Goal: Task Accomplishment & Management: Complete application form

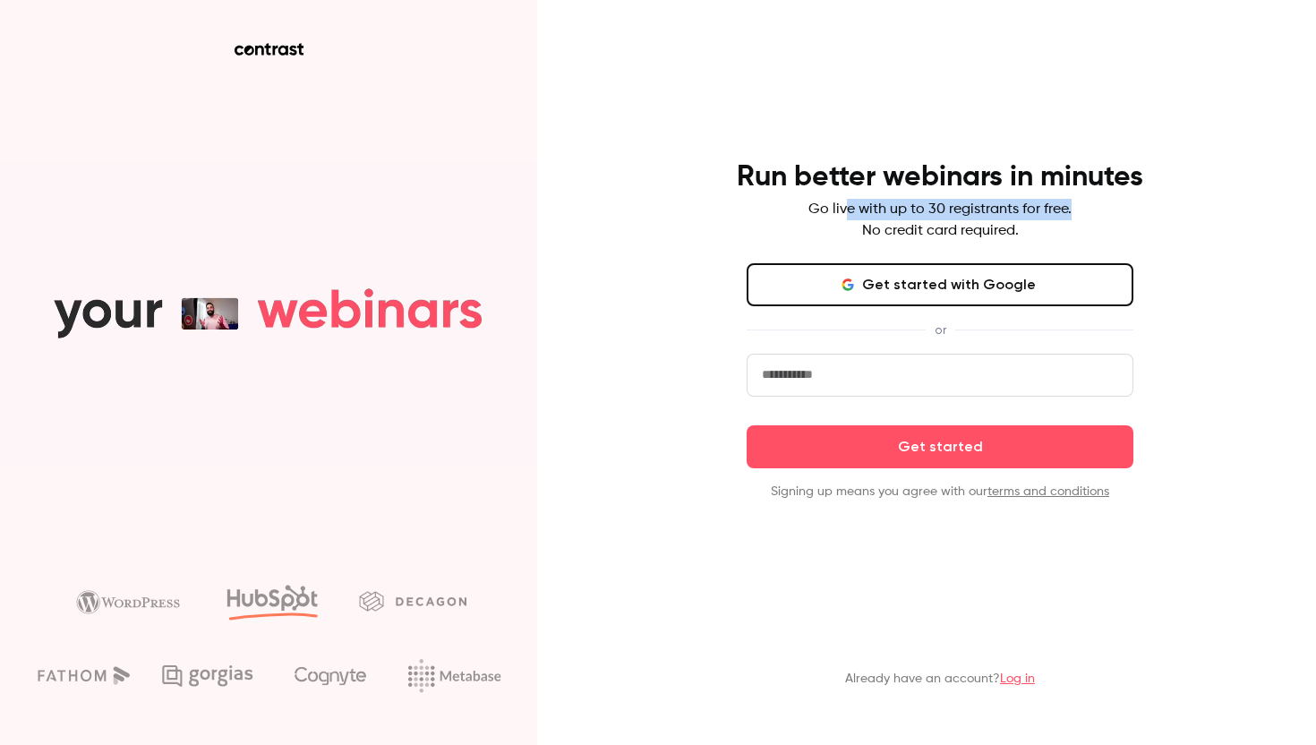
drag, startPoint x: 843, startPoint y: 209, endPoint x: 1071, endPoint y: 209, distance: 227.4
click at [1071, 209] on div "Run better webinars in minutes Go live with up to 30 registrants for free. No c…" at bounding box center [940, 200] width 466 height 82
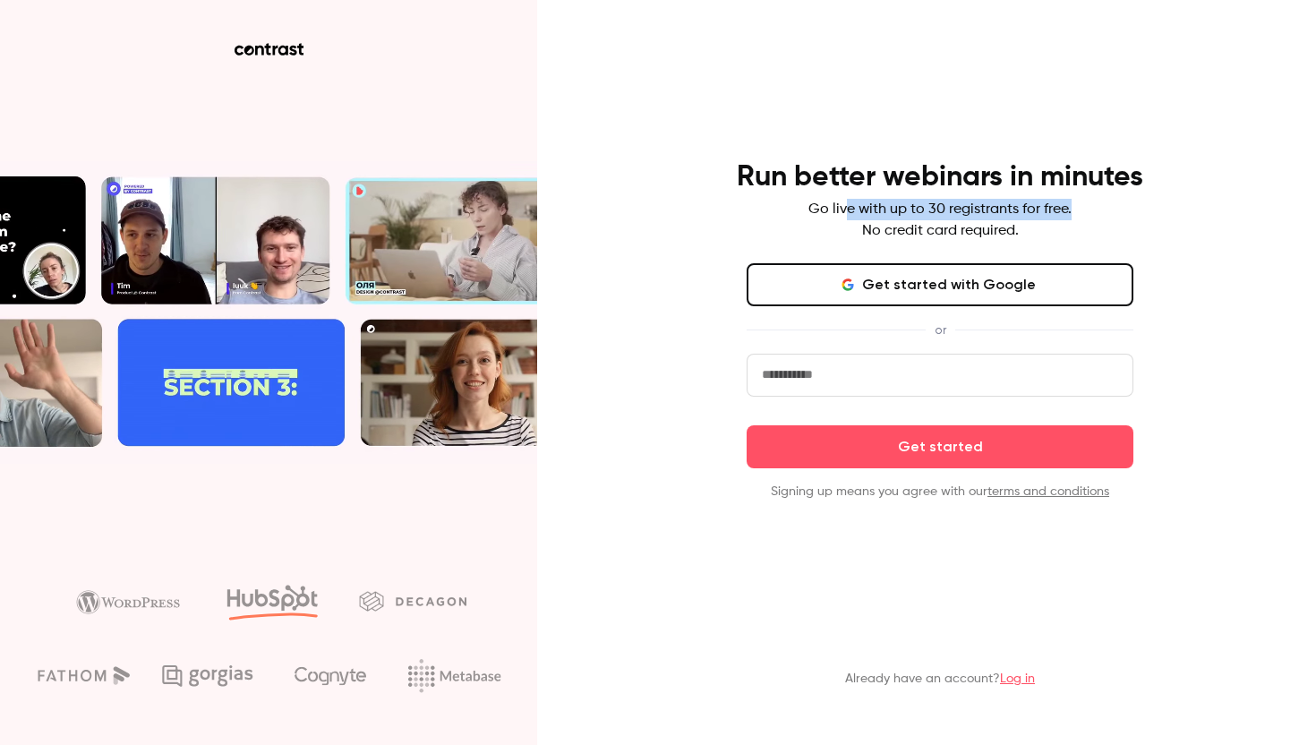
click at [1071, 209] on div "Run better webinars in minutes Go live with up to 30 registrants for free. No c…" at bounding box center [940, 200] width 466 height 82
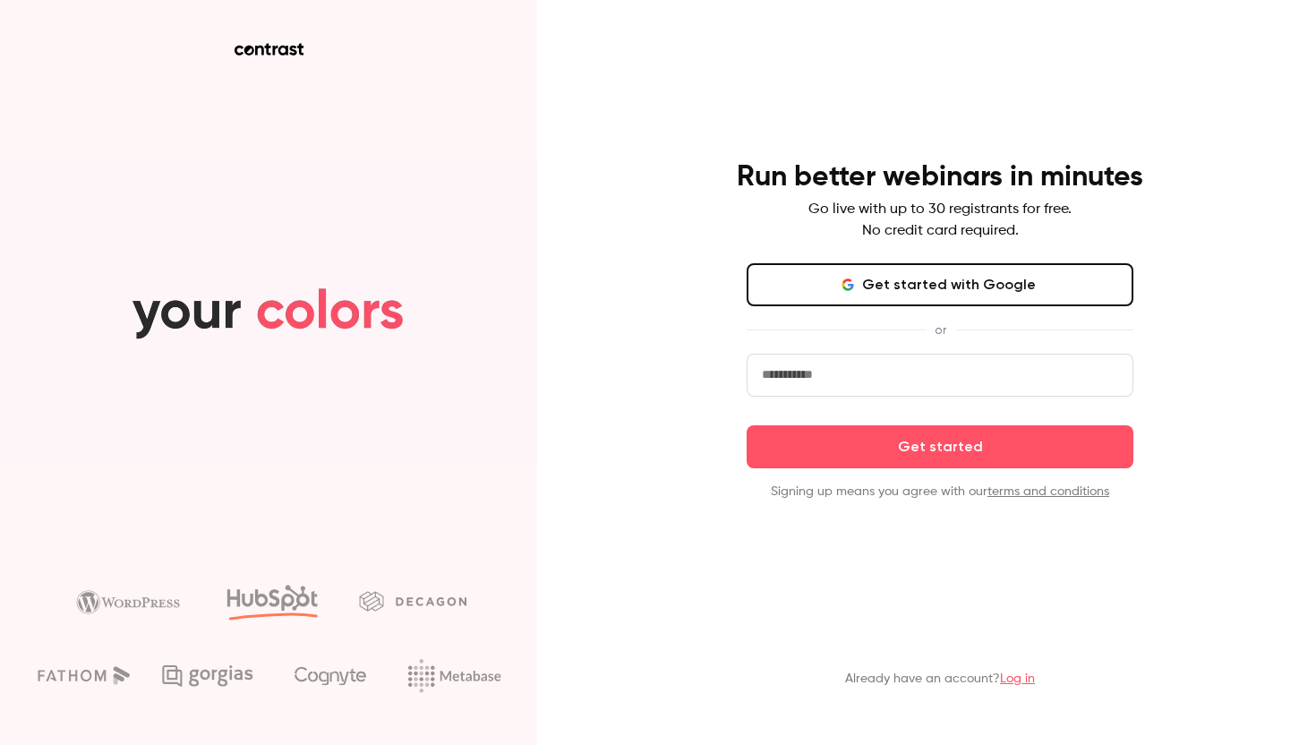
click at [879, 382] on input "email" at bounding box center [940, 375] width 387 height 43
type input "**********"
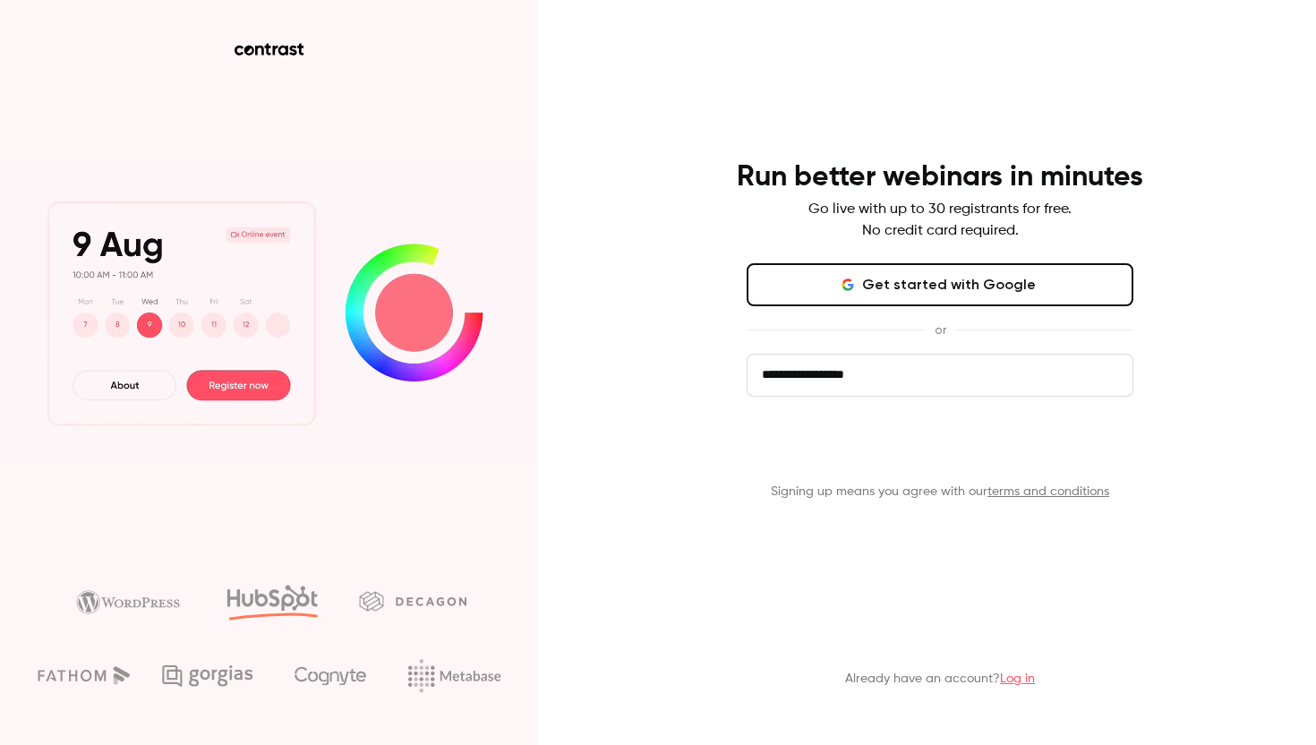
click at [964, 450] on button "Get started" at bounding box center [940, 446] width 387 height 43
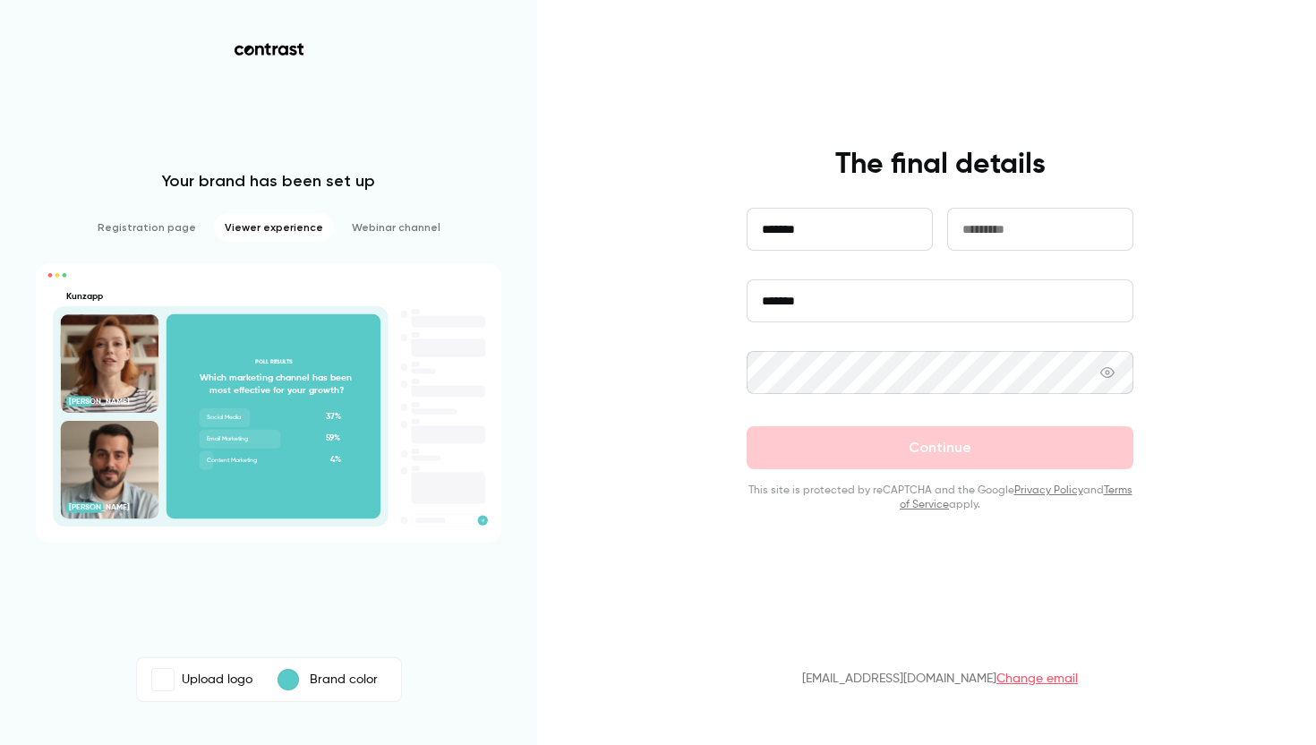
type input "******"
type input "****"
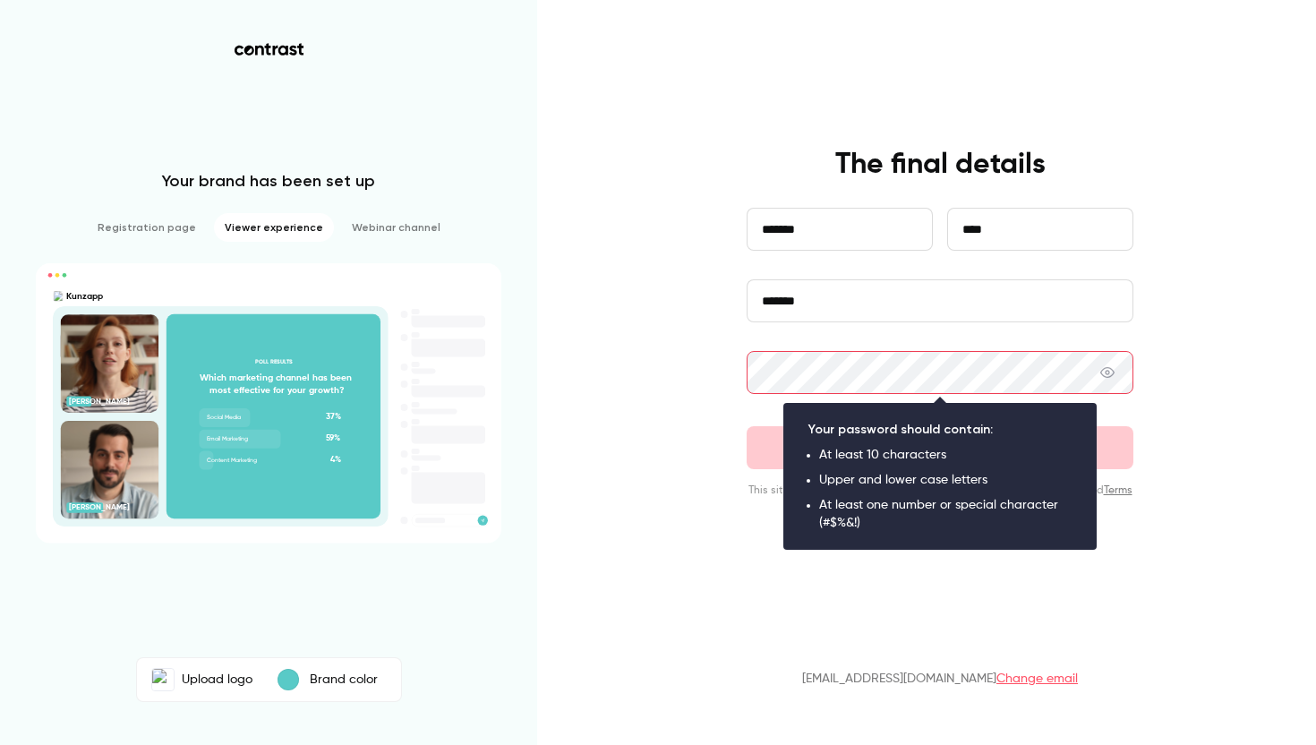
click at [926, 338] on form "**********" at bounding box center [940, 360] width 387 height 304
click at [1191, 355] on div "**********" at bounding box center [658, 372] width 1316 height 745
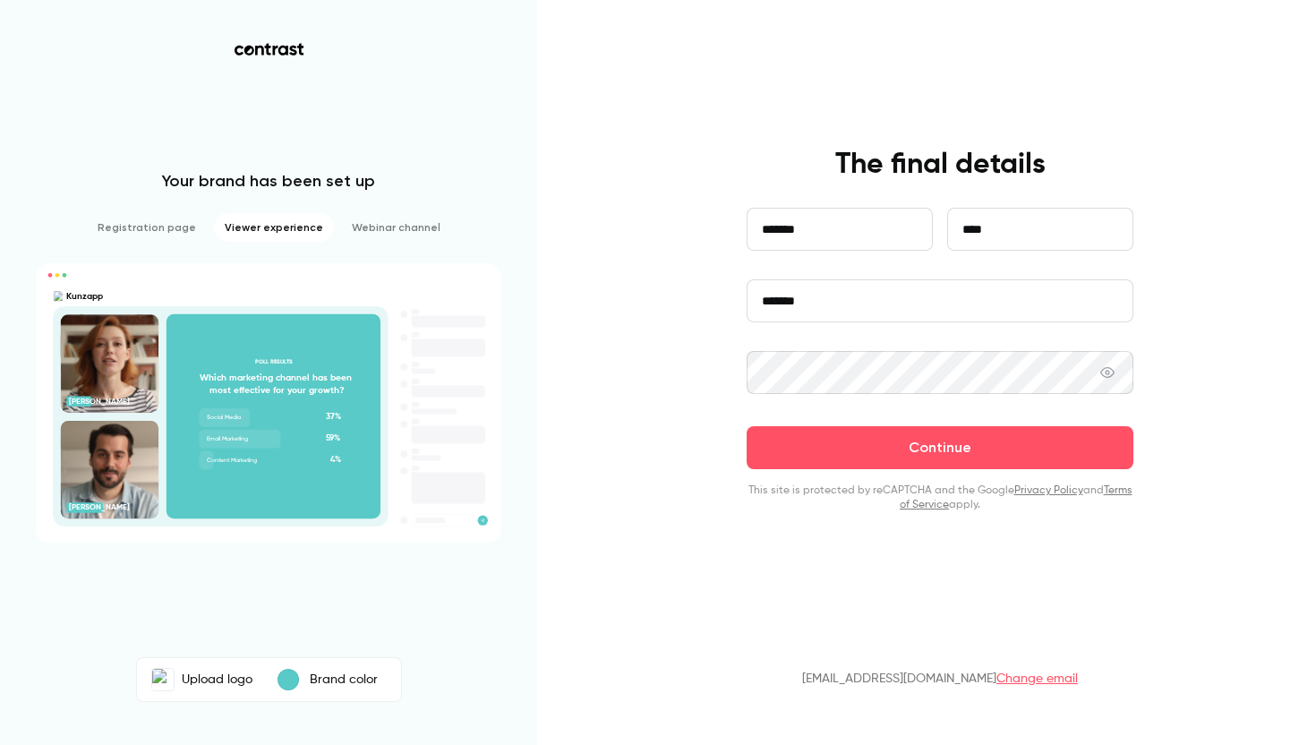
click at [1109, 377] on icon at bounding box center [1107, 372] width 14 height 11
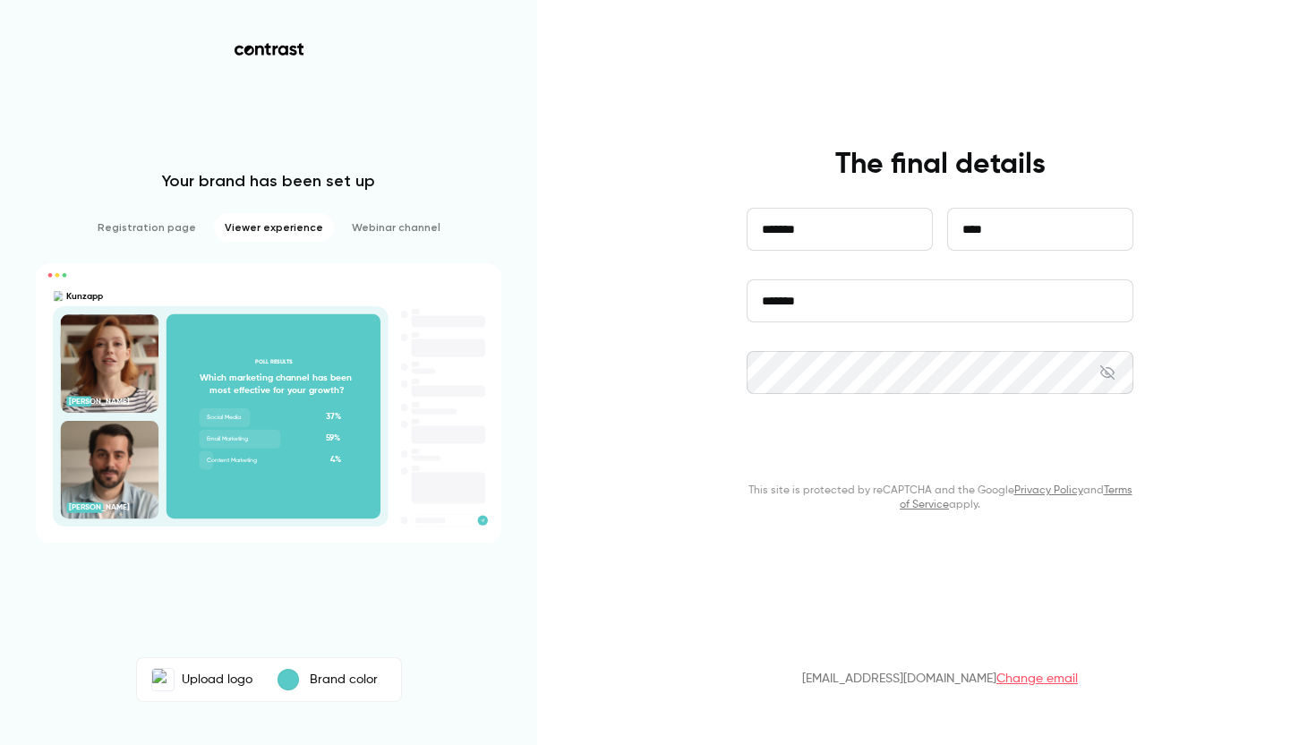
click at [897, 449] on button "Continue" at bounding box center [940, 447] width 387 height 43
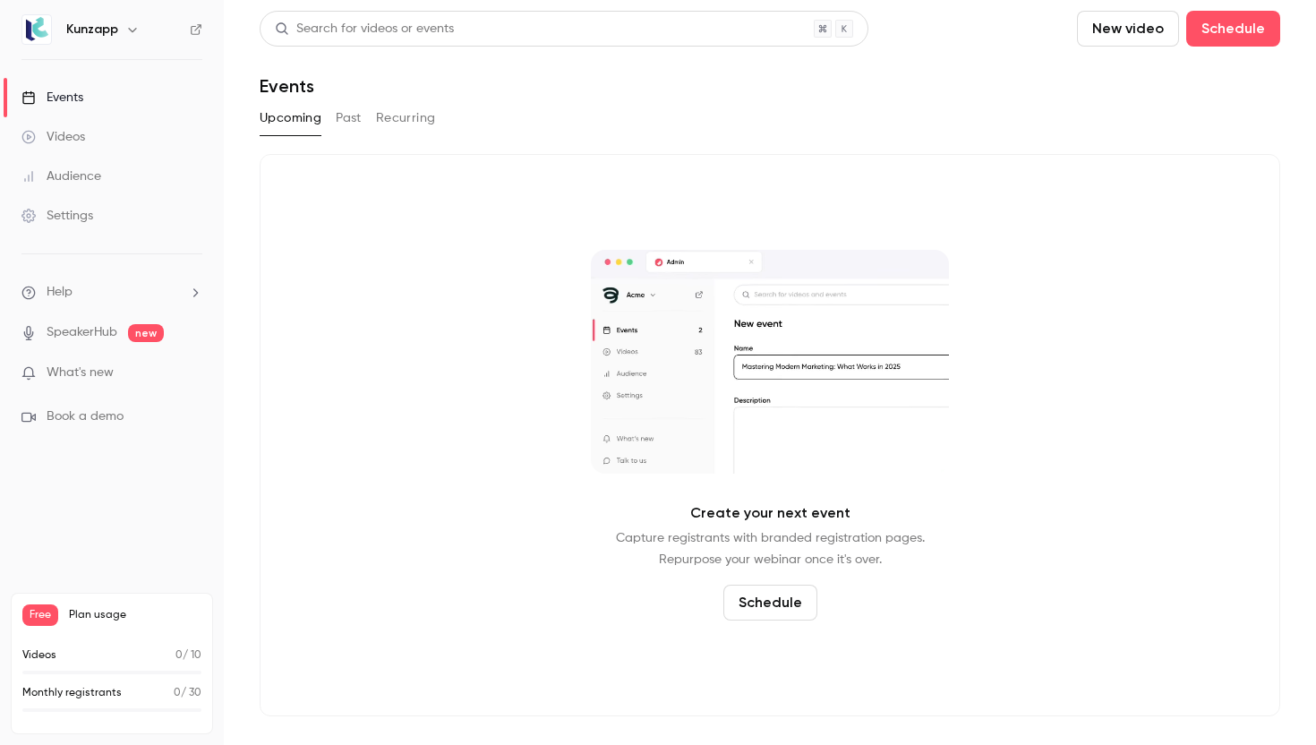
click at [84, 134] on div "Videos" at bounding box center [53, 137] width 64 height 18
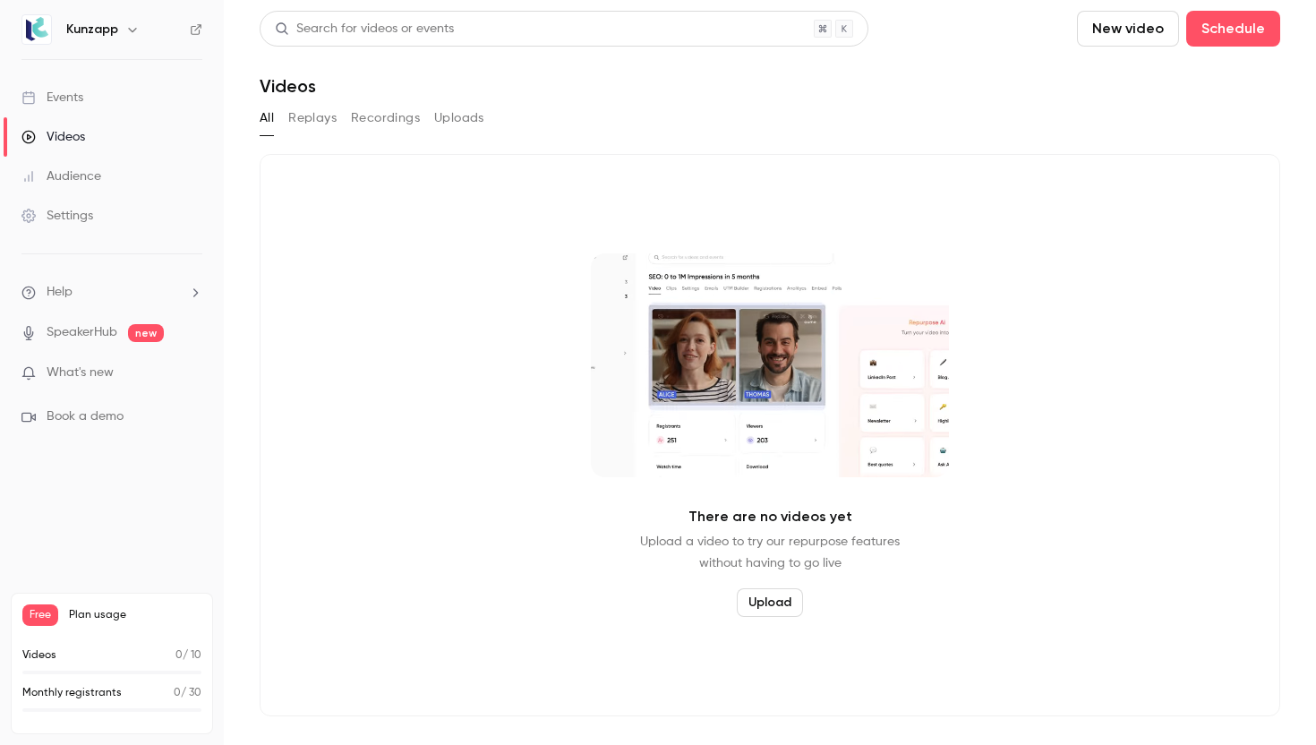
click at [334, 110] on button "Replays" at bounding box center [312, 118] width 48 height 29
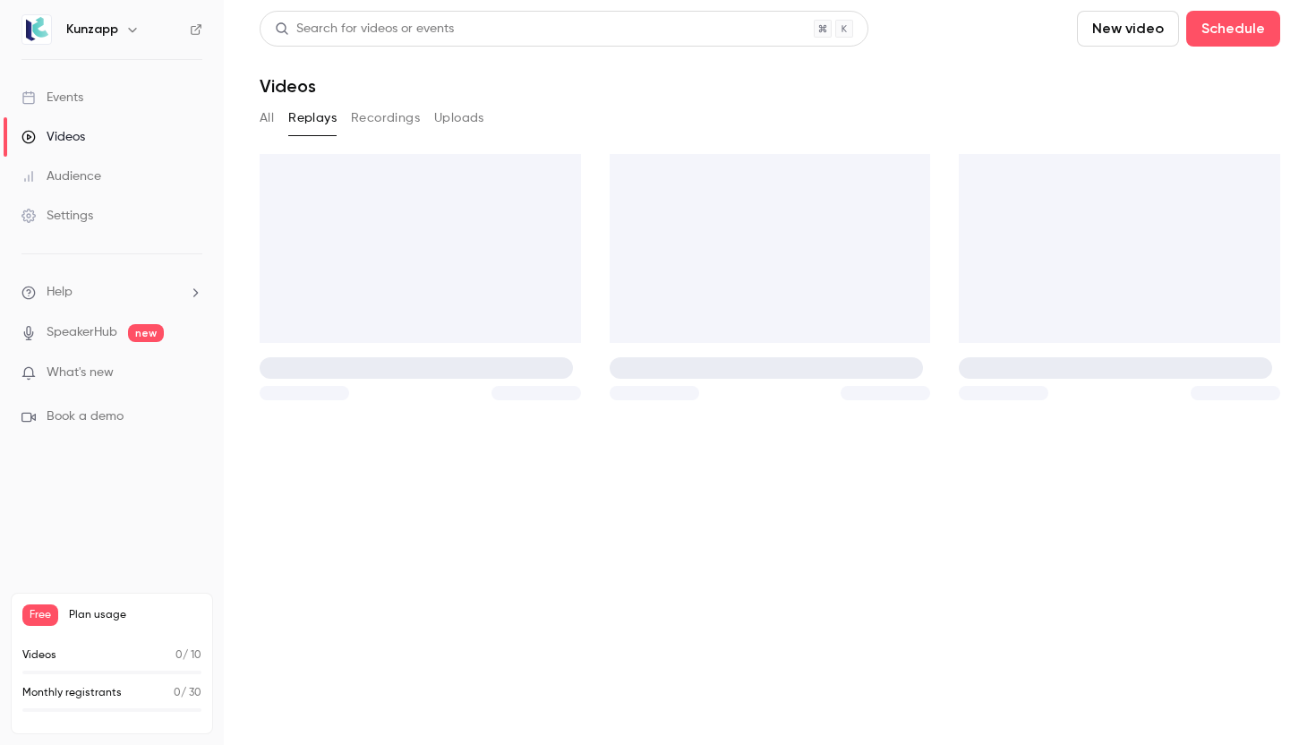
click at [385, 110] on button "Recordings" at bounding box center [385, 118] width 69 height 29
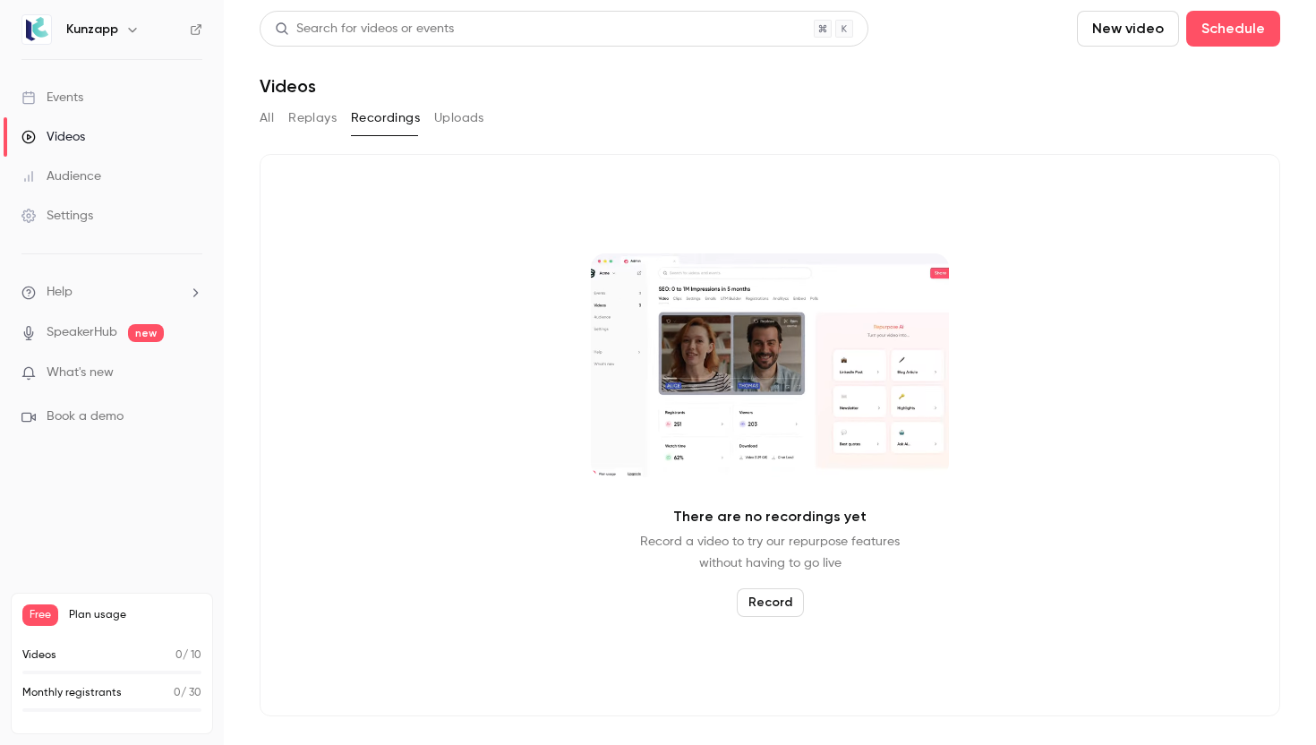
click at [304, 123] on button "Replays" at bounding box center [312, 118] width 48 height 29
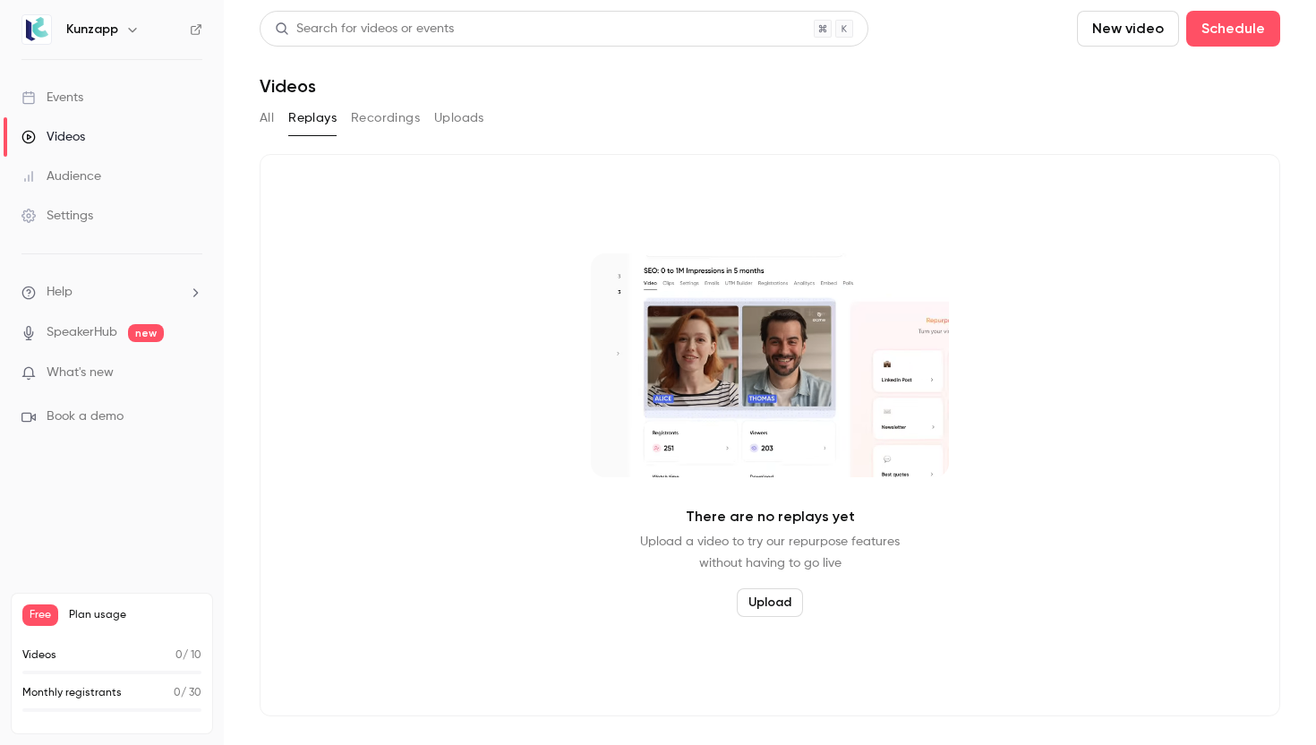
click at [92, 182] on div "Audience" at bounding box center [61, 176] width 80 height 18
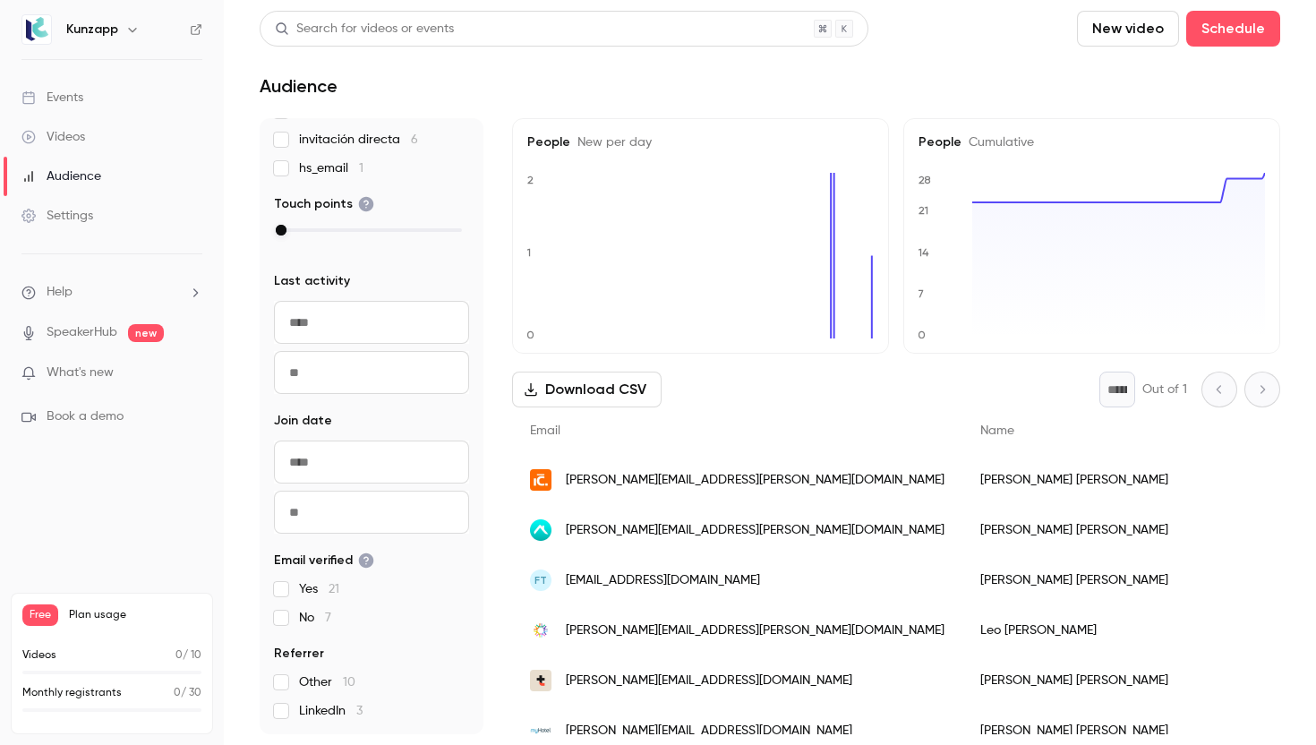
click at [88, 224] on div "Settings" at bounding box center [57, 216] width 72 height 18
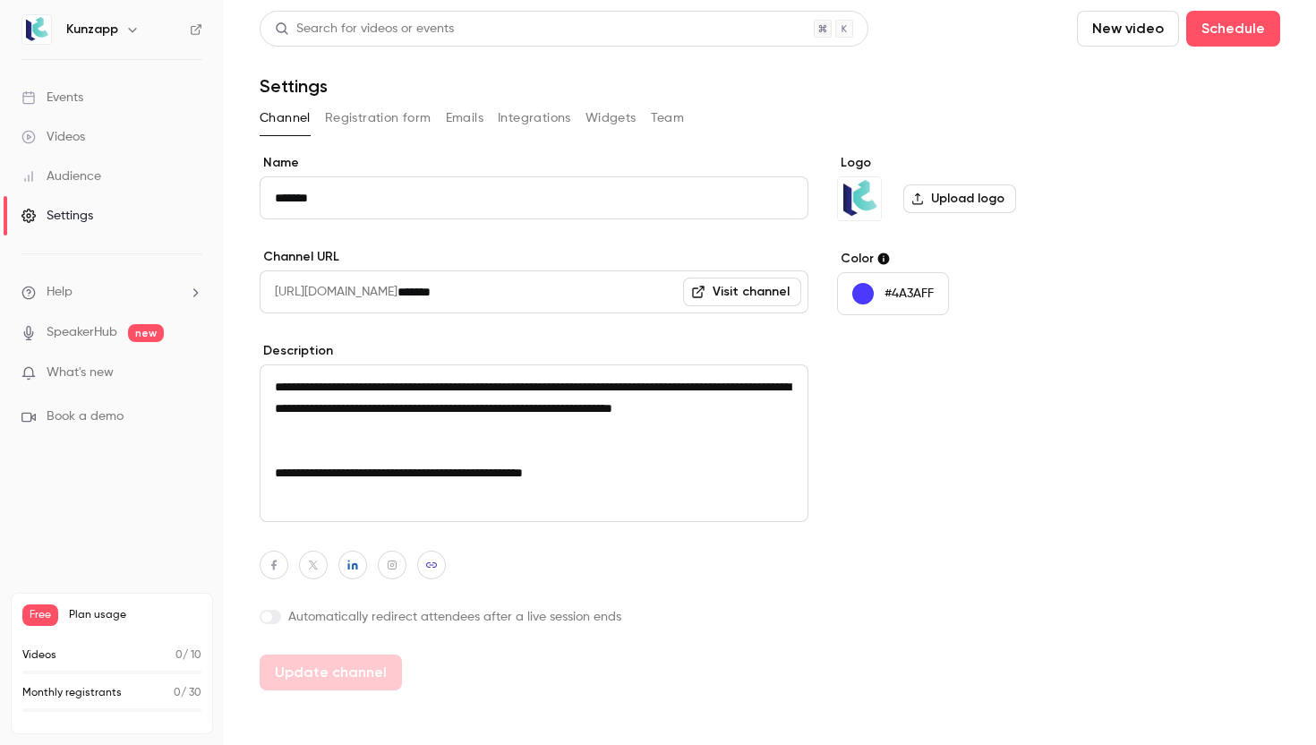
click at [417, 122] on button "Registration form" at bounding box center [378, 118] width 107 height 29
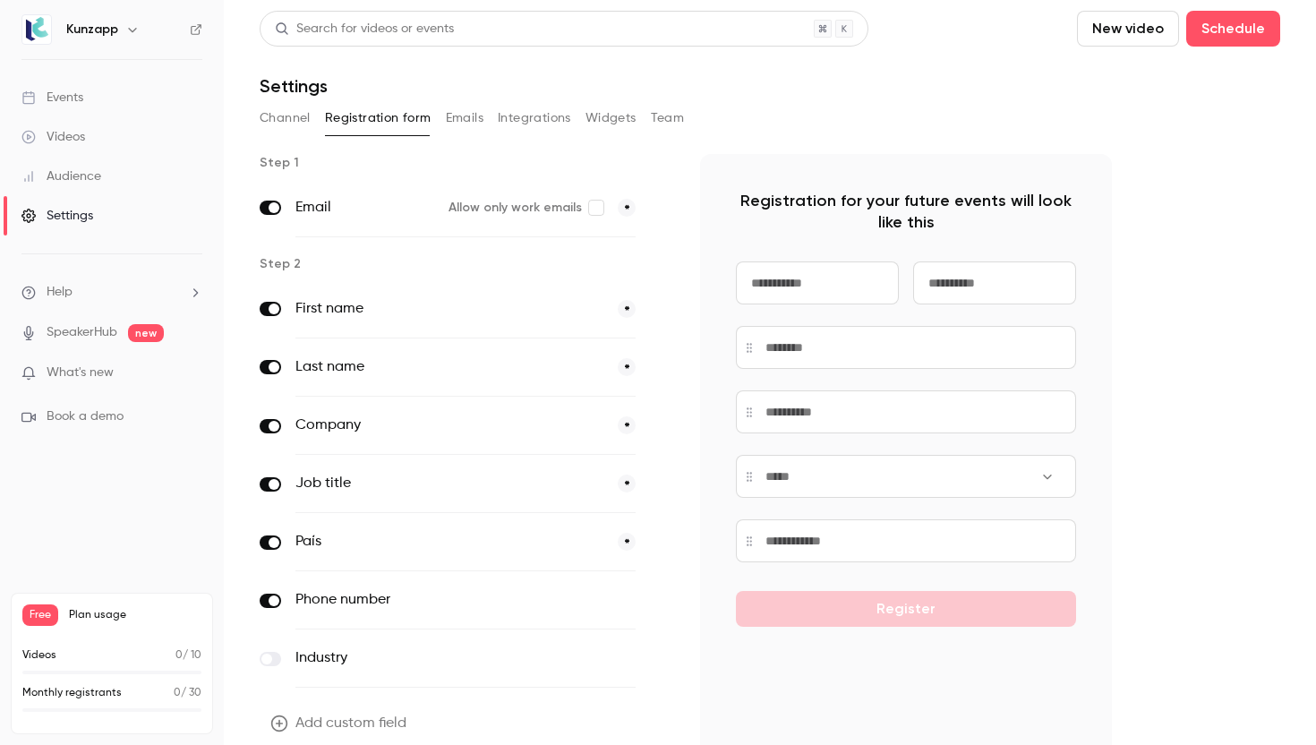
click at [471, 126] on button "Emails" at bounding box center [465, 118] width 38 height 29
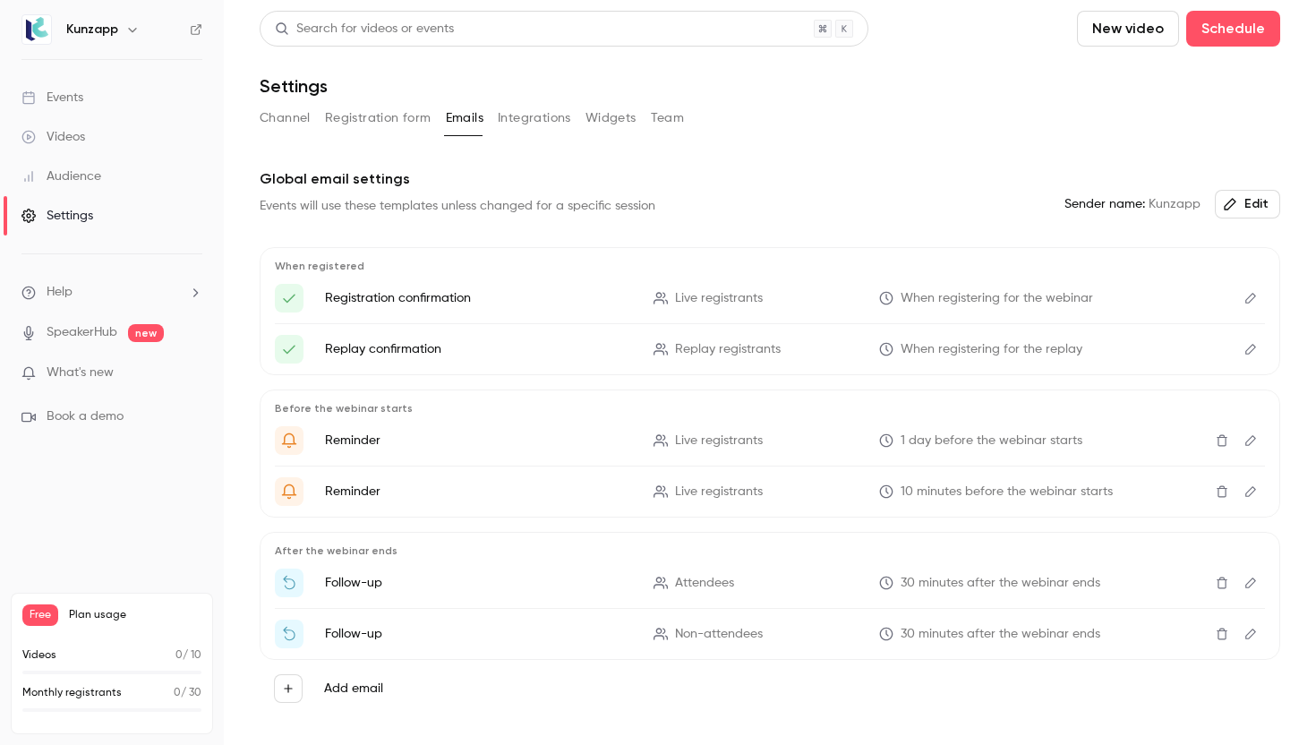
click at [565, 104] on button "Integrations" at bounding box center [534, 118] width 73 height 29
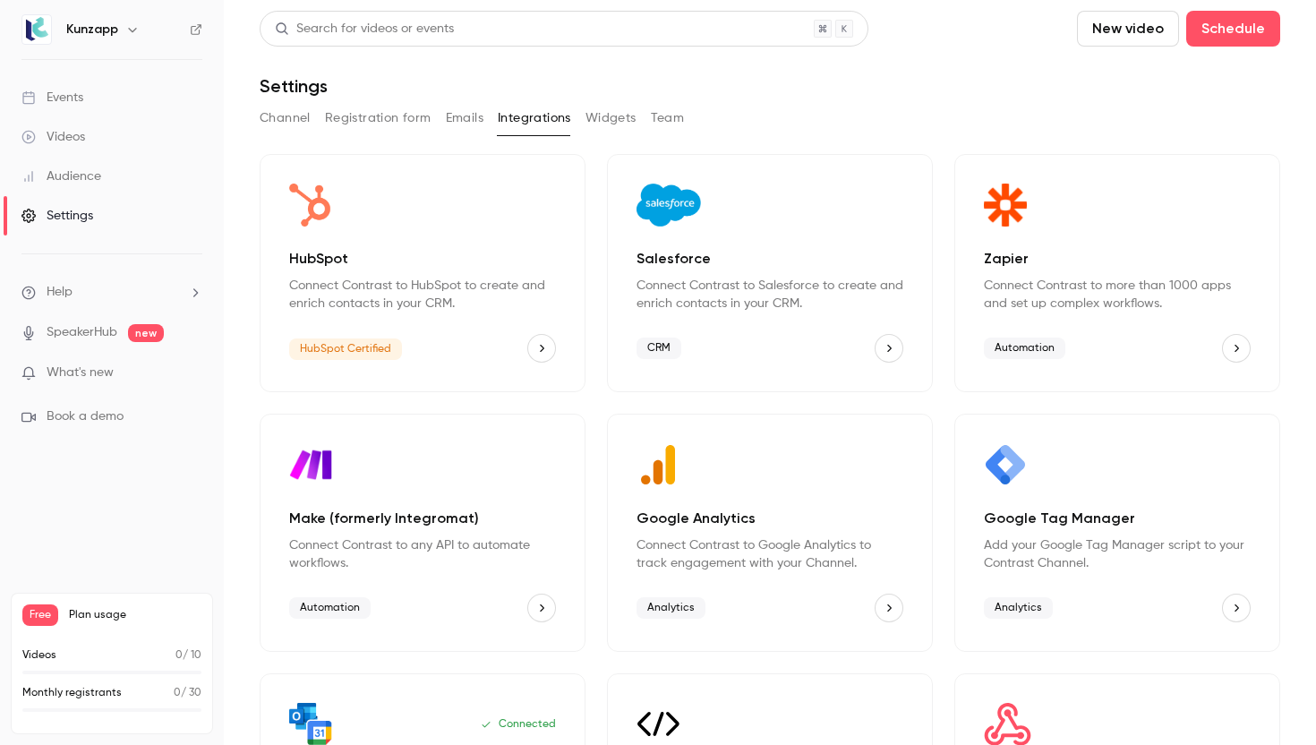
click at [507, 321] on div "HubSpot Connect Contrast to HubSpot to create and enrich contacts in your CRM. …" at bounding box center [423, 273] width 326 height 238
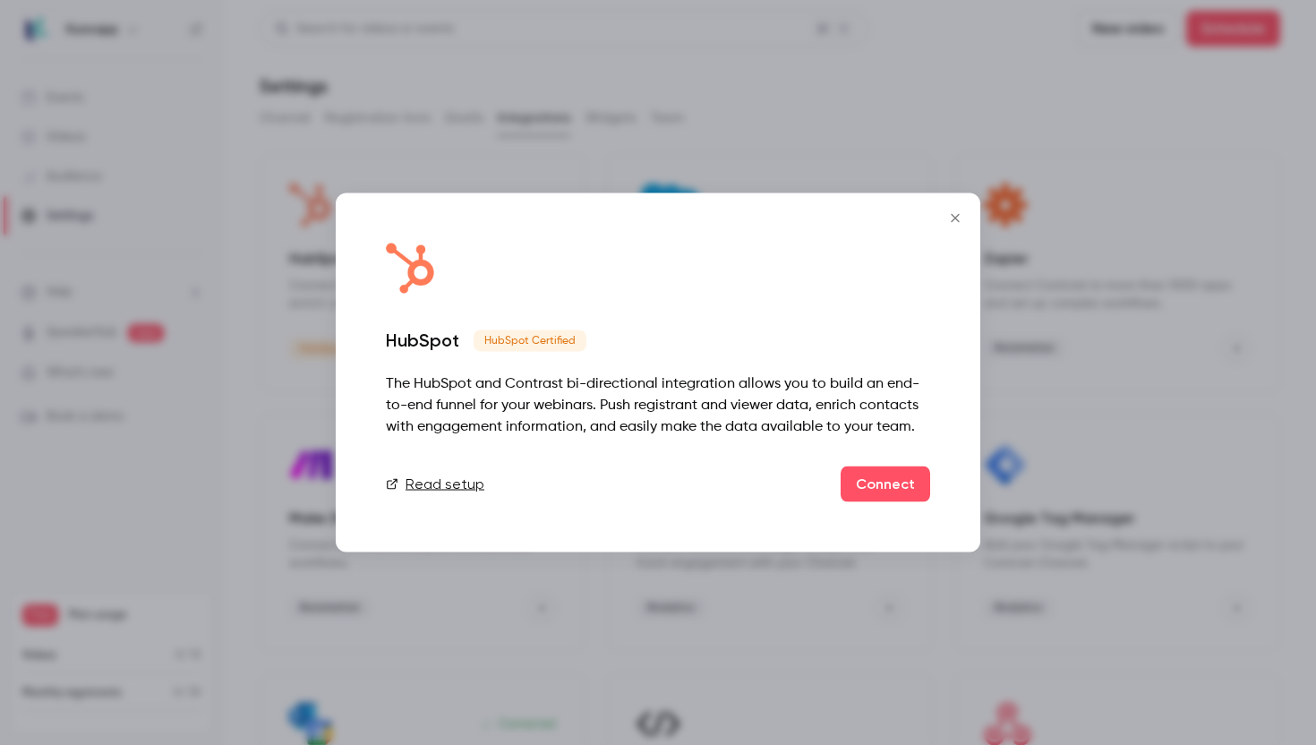
click at [953, 219] on icon "Close" at bounding box center [955, 218] width 8 height 8
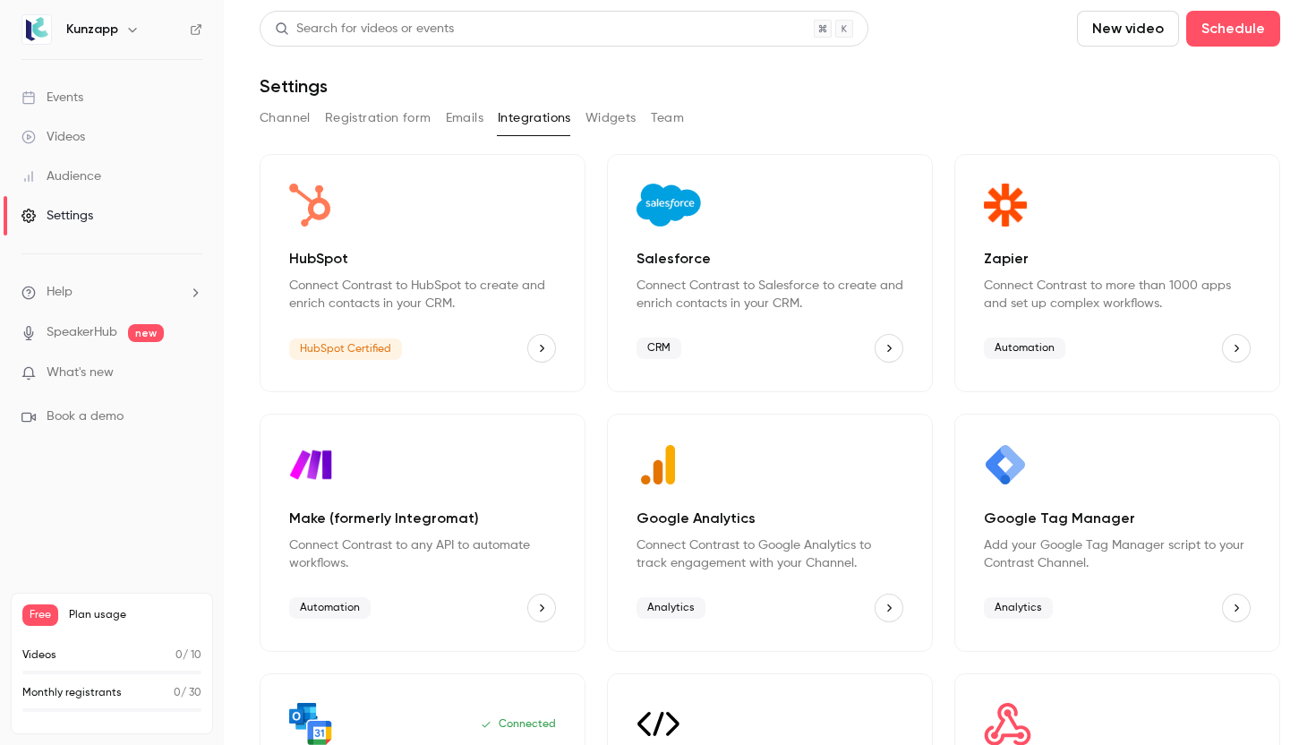
click at [604, 119] on button "Widgets" at bounding box center [611, 118] width 51 height 29
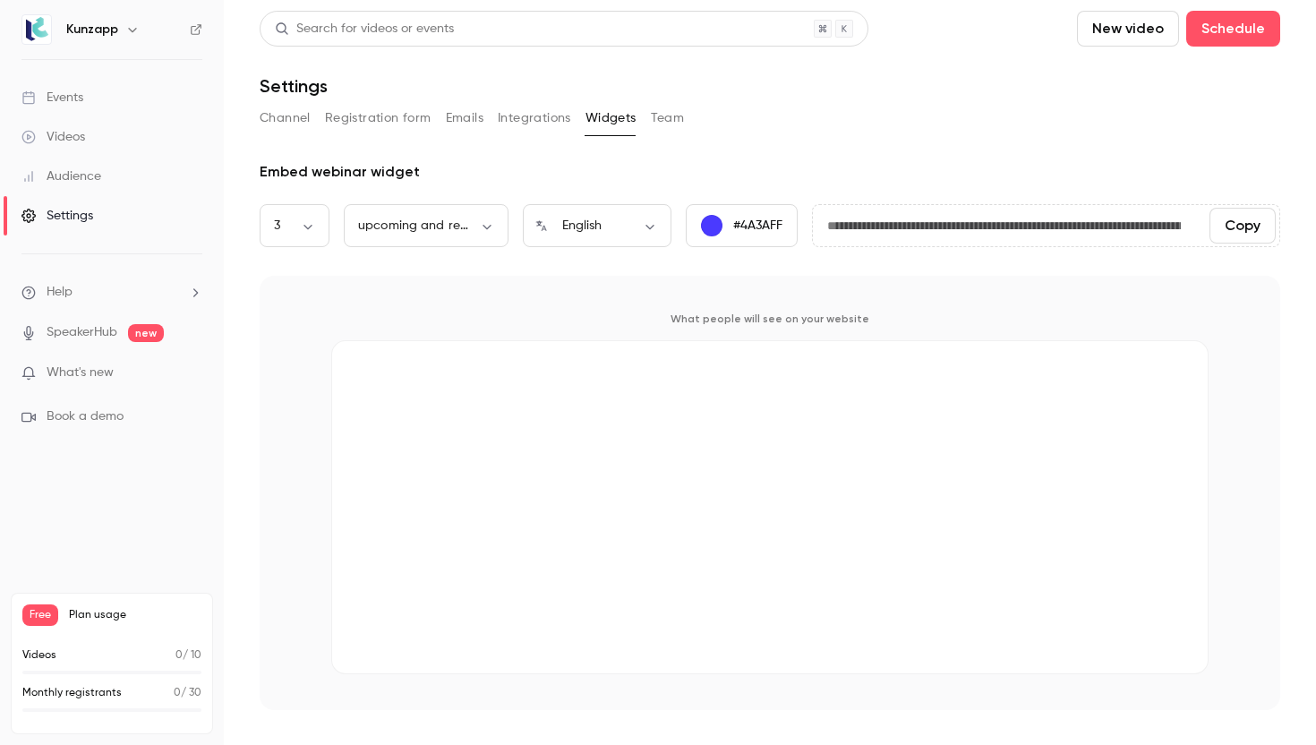
click at [663, 119] on button "Team" at bounding box center [668, 118] width 34 height 29
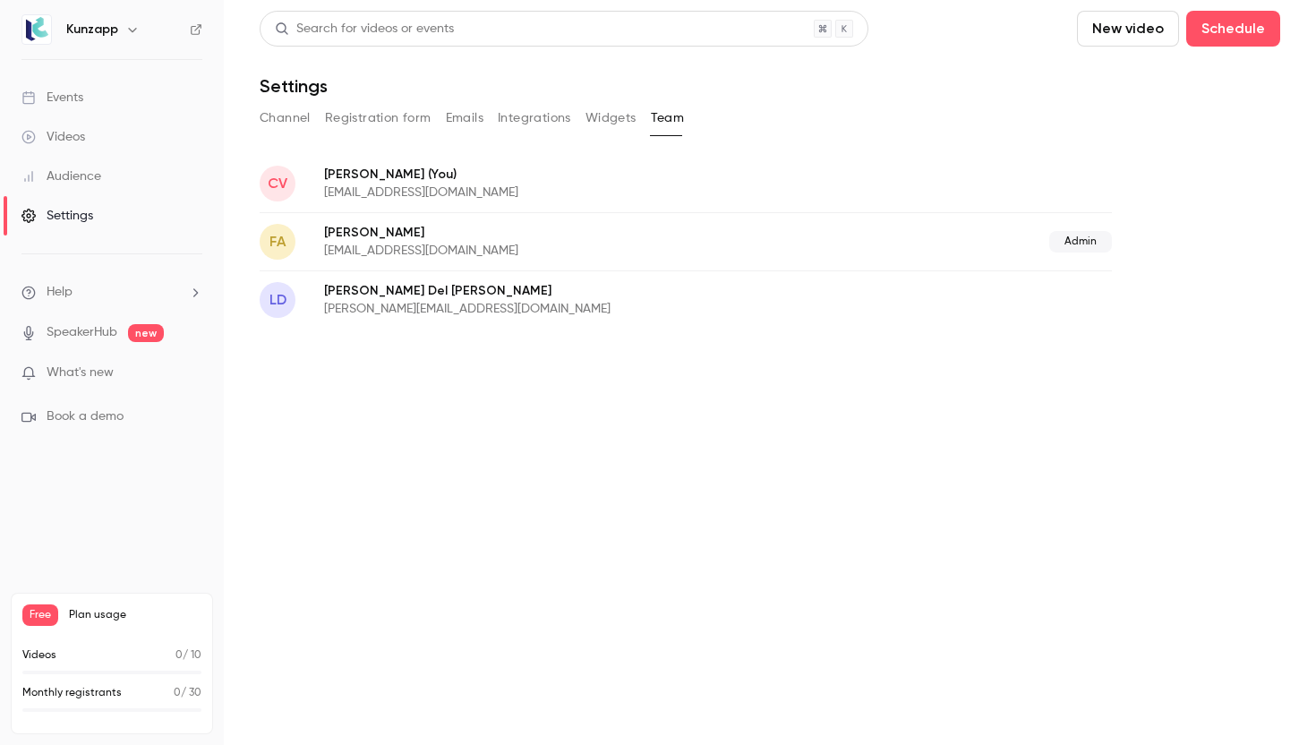
click at [297, 118] on button "Channel" at bounding box center [285, 118] width 51 height 29
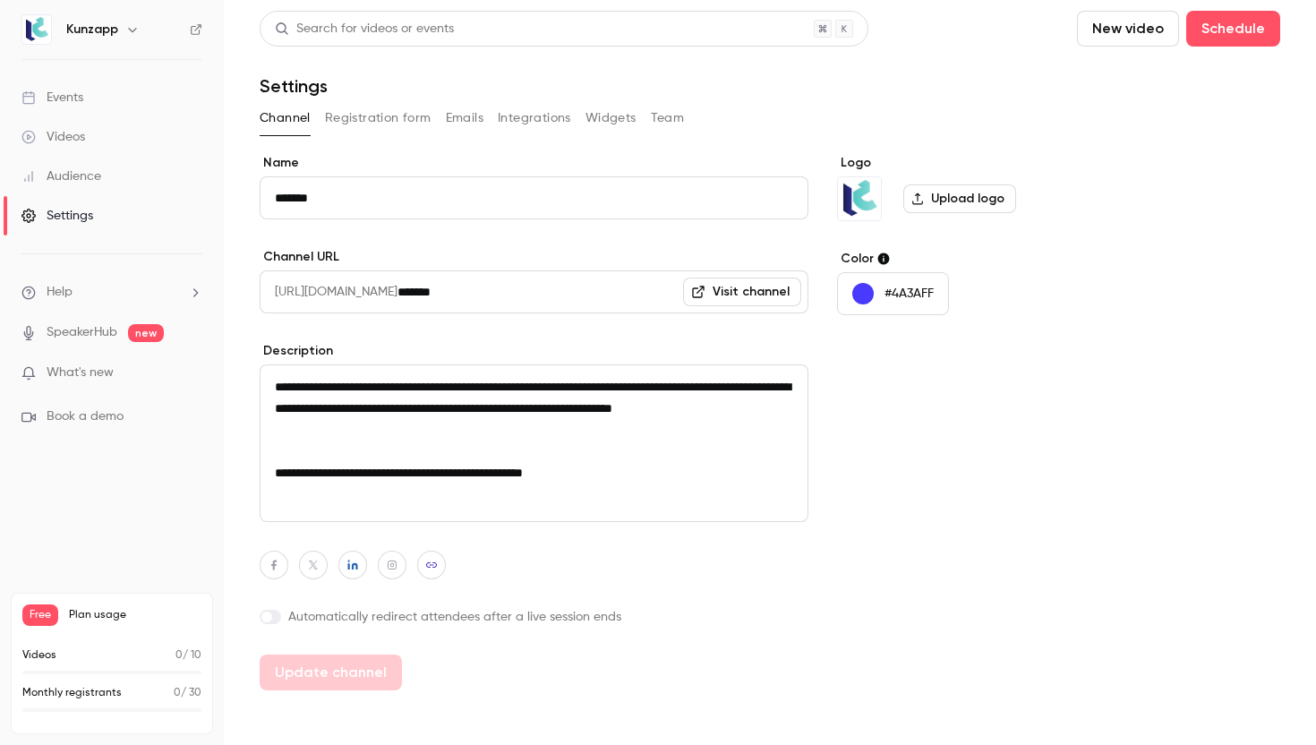
click at [137, 89] on link "Events" at bounding box center [112, 97] width 224 height 39
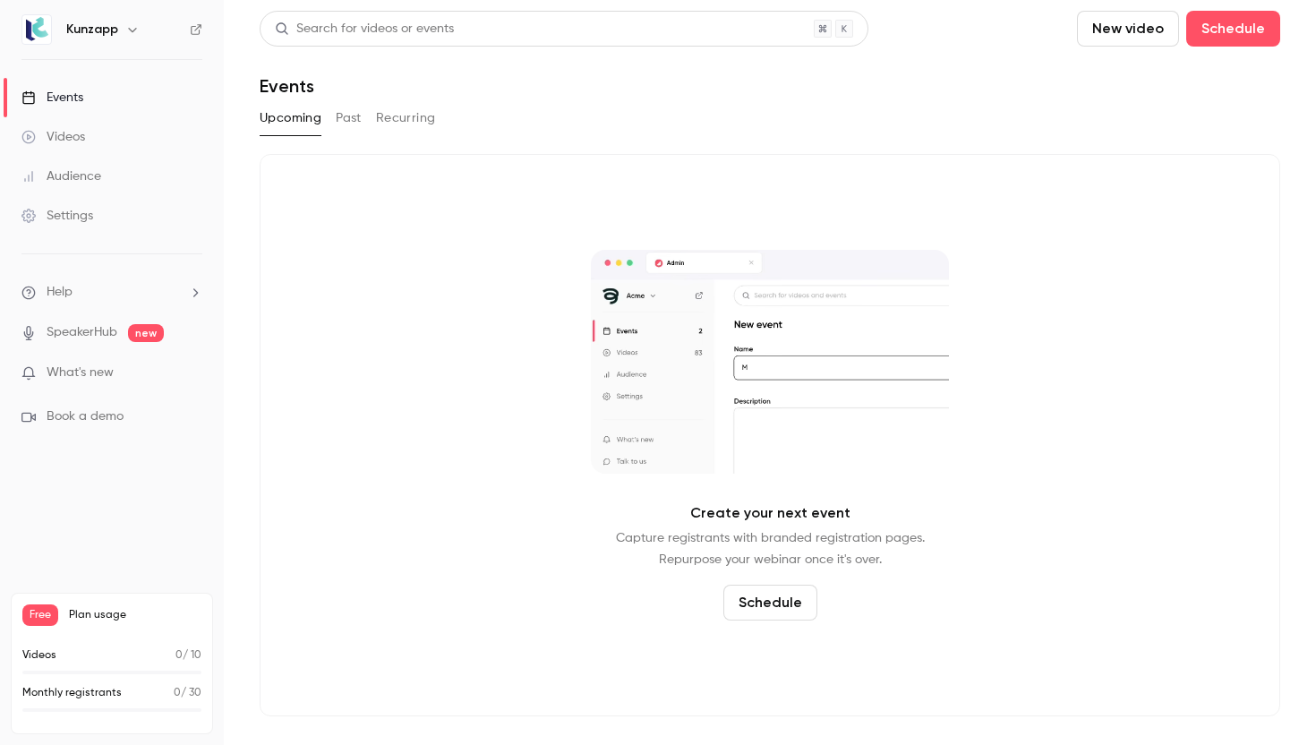
click at [116, 30] on h6 "Kunzapp" at bounding box center [92, 30] width 52 height 18
click at [132, 30] on icon "button" at bounding box center [132, 30] width 8 height 4
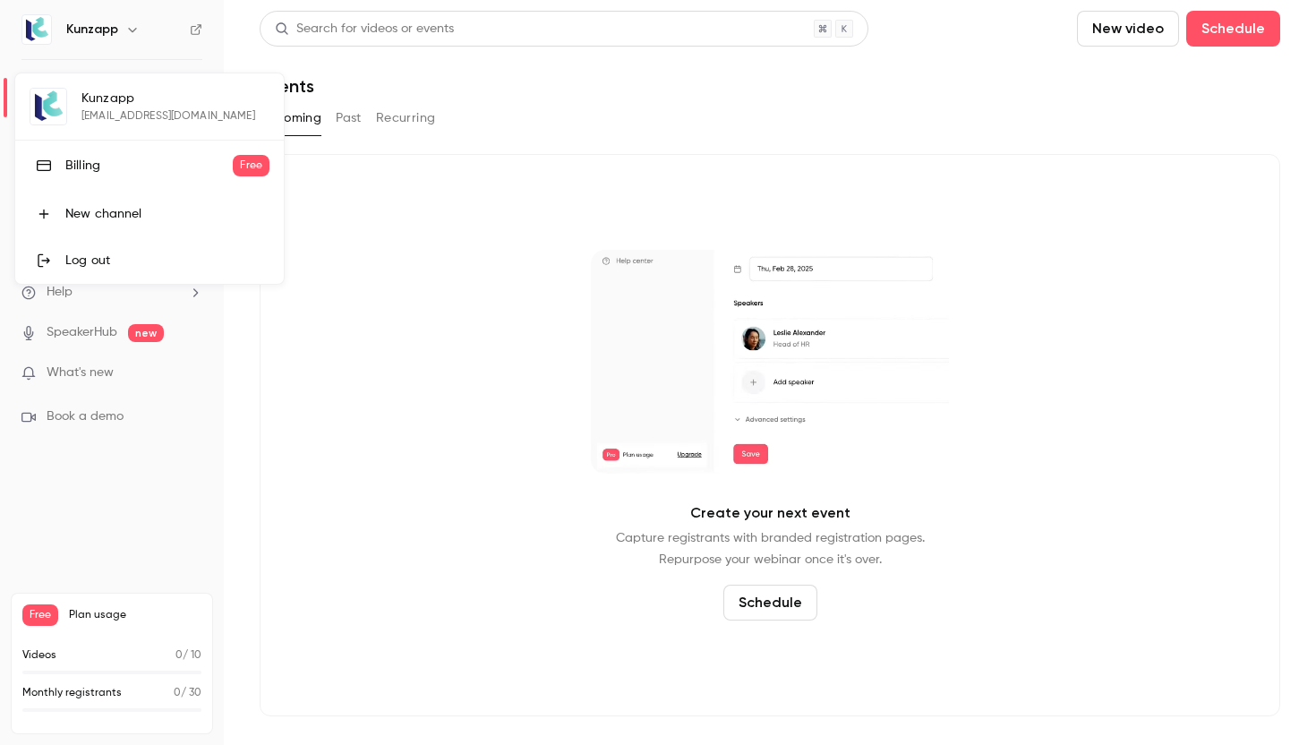
click at [311, 381] on div at bounding box center [658, 372] width 1316 height 745
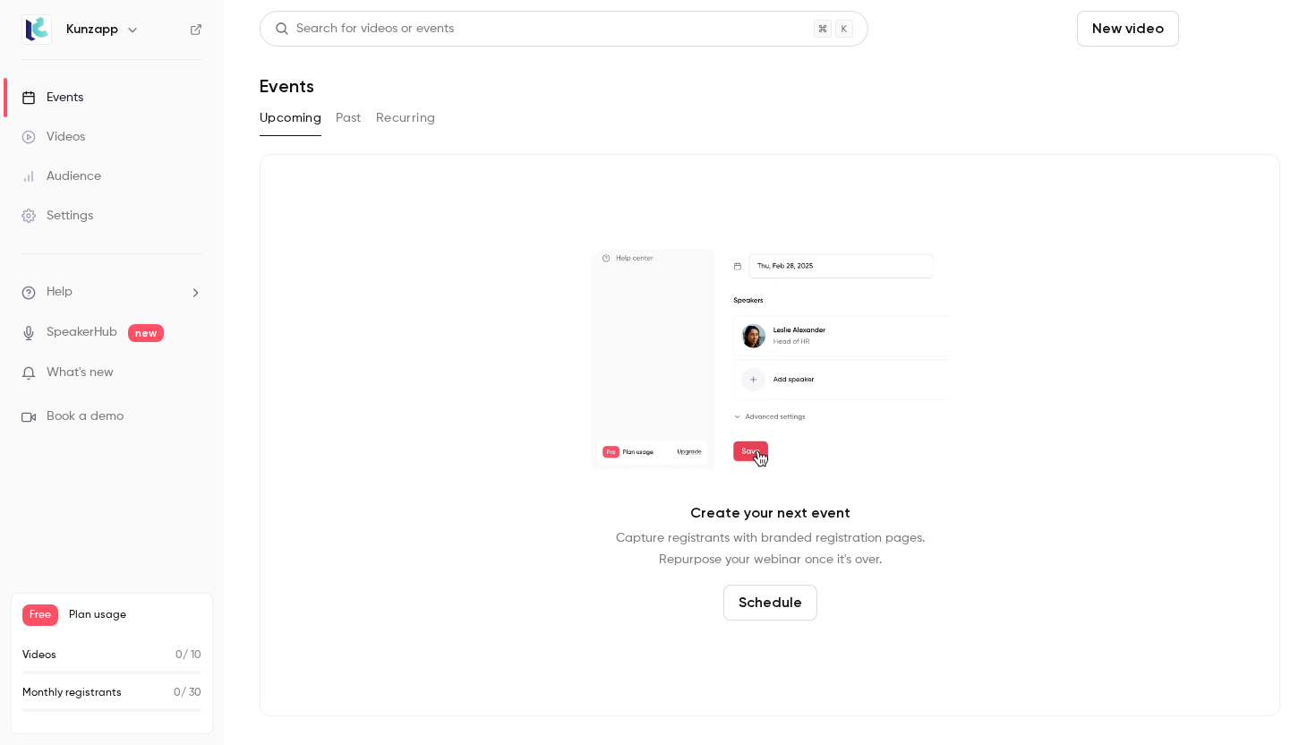
click at [1220, 28] on button "Schedule" at bounding box center [1233, 29] width 94 height 36
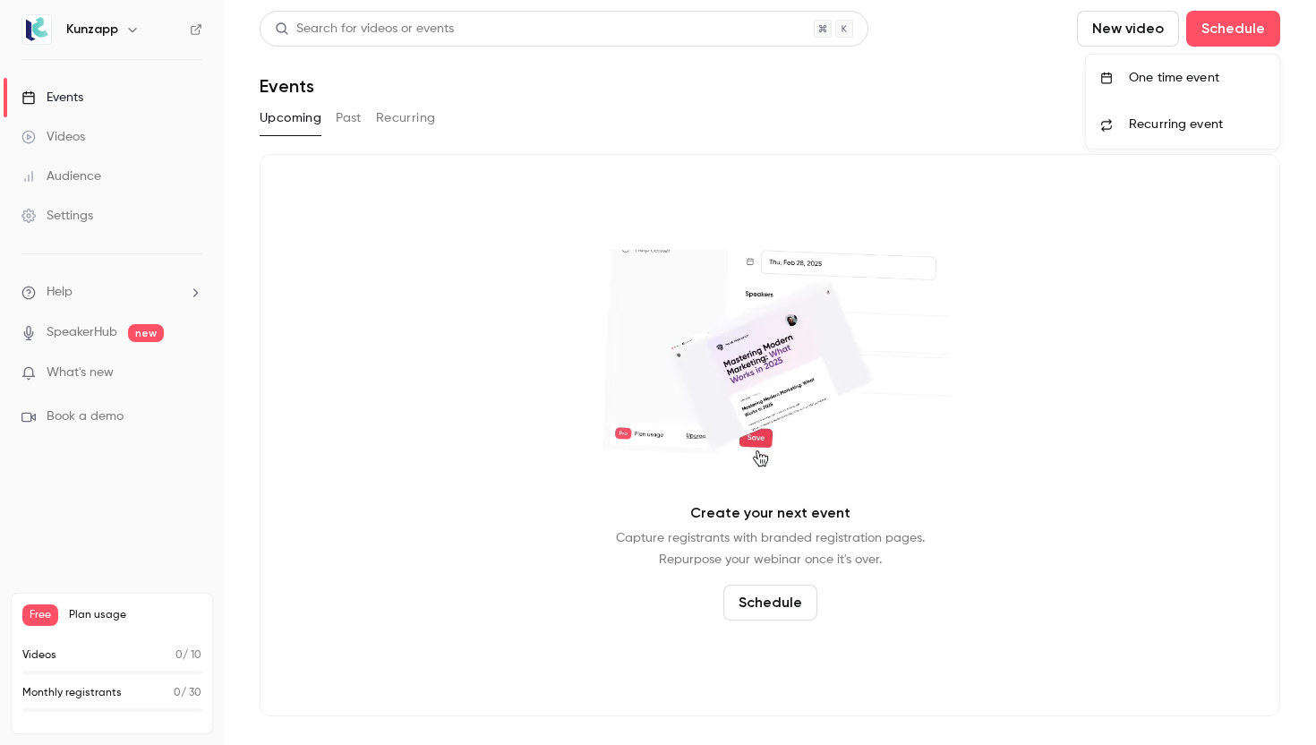
click at [1179, 89] on li "One time event" at bounding box center [1182, 78] width 193 height 47
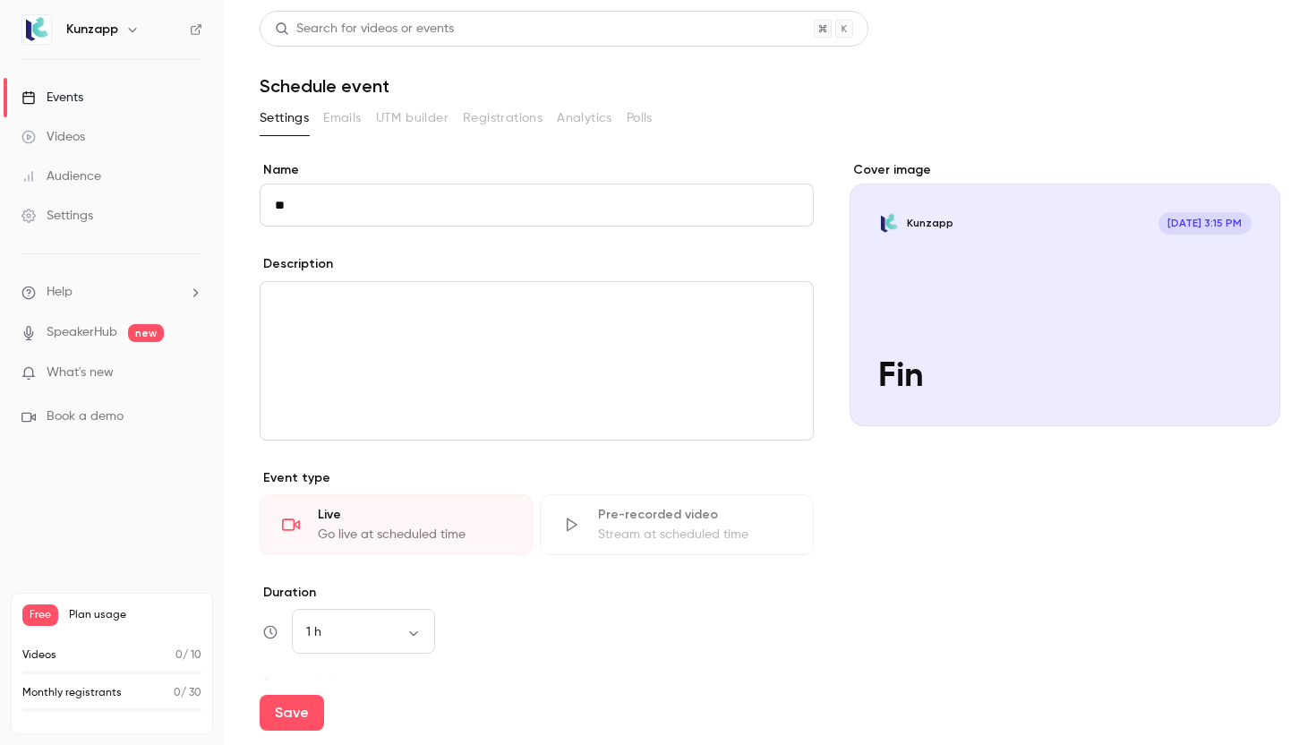
type input "*"
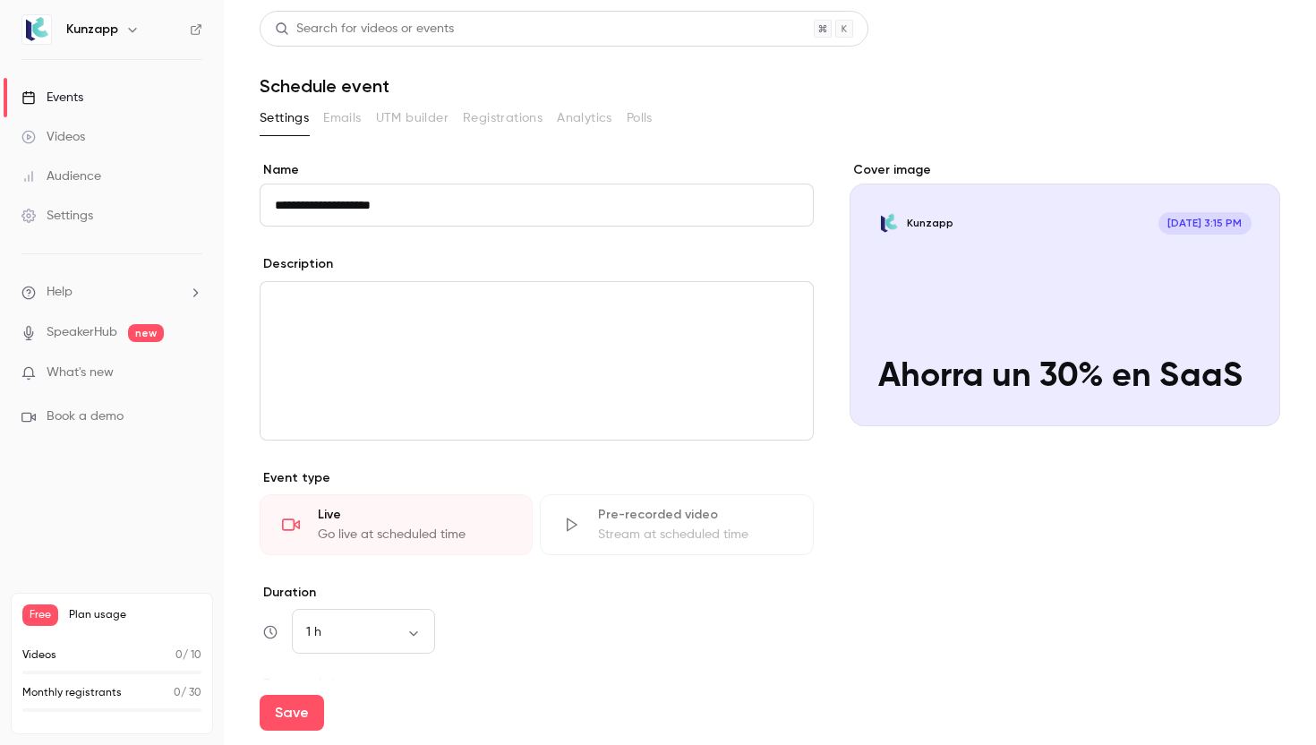
type input "**********"
click at [447, 302] on p "editor" at bounding box center [537, 303] width 524 height 21
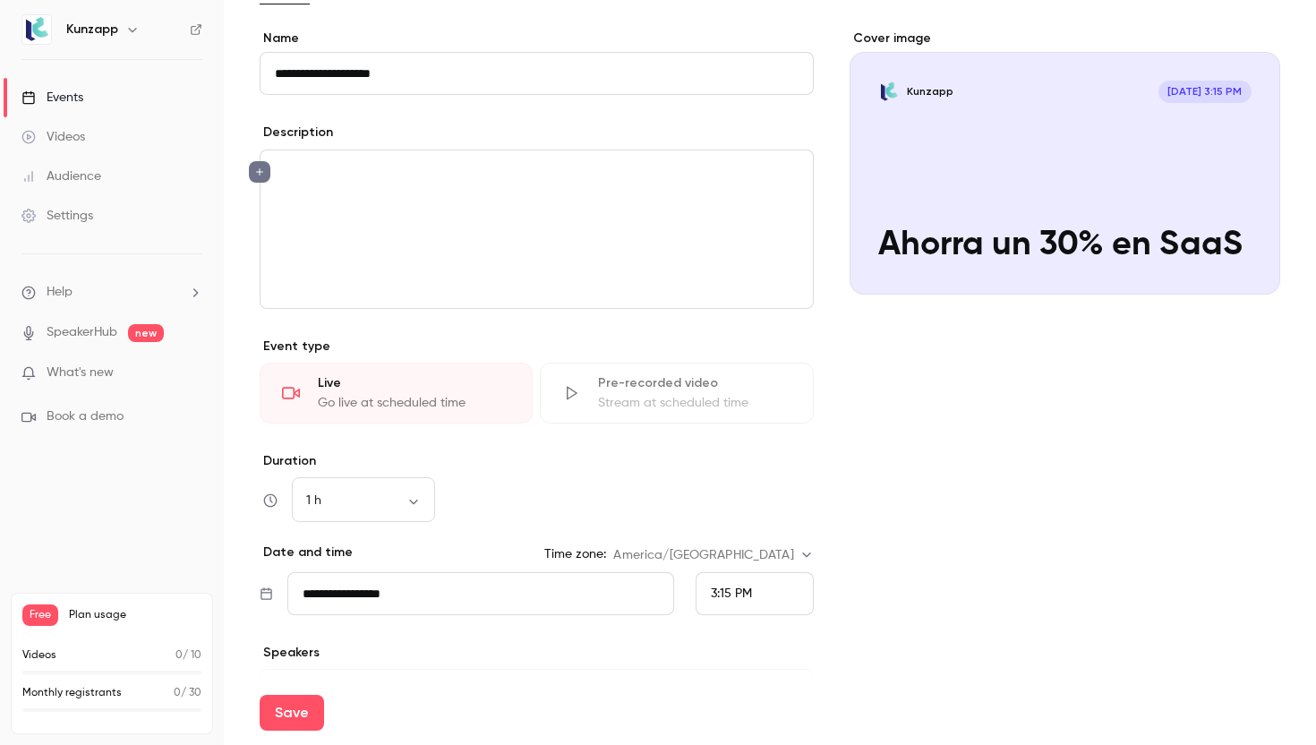
scroll to position [211, 0]
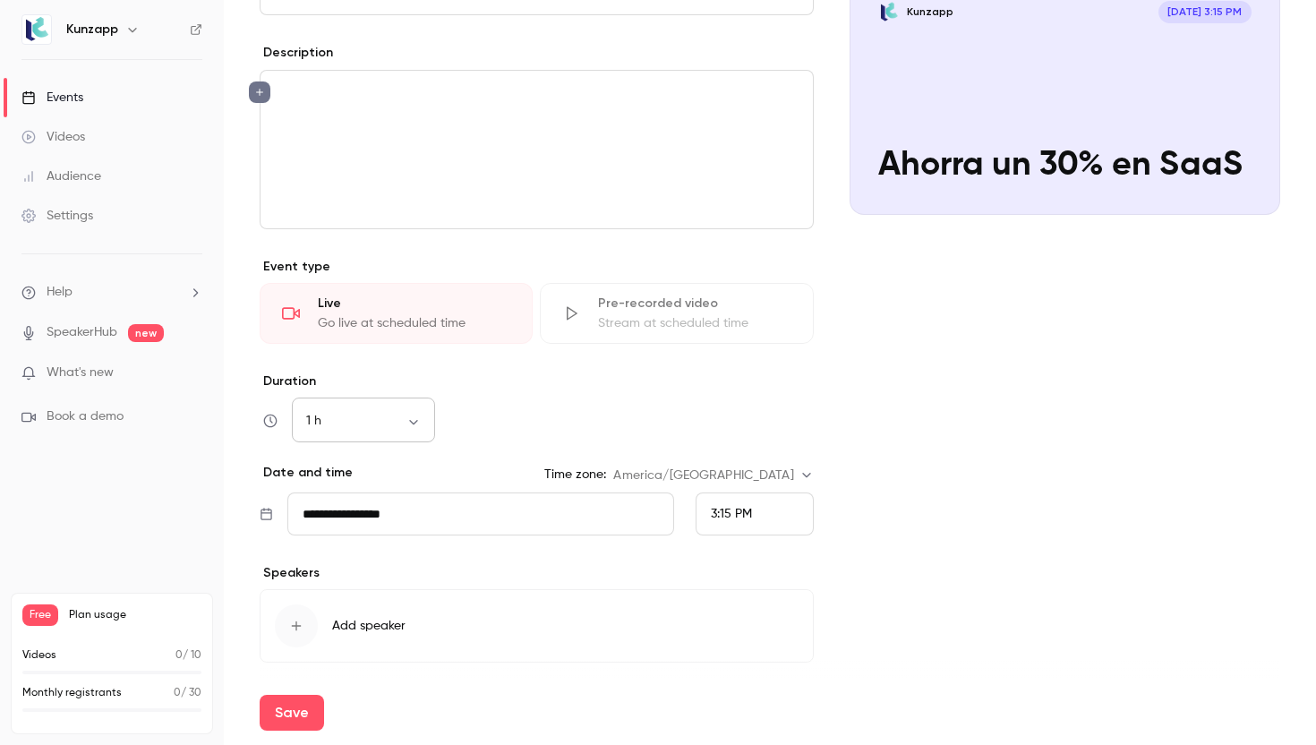
click at [419, 412] on body "**********" at bounding box center [658, 372] width 1316 height 745
click at [419, 412] on div at bounding box center [658, 372] width 1316 height 745
click at [531, 398] on div "Duration 1 h ** ​" at bounding box center [537, 407] width 554 height 70
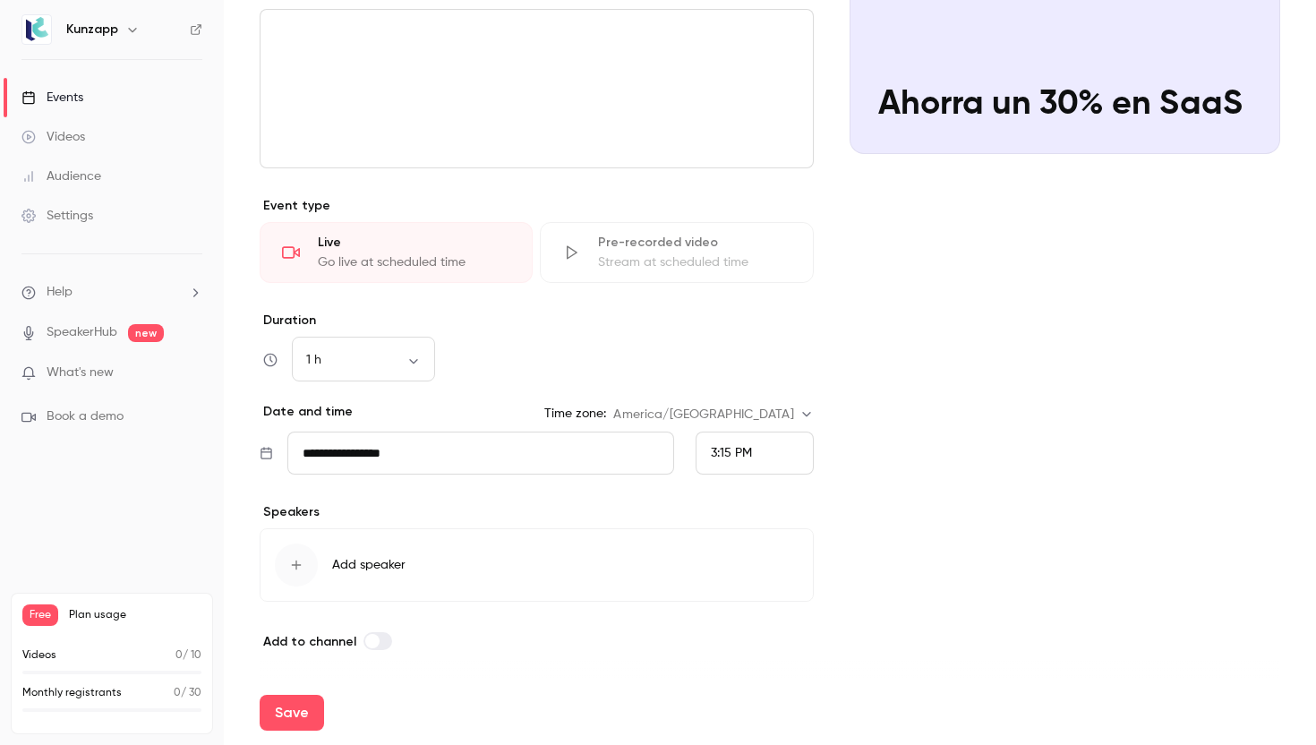
click at [378, 571] on span "Add speaker" at bounding box center [368, 565] width 73 height 18
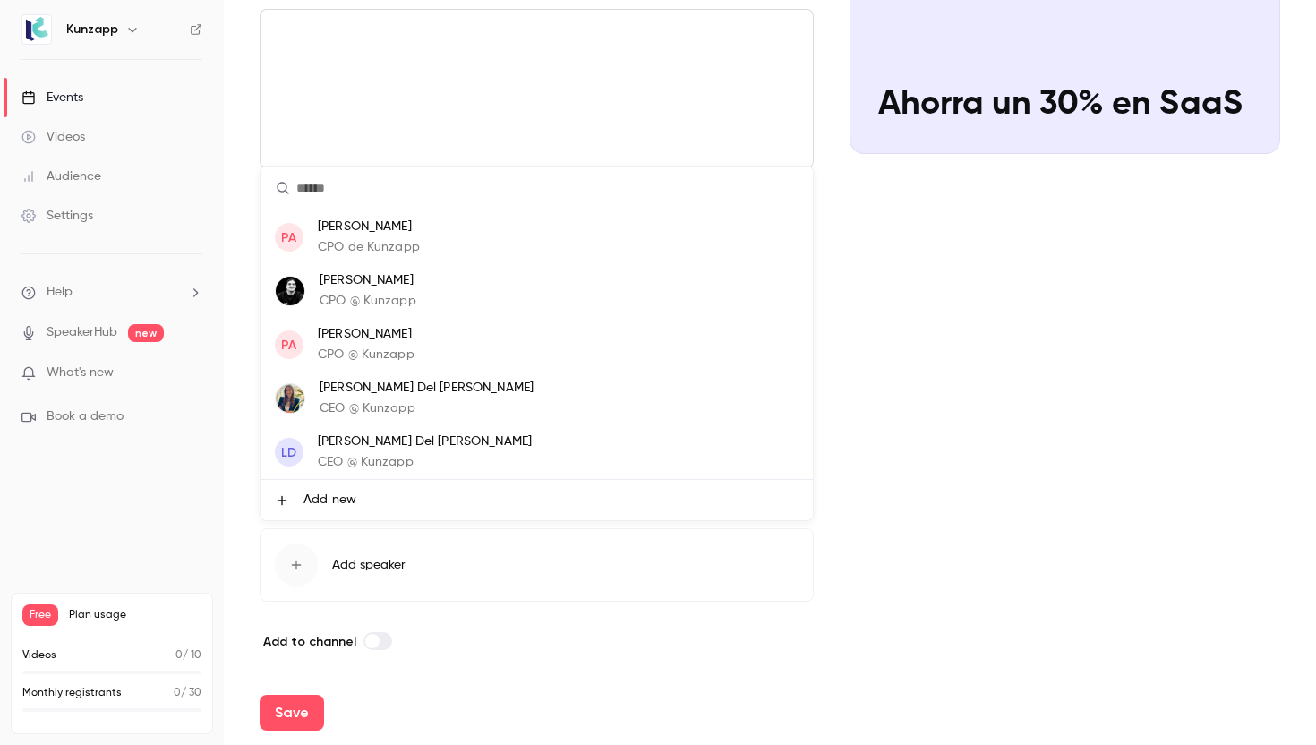
click at [456, 249] on li "PA Pancho Abarca CPO de Kunzapp" at bounding box center [537, 237] width 552 height 54
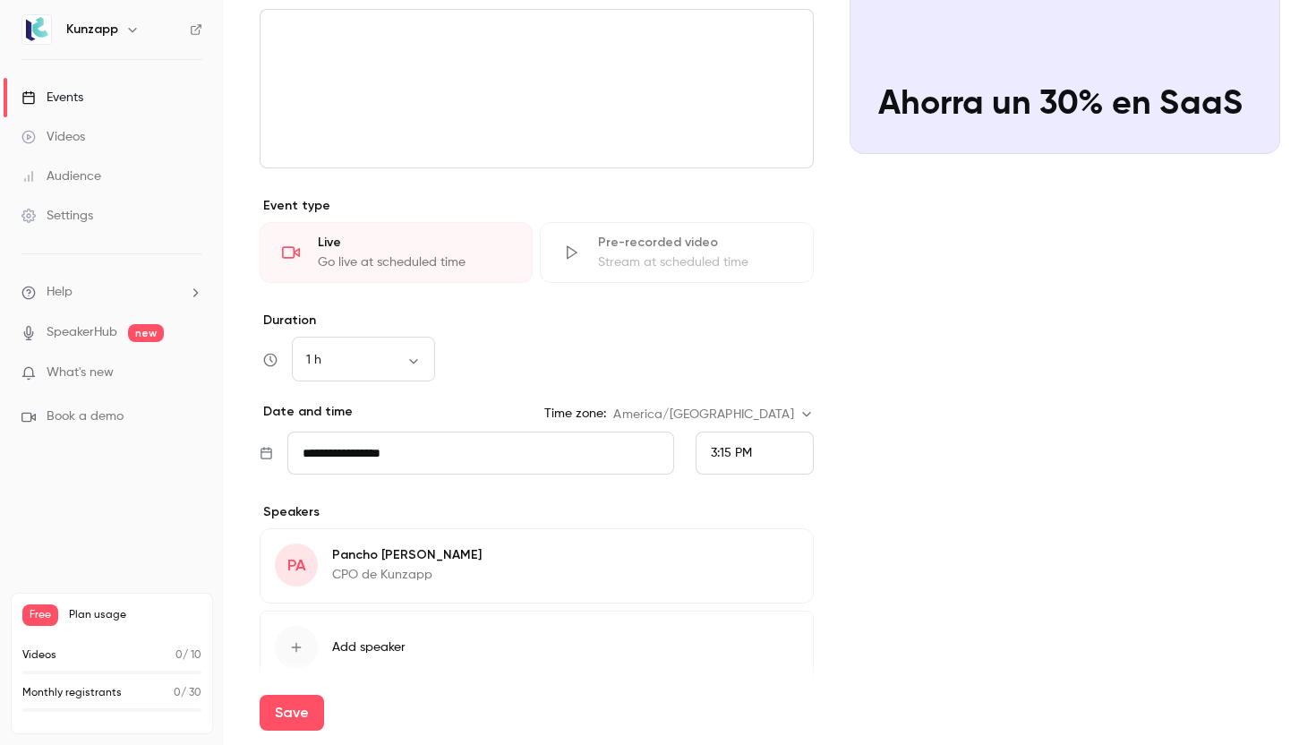
click at [302, 646] on icon "button" at bounding box center [296, 647] width 14 height 14
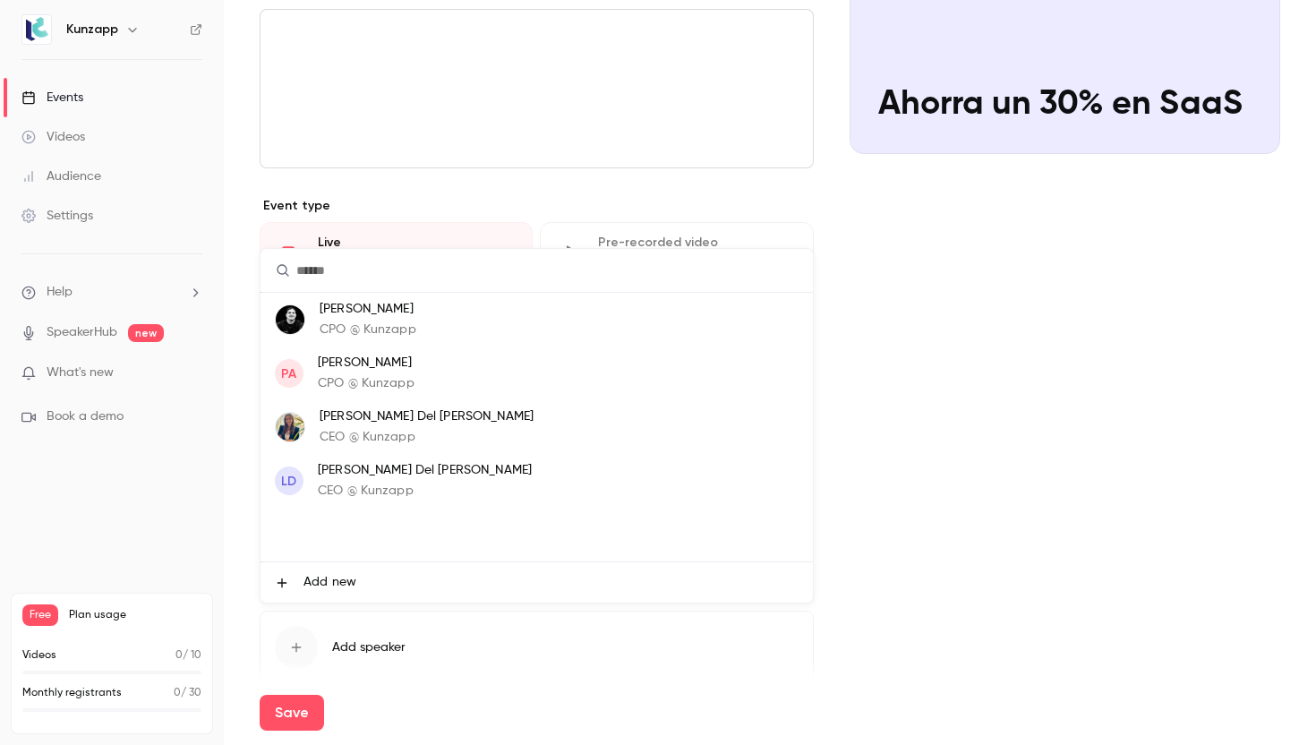
click at [420, 436] on p "CEO @ Kunzapp" at bounding box center [427, 437] width 214 height 19
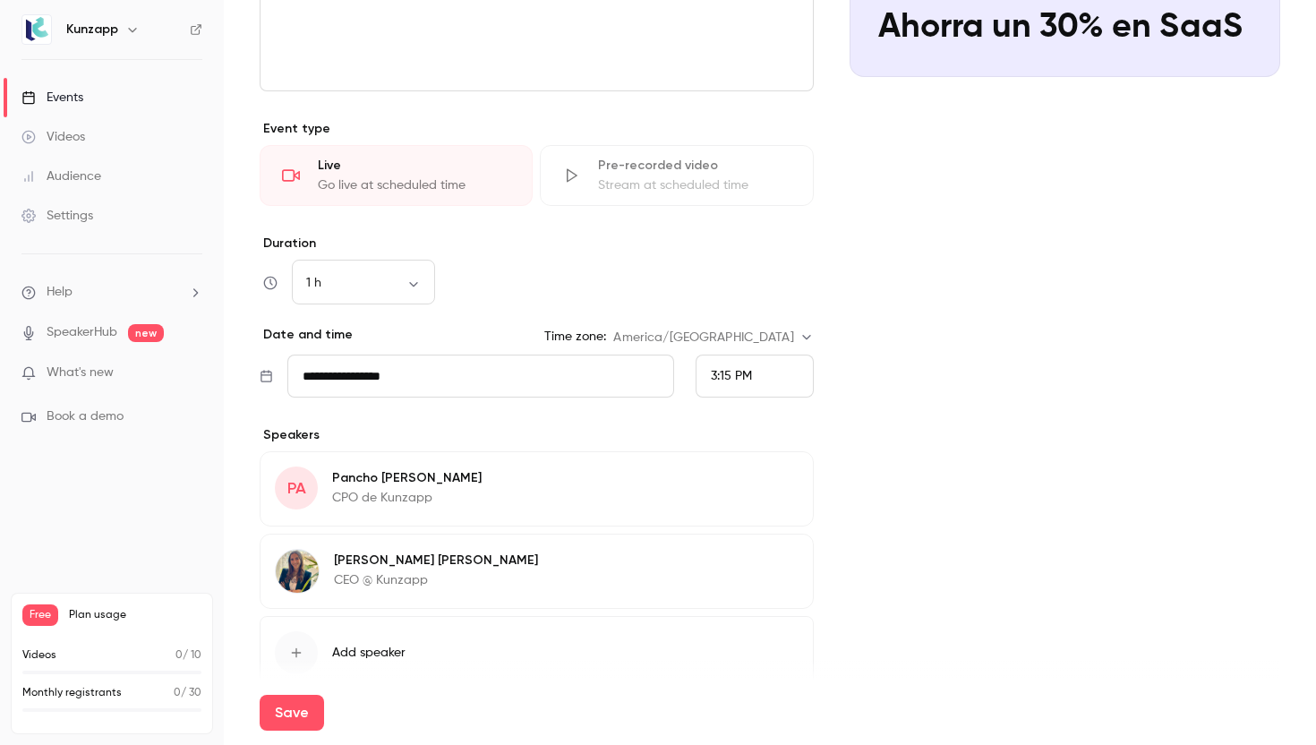
scroll to position [437, 0]
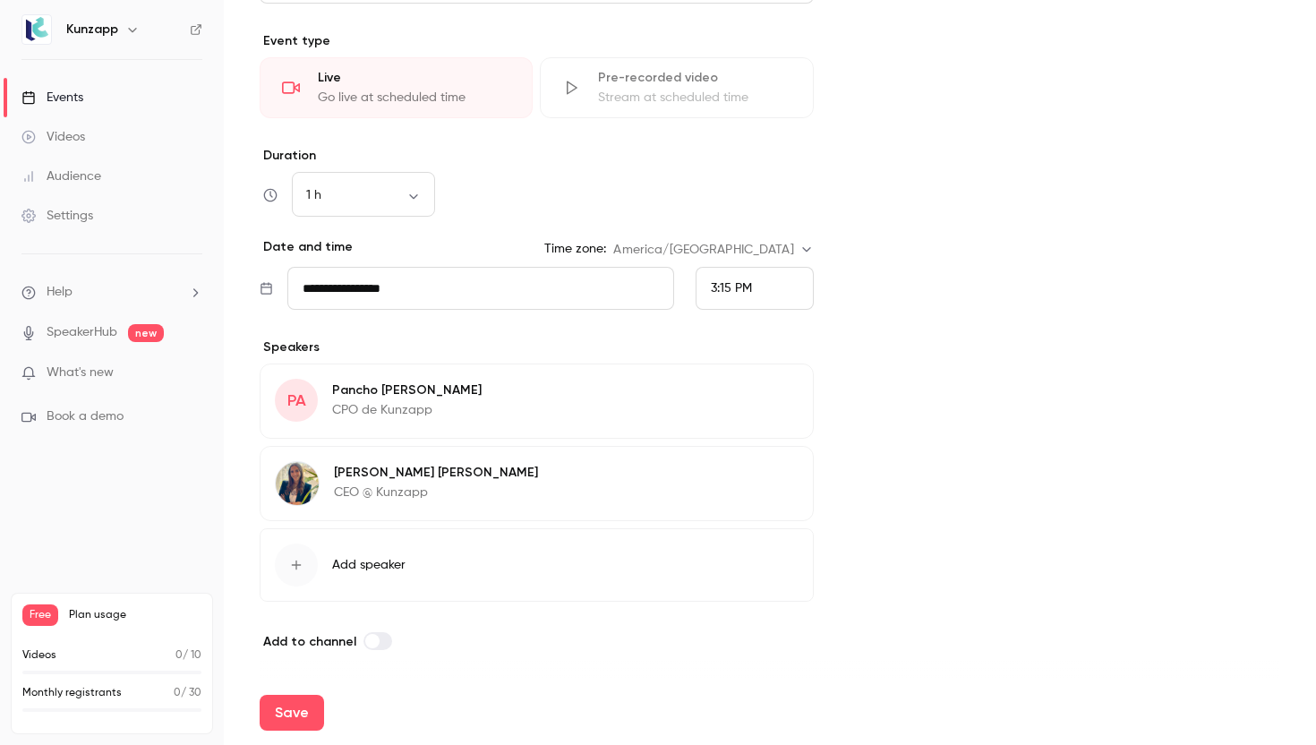
click at [502, 295] on input "**********" at bounding box center [480, 288] width 387 height 43
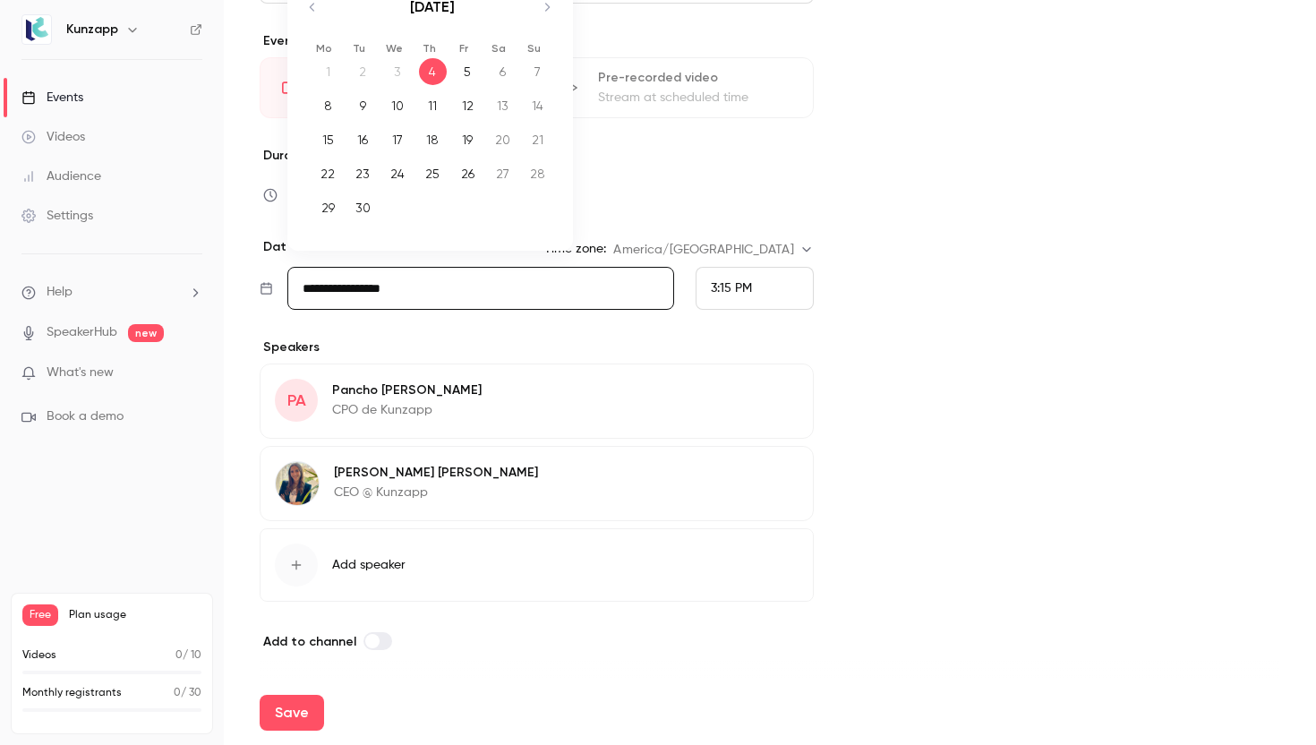
click at [541, 9] on icon "Move forward to switch to the next month." at bounding box center [546, 6] width 21 height 21
click at [402, 145] on div "15" at bounding box center [398, 139] width 28 height 27
type input "**********"
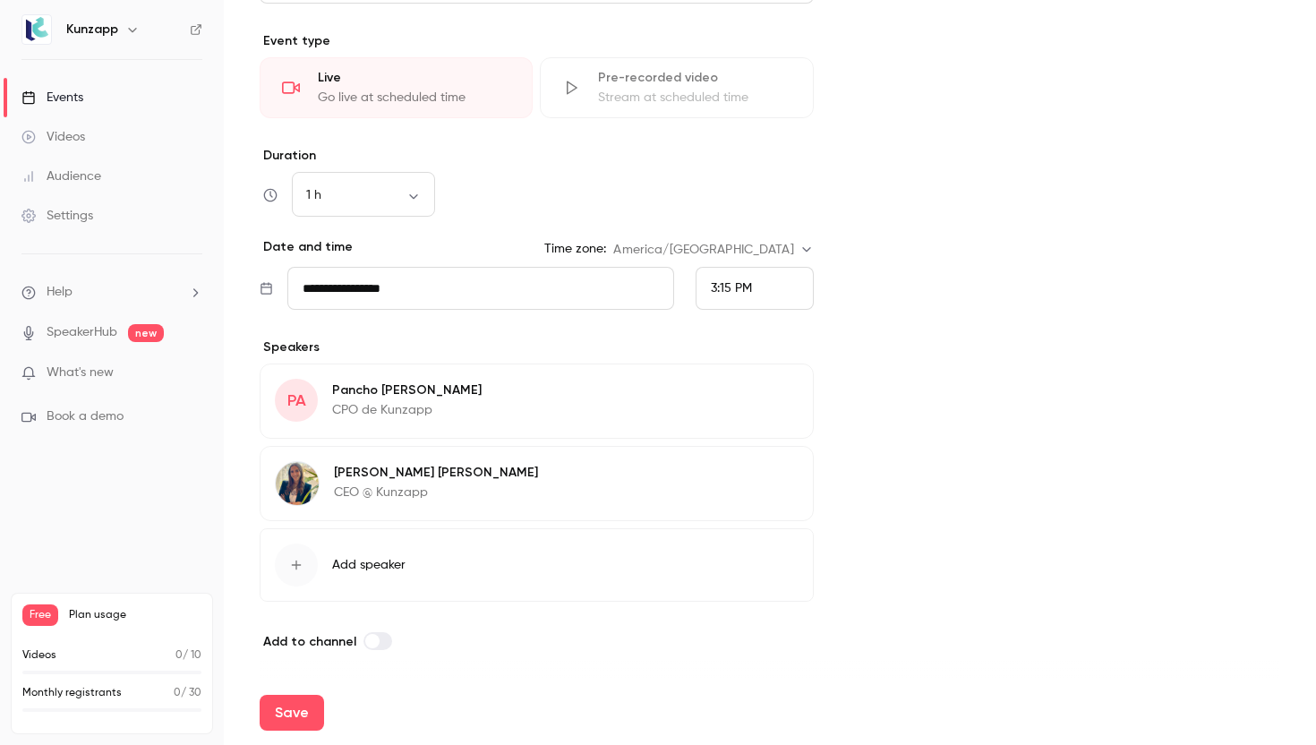
click at [776, 292] on div "3:15 PM" at bounding box center [755, 288] width 118 height 43
click at [758, 229] on div "1:00 PM" at bounding box center [755, 238] width 88 height 19
click at [883, 282] on div "Cover image Kunzapp P Oct 15, 1:00 PM Ahorra un 30% en SaaS" at bounding box center [1065, 188] width 431 height 928
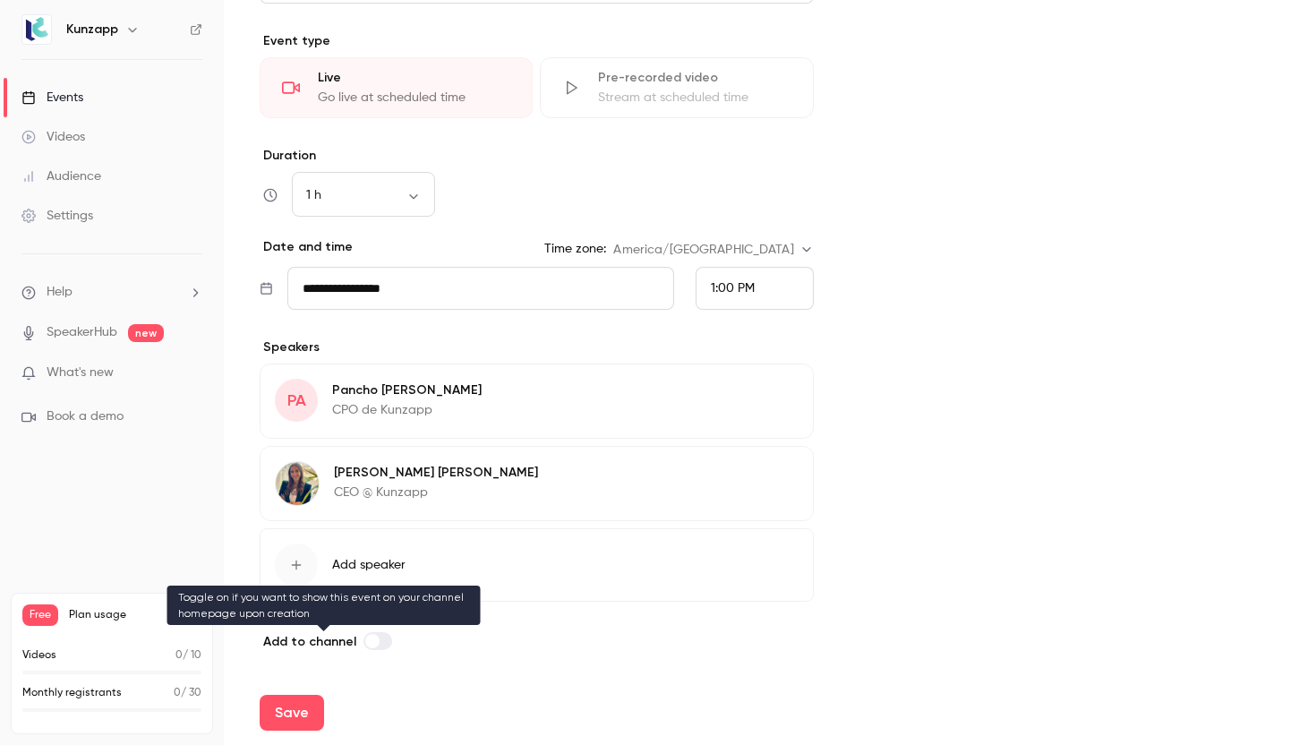
click at [372, 633] on label at bounding box center [377, 641] width 29 height 18
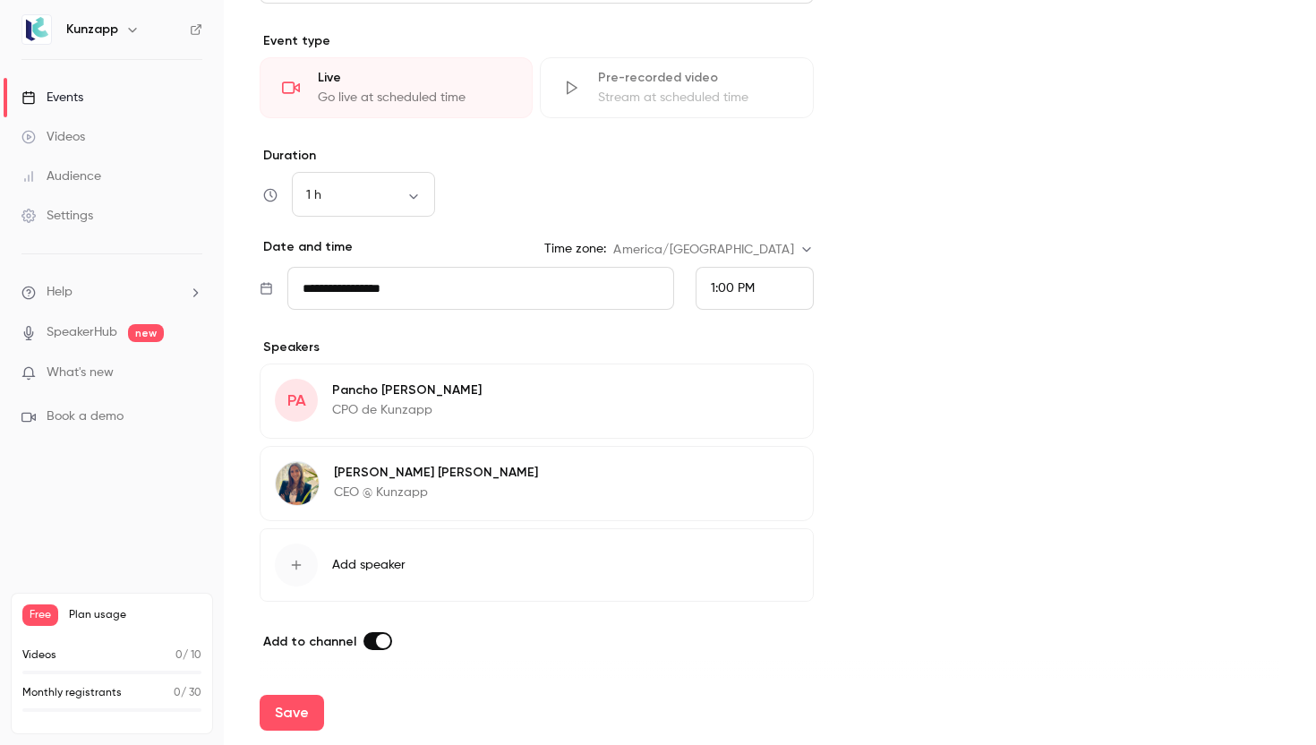
click at [376, 643] on span at bounding box center [383, 641] width 14 height 14
click at [375, 643] on label at bounding box center [377, 641] width 29 height 18
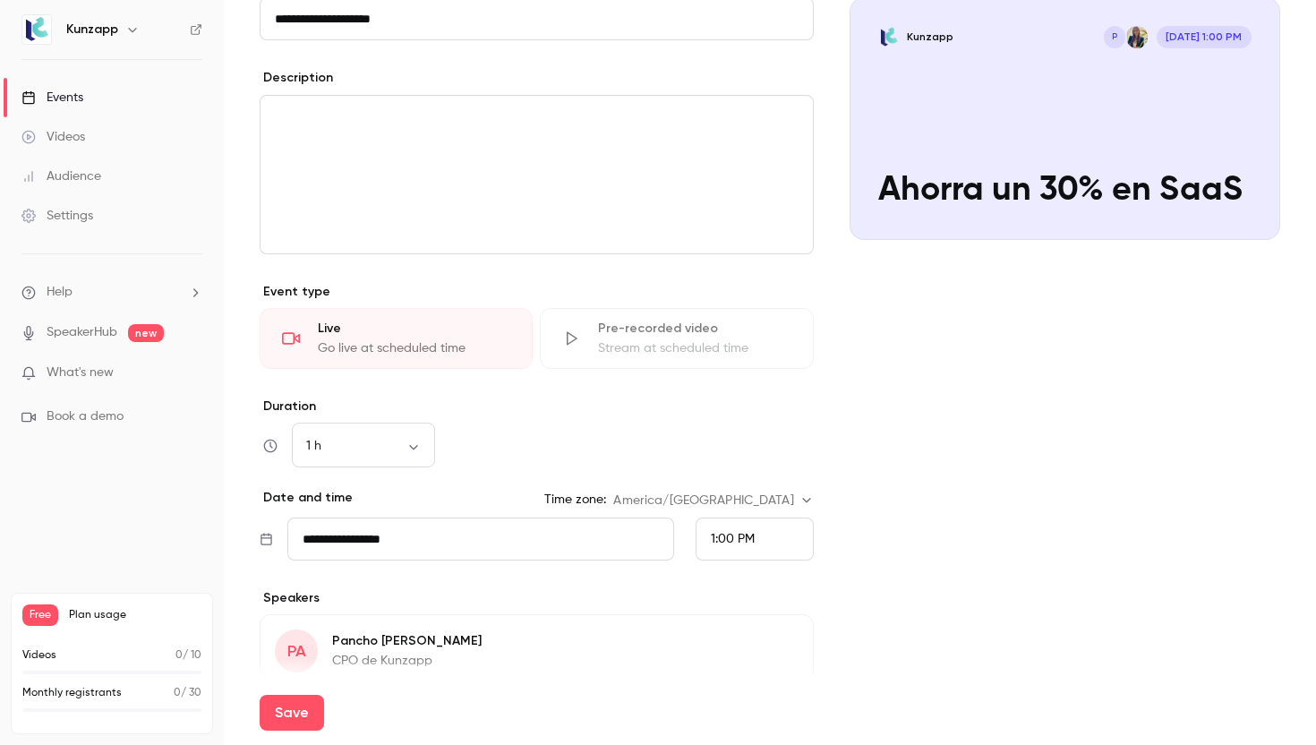
scroll to position [0, 0]
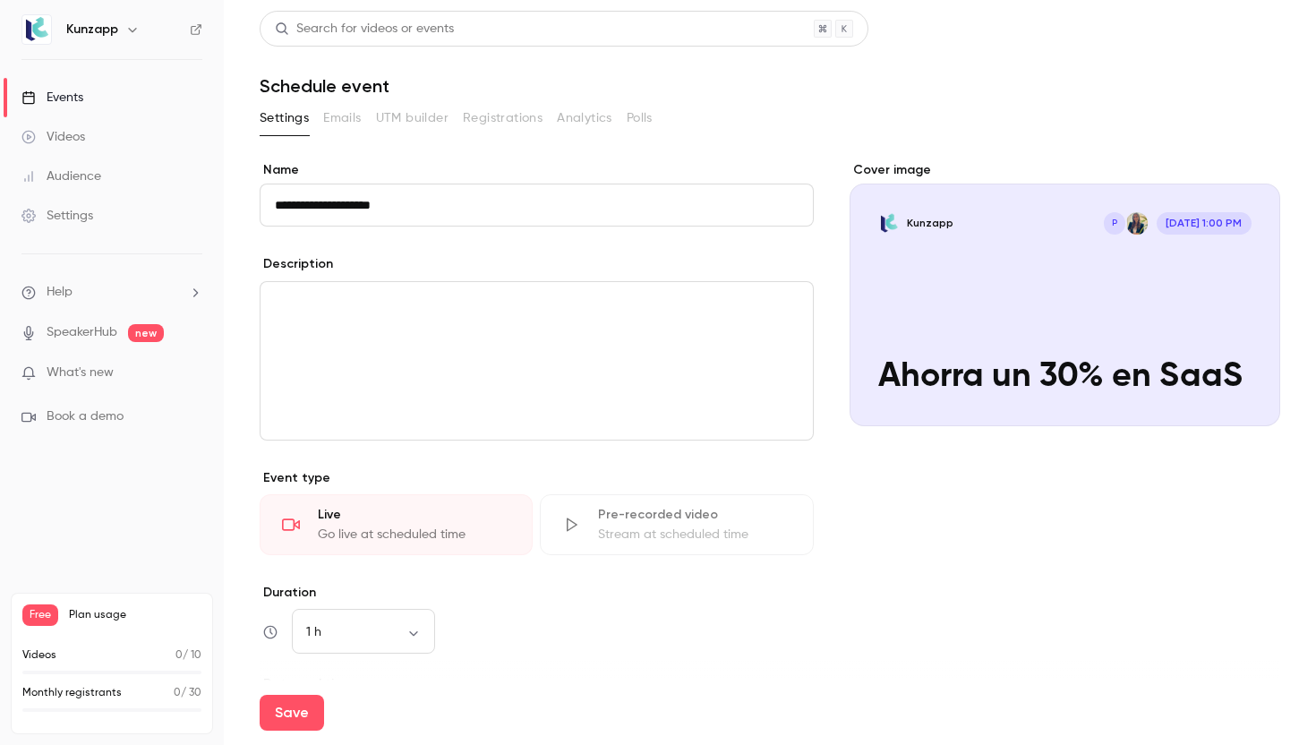
click at [592, 327] on div "editor" at bounding box center [537, 361] width 552 height 158
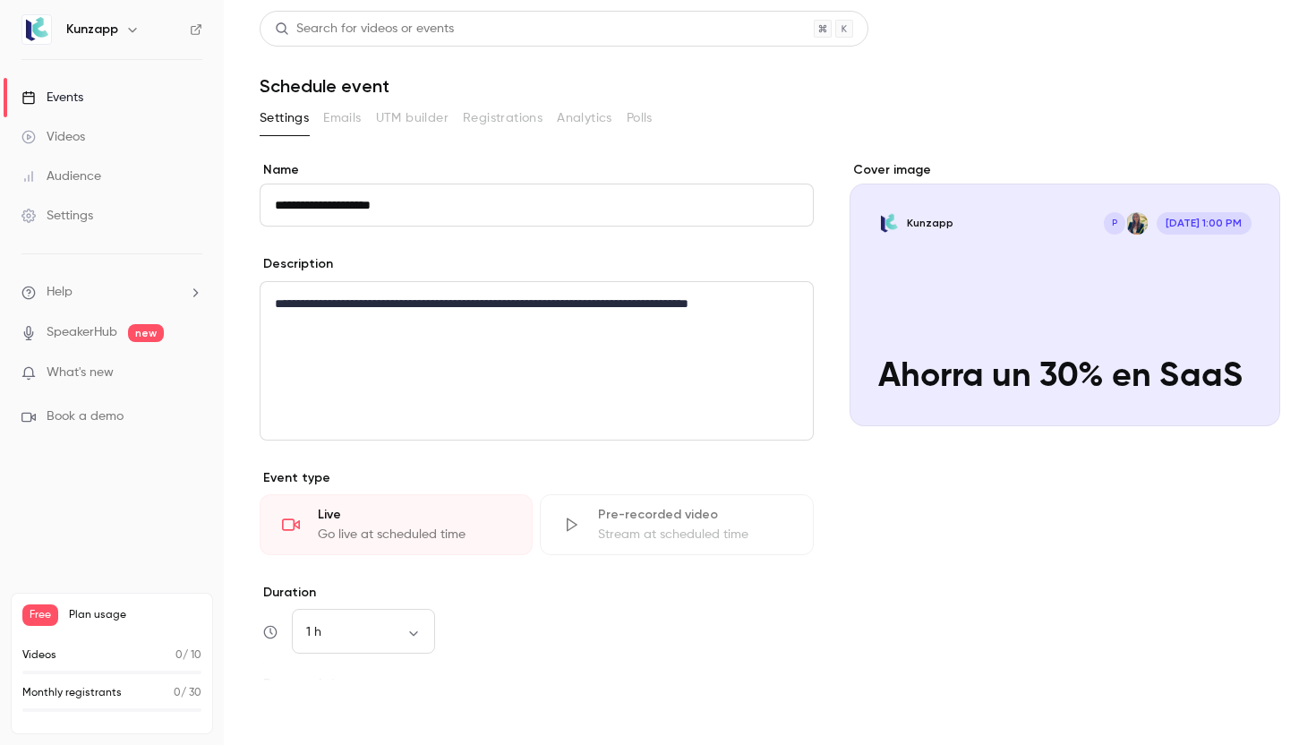
click at [298, 720] on button "Save" at bounding box center [292, 713] width 64 height 36
type input "**********"
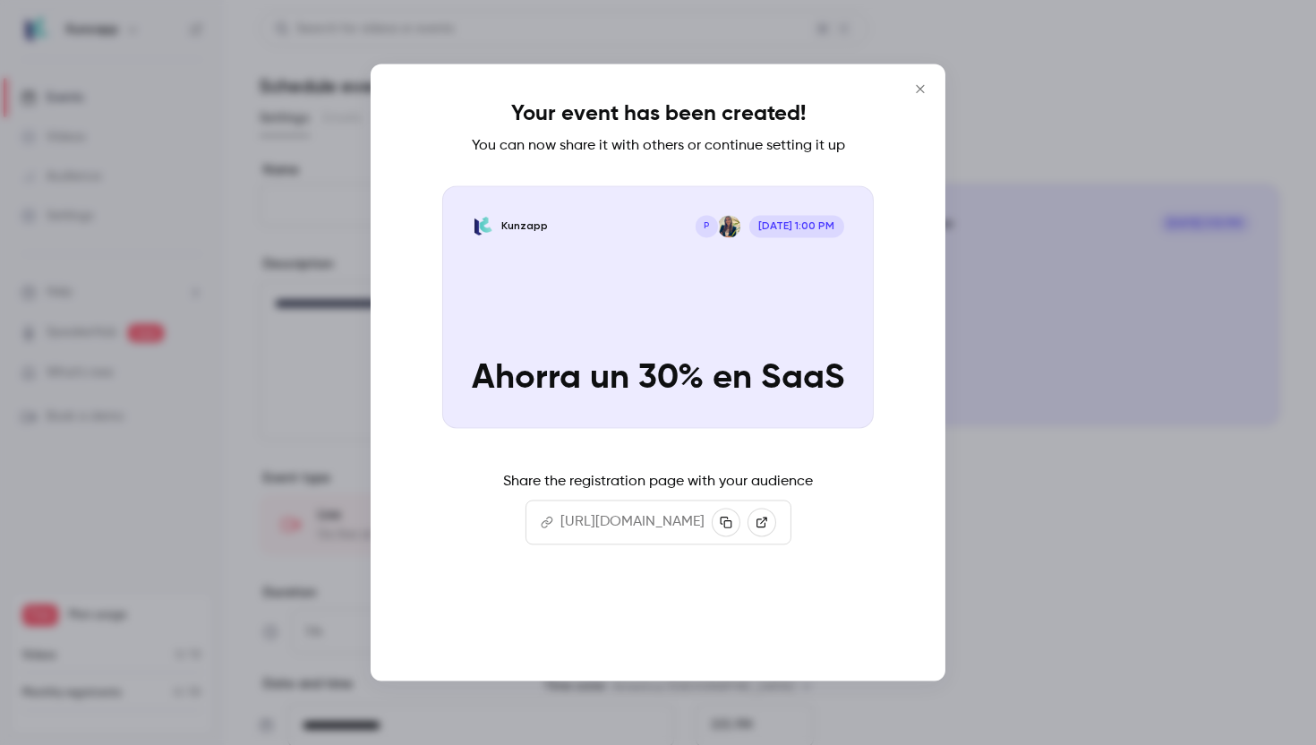
click at [693, 627] on button "Continue" at bounding box center [658, 624] width 179 height 43
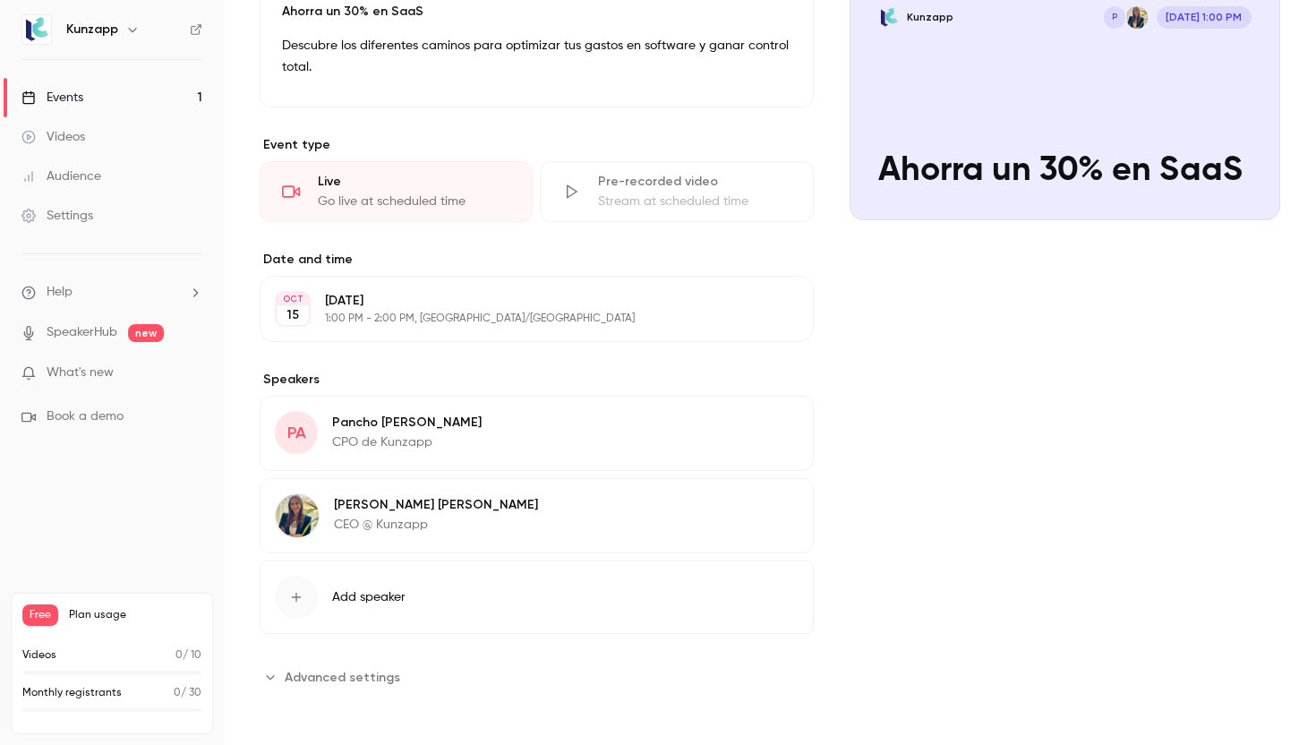
scroll to position [71, 0]
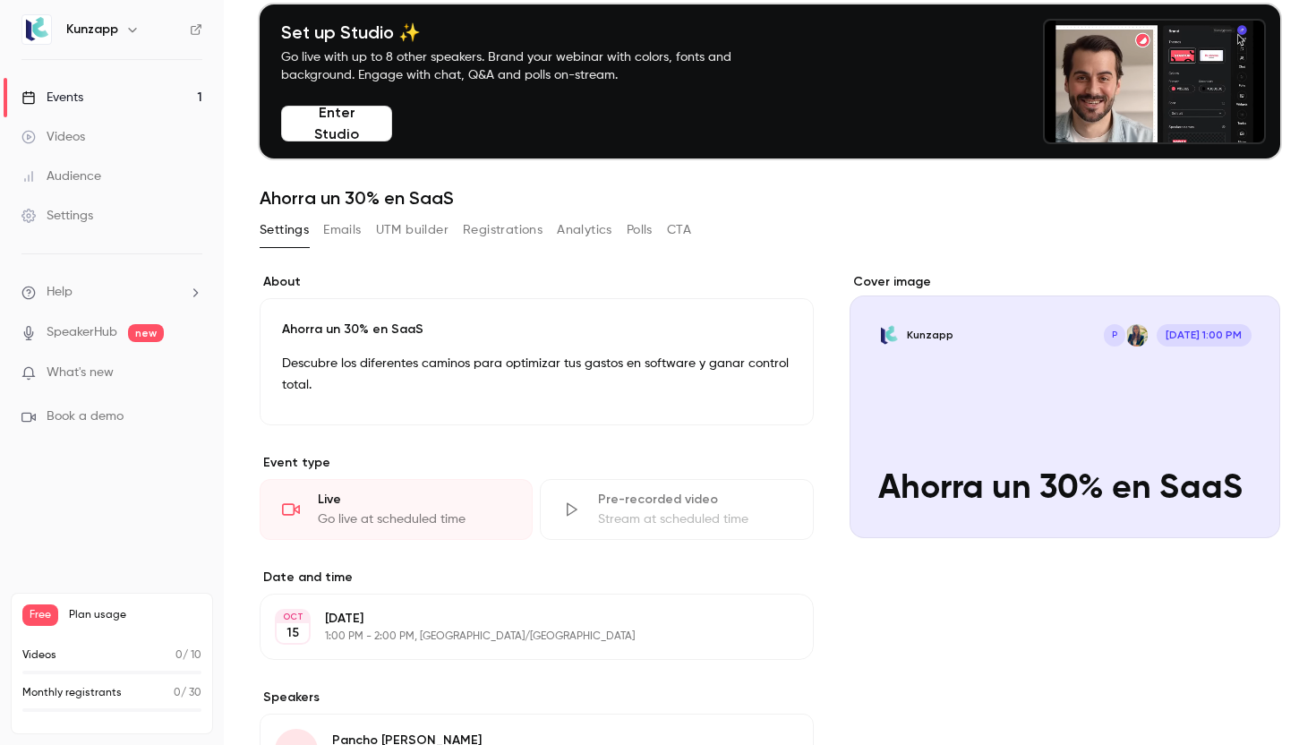
click at [347, 227] on button "Emails" at bounding box center [342, 230] width 38 height 29
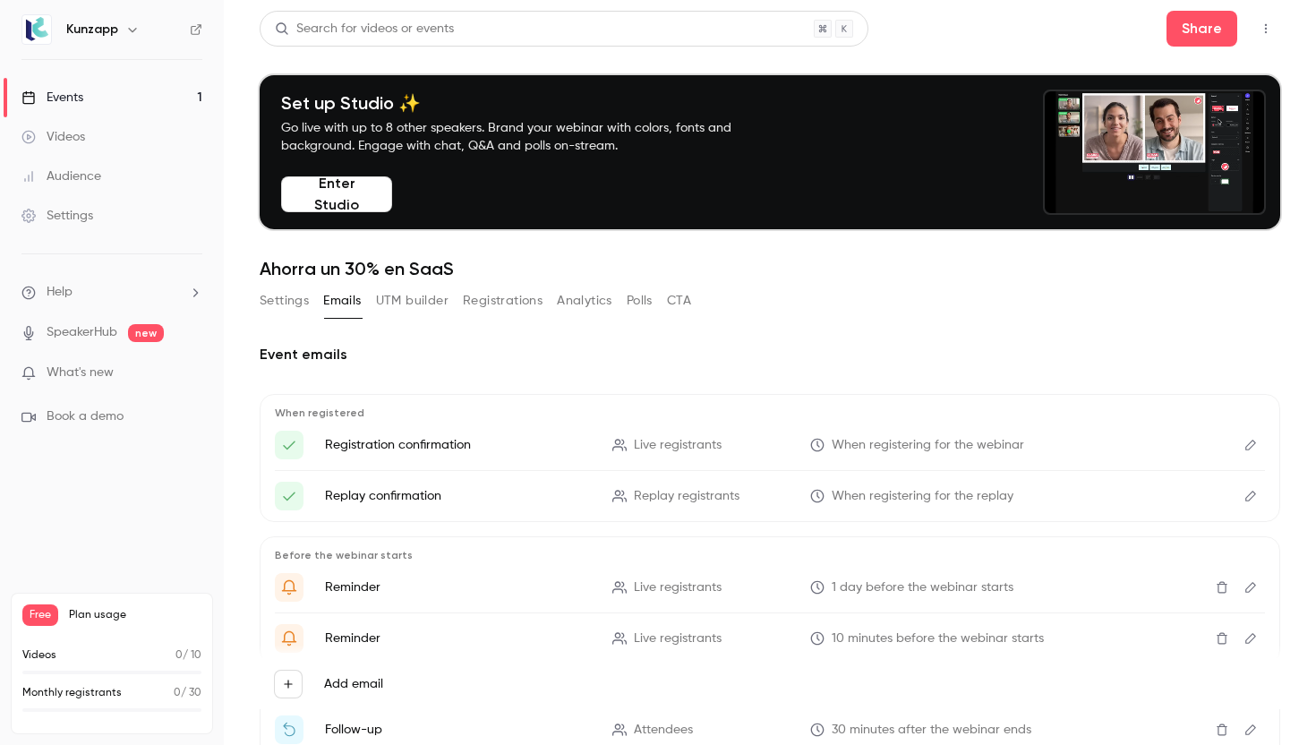
click at [422, 296] on button "UTM builder" at bounding box center [412, 300] width 73 height 29
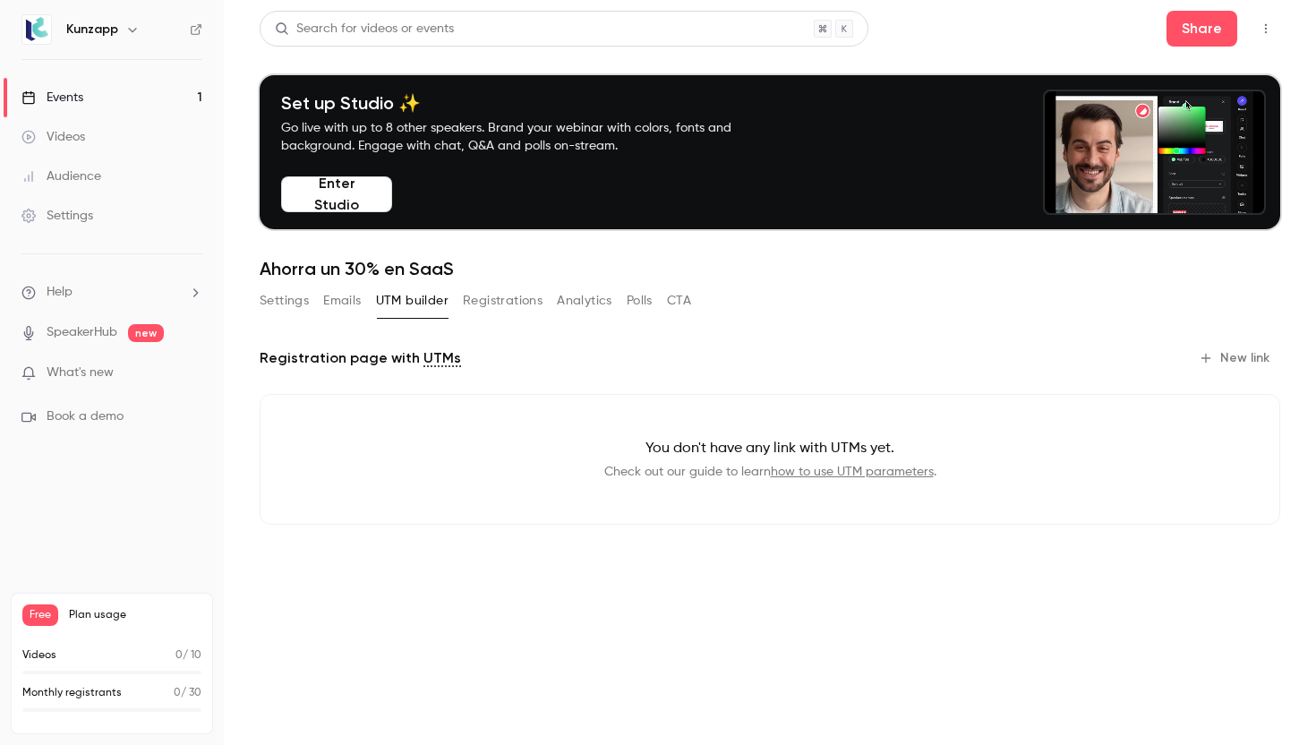
click at [848, 472] on link "how to use UTM parameters" at bounding box center [852, 472] width 163 height 13
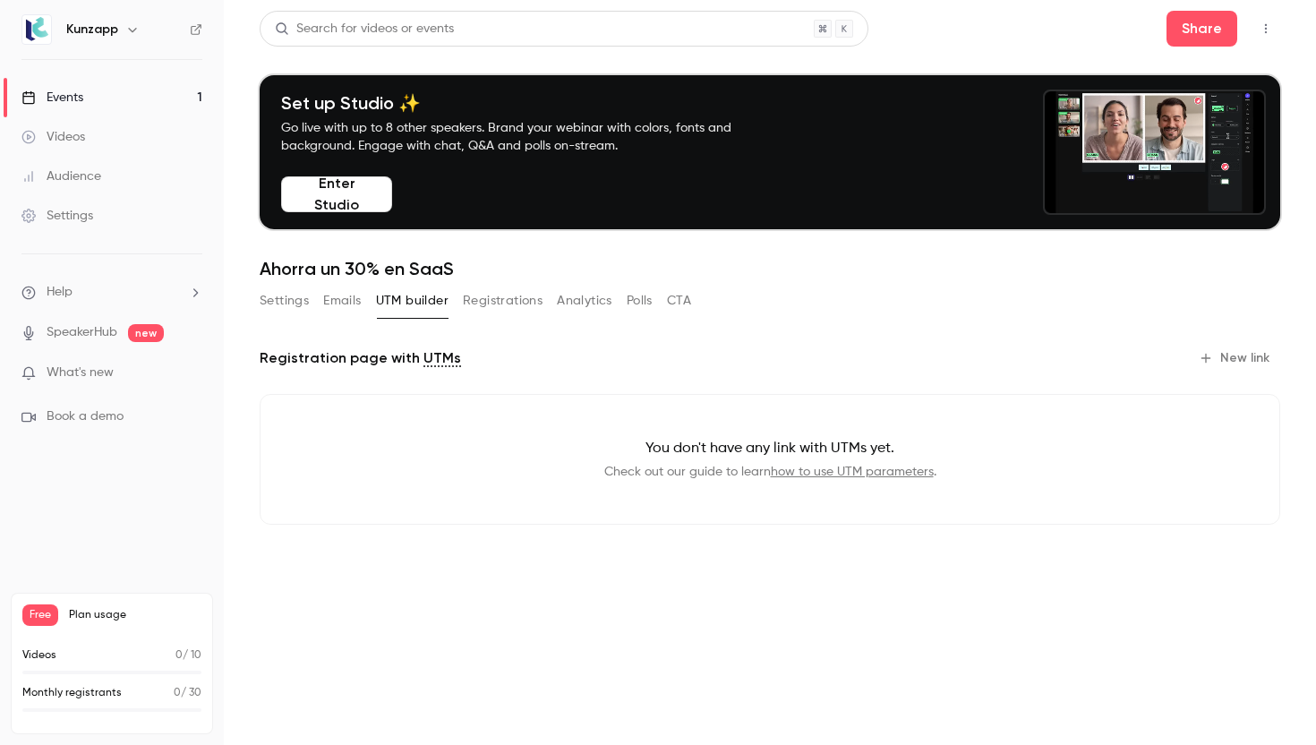
click at [1267, 349] on button "New link" at bounding box center [1236, 358] width 89 height 29
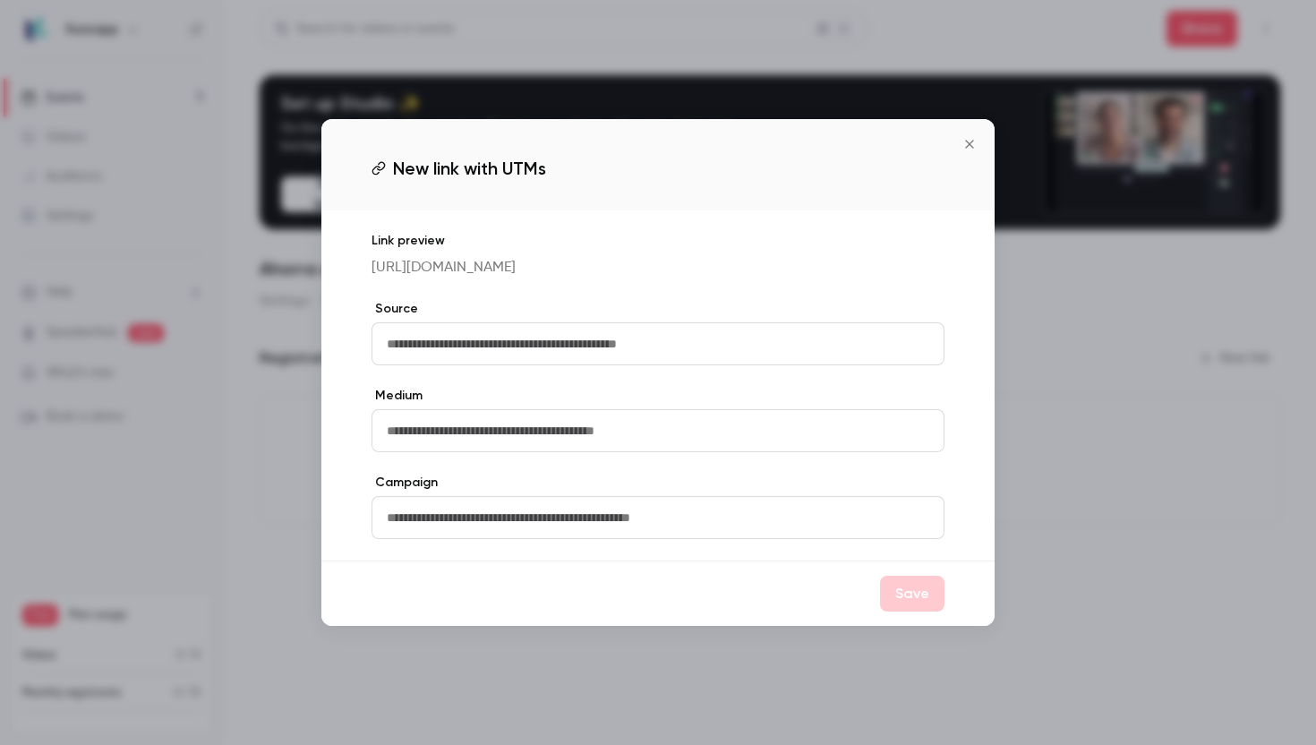
click at [671, 346] on input "text" at bounding box center [658, 343] width 573 height 43
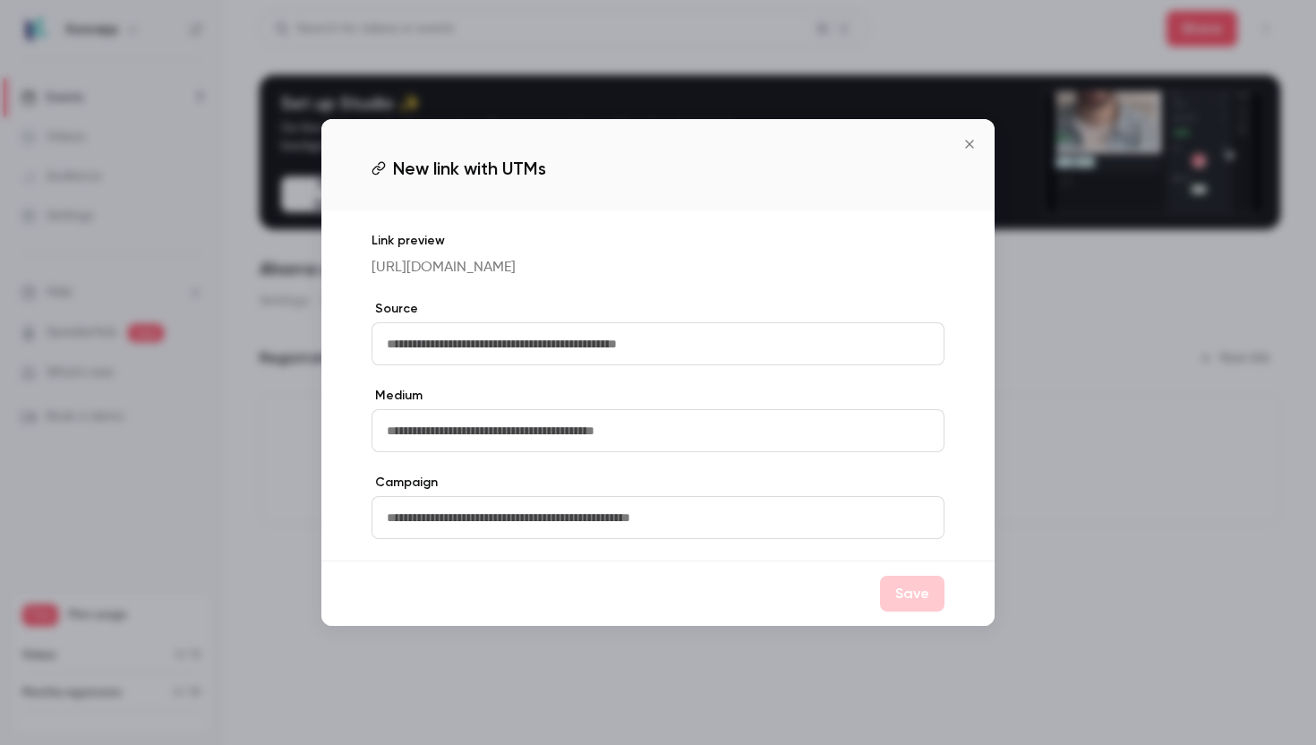
click at [1067, 342] on div at bounding box center [658, 372] width 1316 height 745
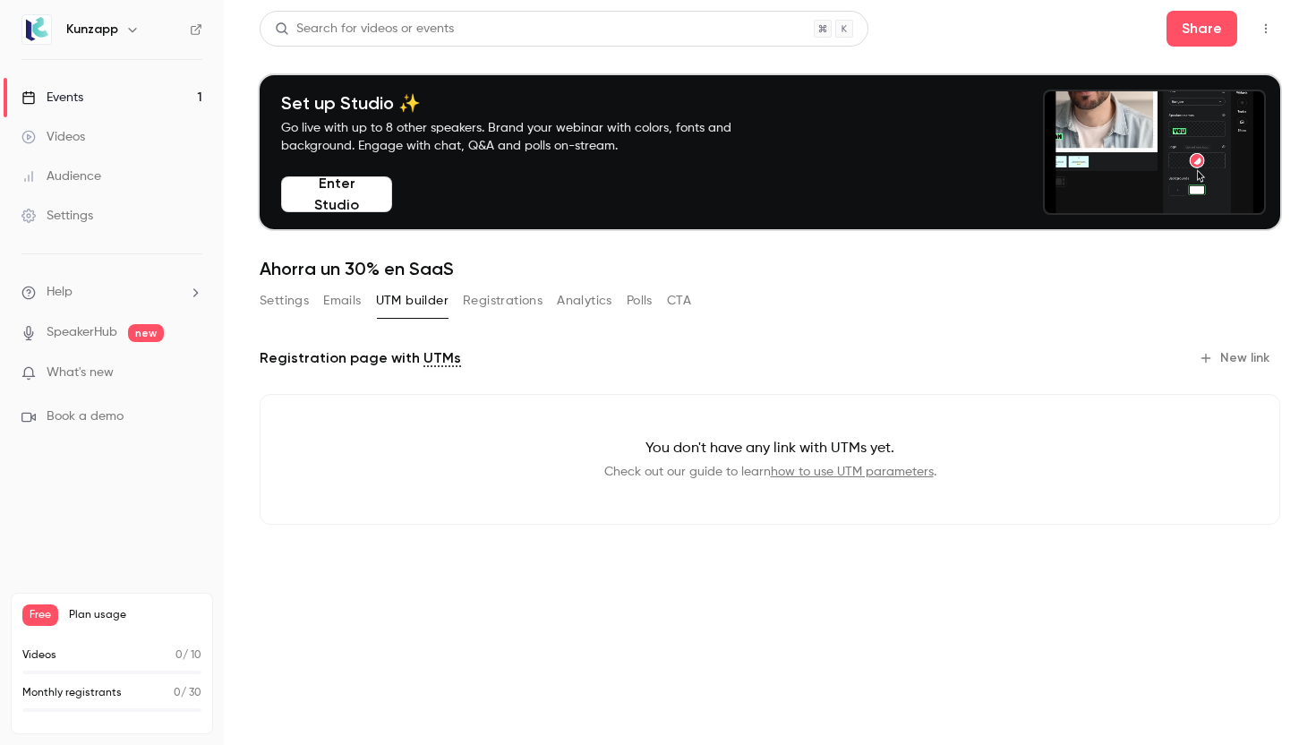
click at [587, 314] on button "Analytics" at bounding box center [585, 300] width 56 height 29
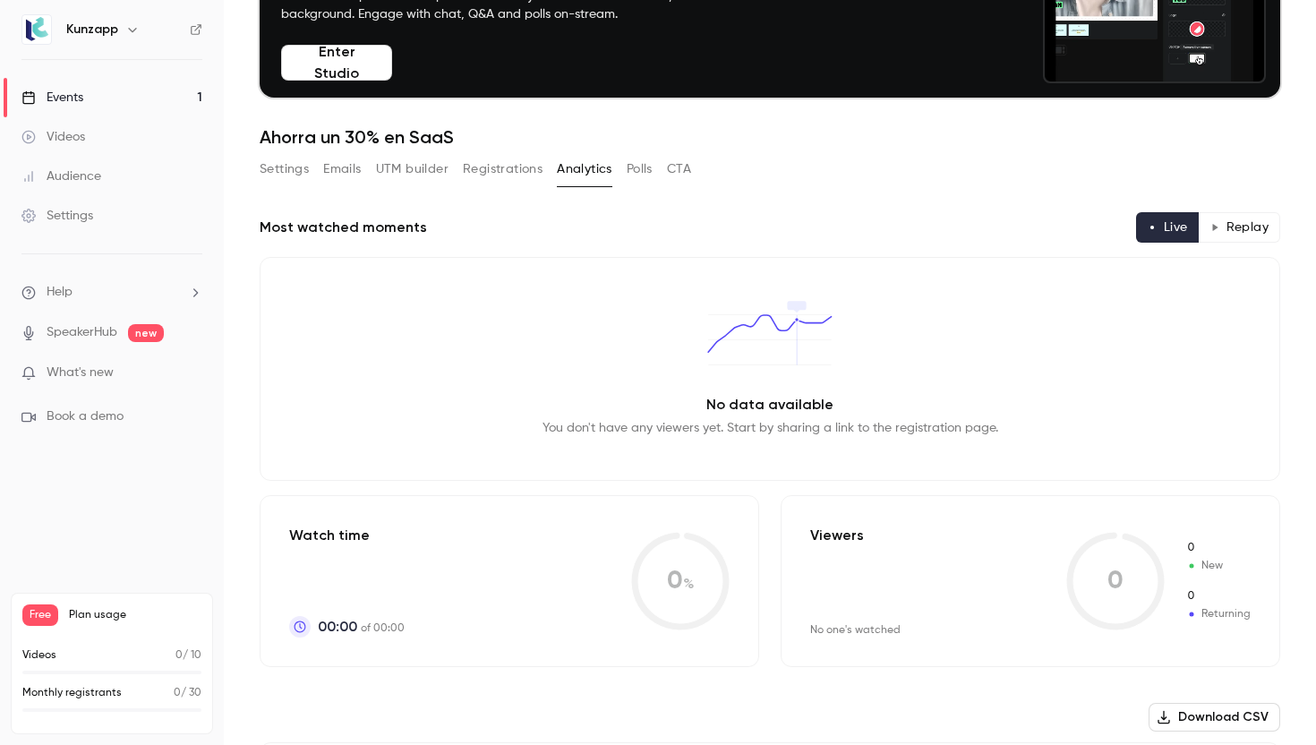
scroll to position [127, 0]
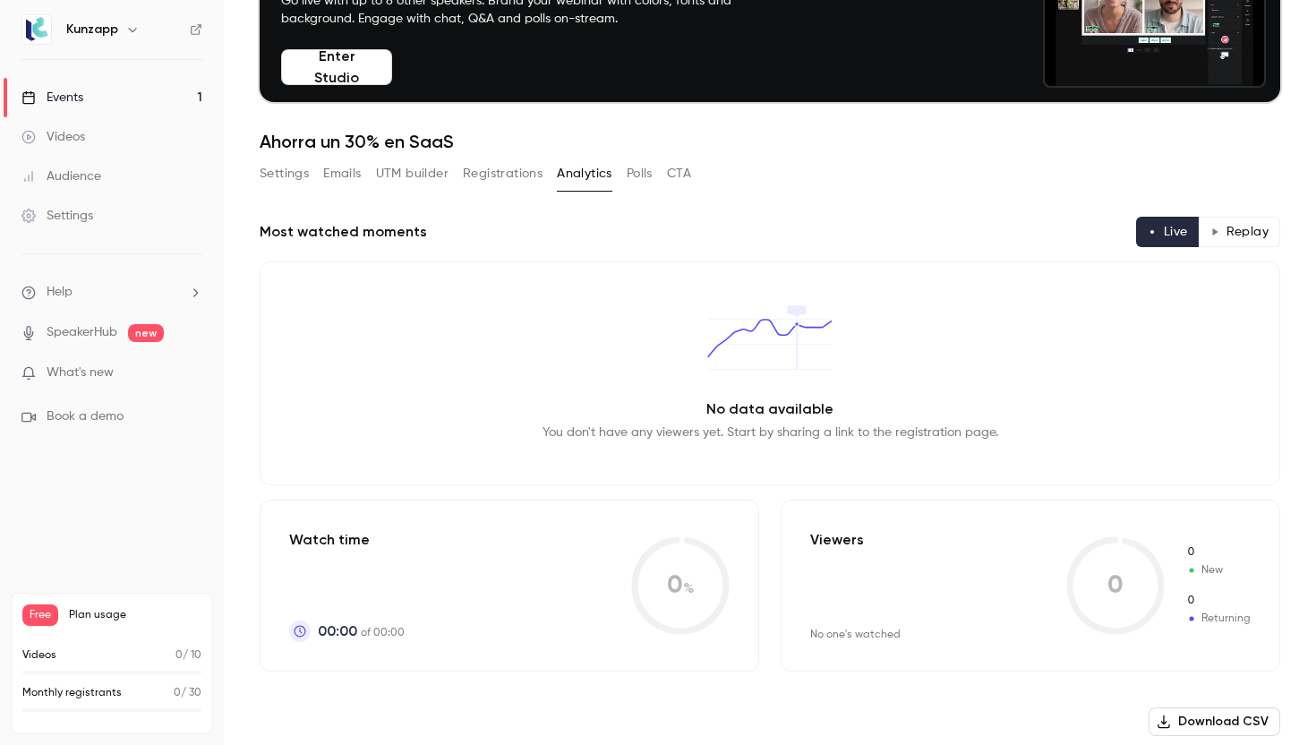
click at [485, 180] on button "Registrations" at bounding box center [503, 173] width 80 height 29
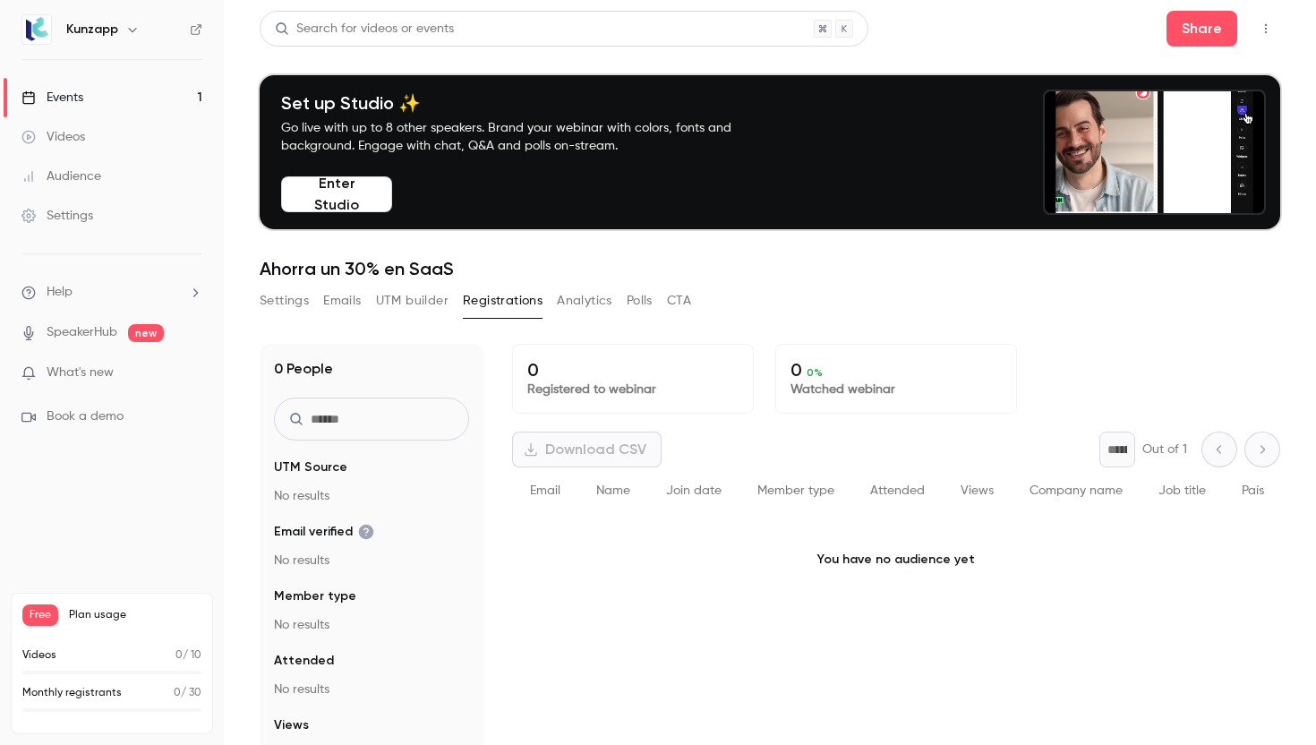
click at [87, 217] on div "Settings" at bounding box center [57, 216] width 72 height 18
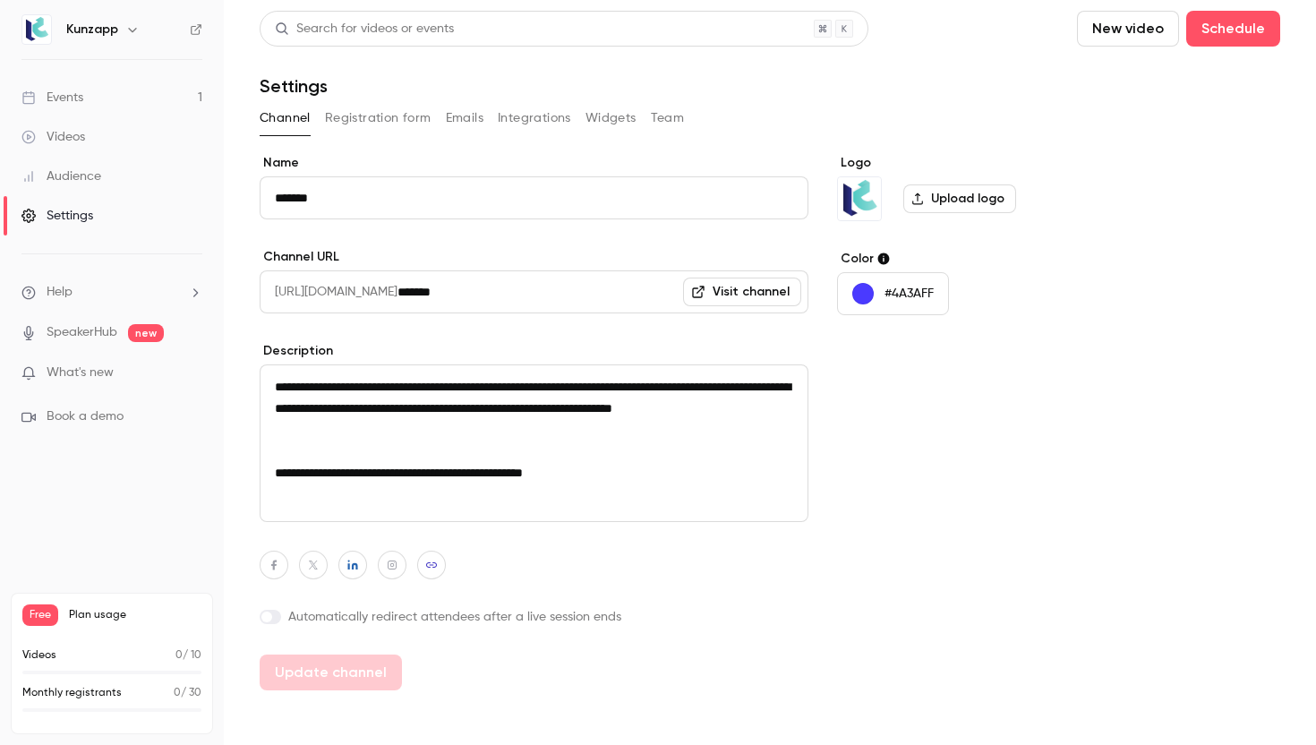
click at [117, 184] on link "Audience" at bounding box center [112, 176] width 224 height 39
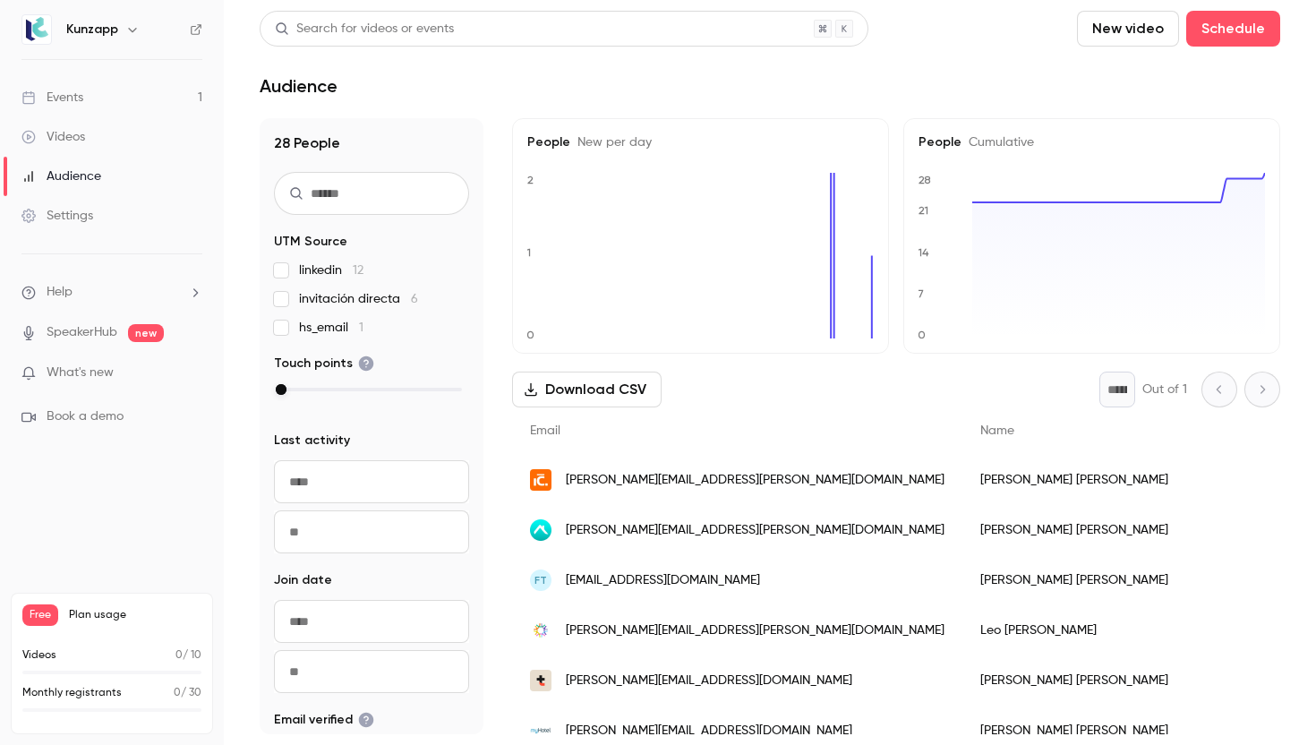
click at [98, 372] on span "What's new" at bounding box center [80, 372] width 67 height 19
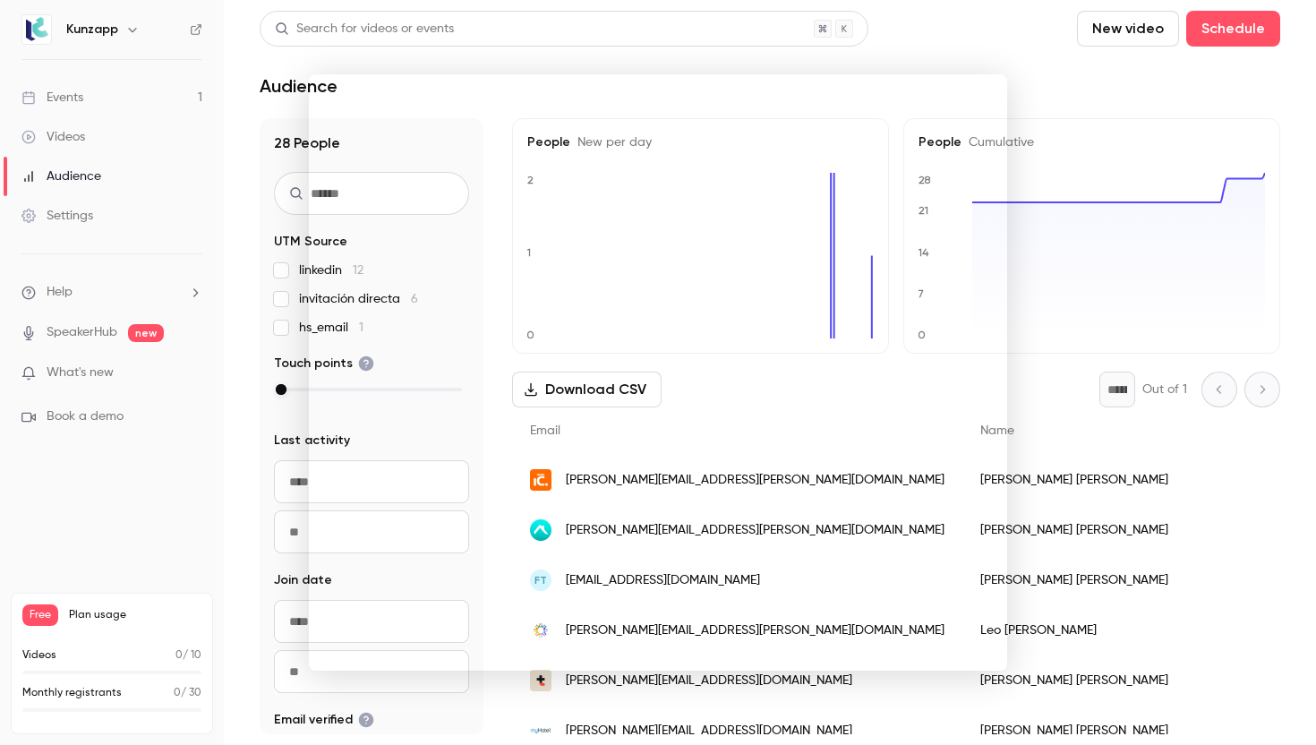
click at [897, 46] on div at bounding box center [658, 372] width 1316 height 745
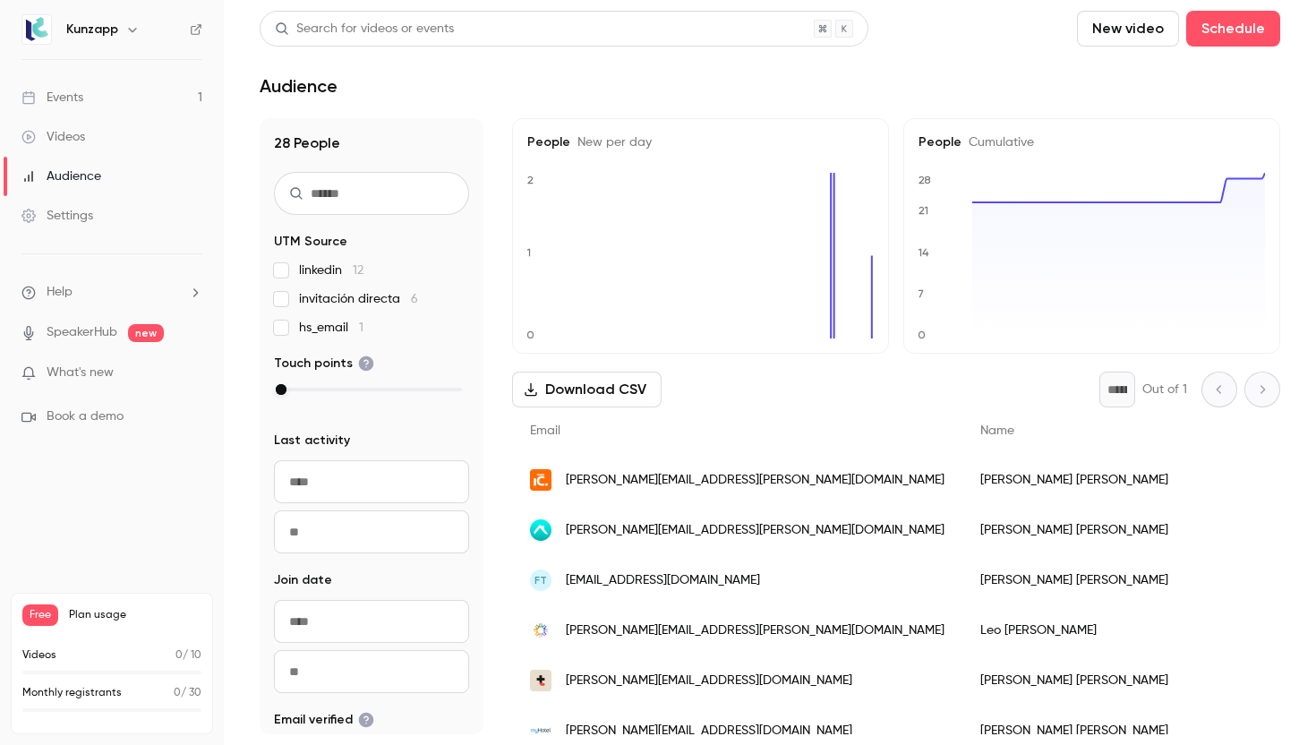
click at [74, 103] on div "Events" at bounding box center [52, 98] width 62 height 18
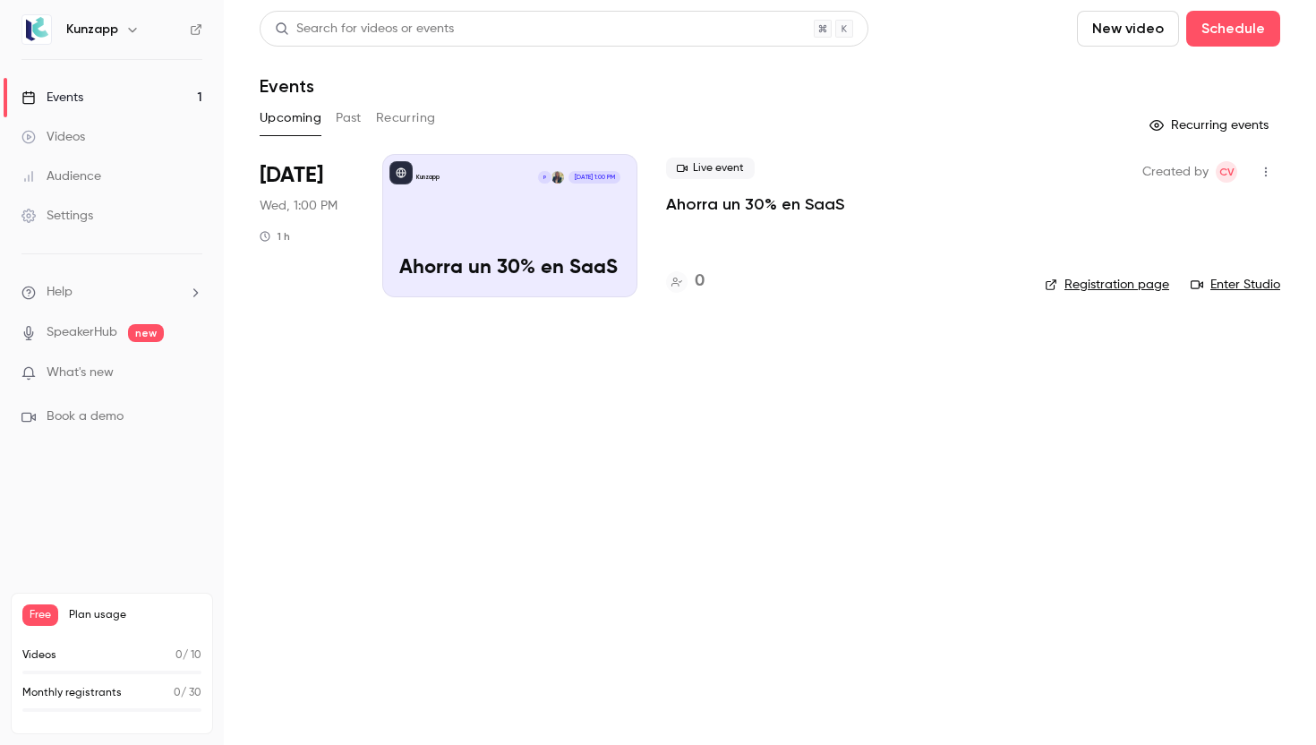
click at [347, 123] on button "Past" at bounding box center [349, 118] width 26 height 29
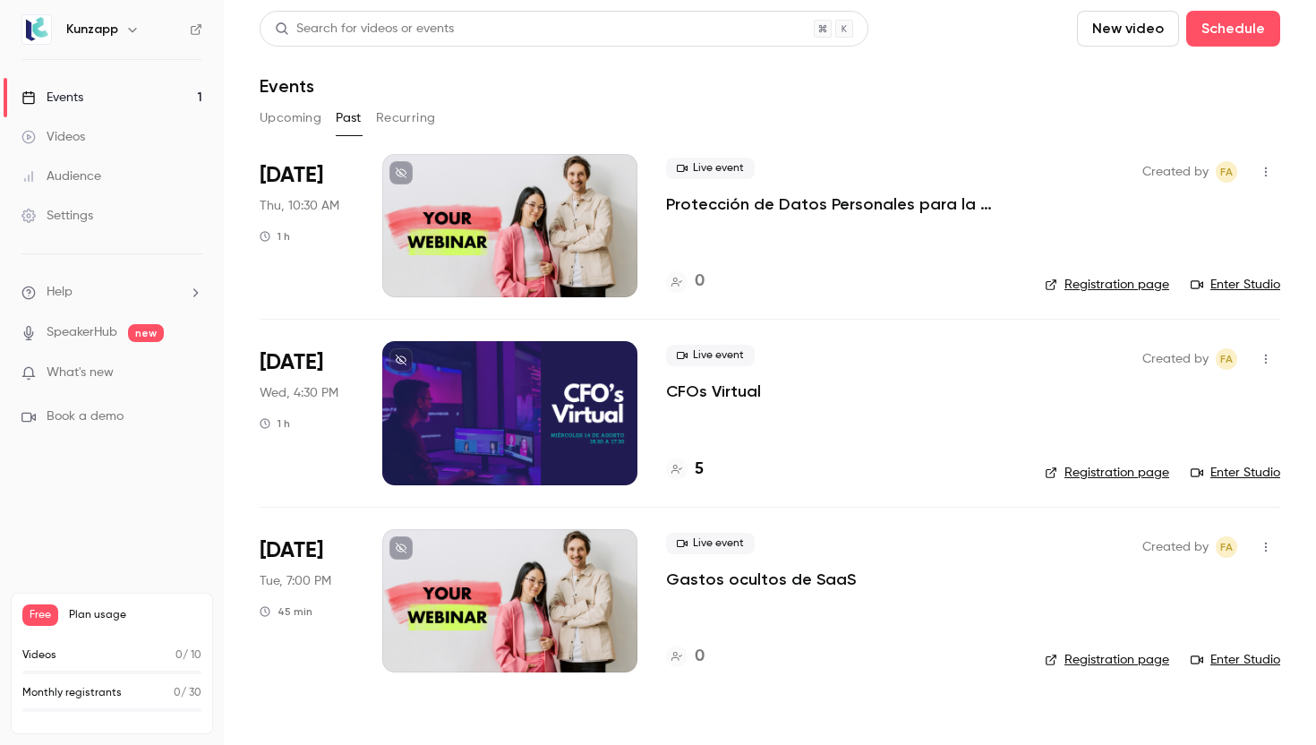
click at [697, 470] on h4 "5" at bounding box center [699, 469] width 9 height 24
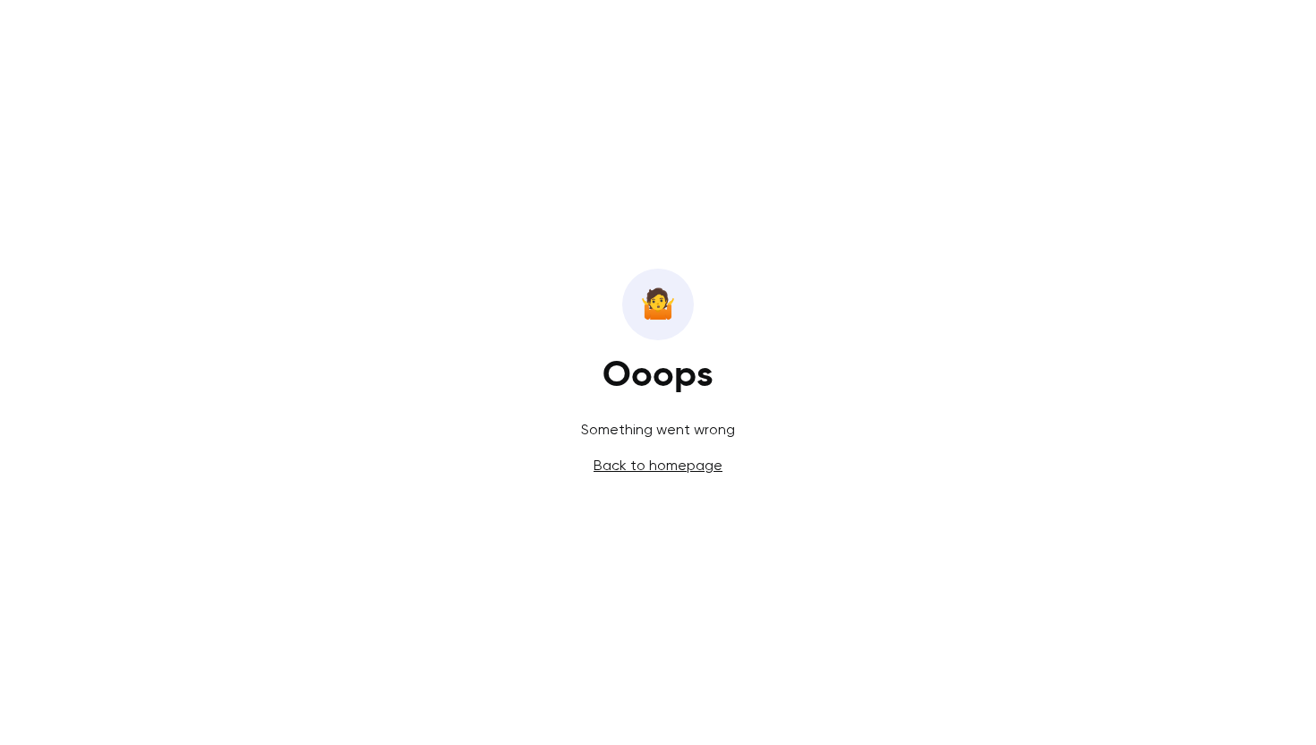
click at [624, 466] on link "Back to homepage" at bounding box center [658, 465] width 129 height 17
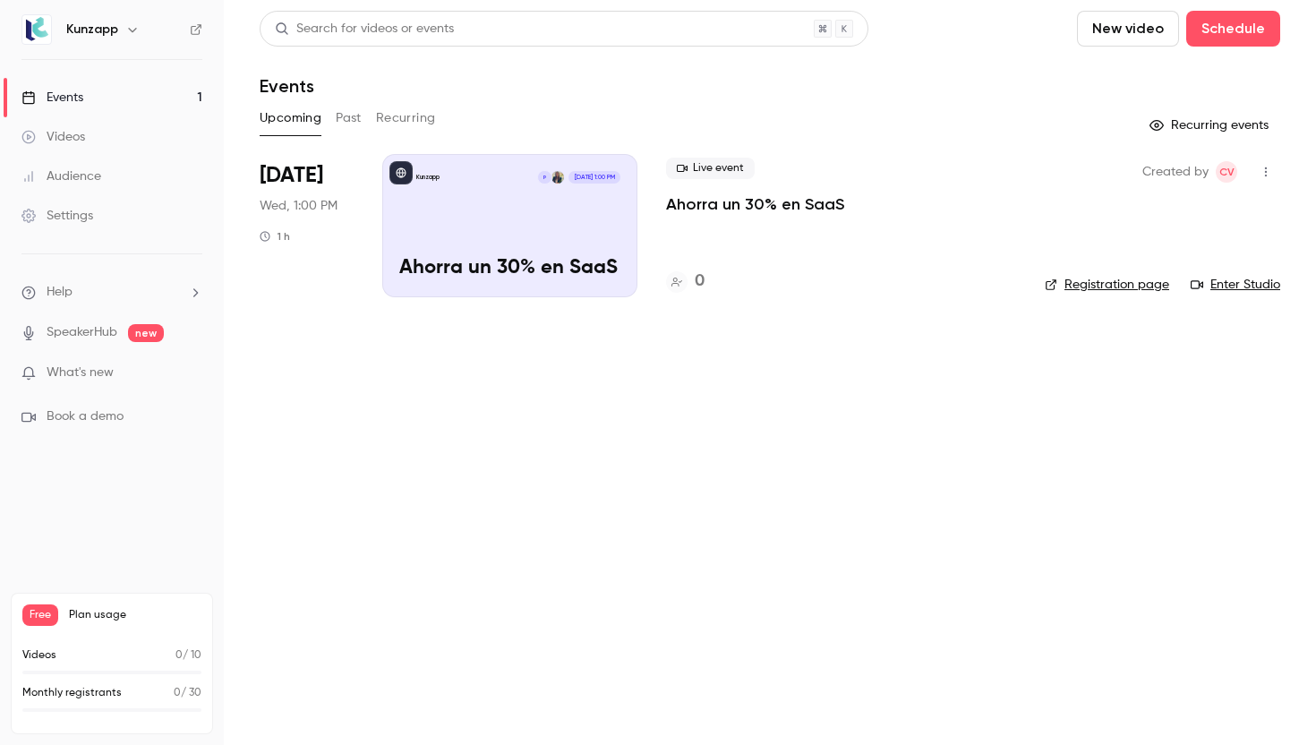
click at [348, 120] on button "Past" at bounding box center [349, 118] width 26 height 29
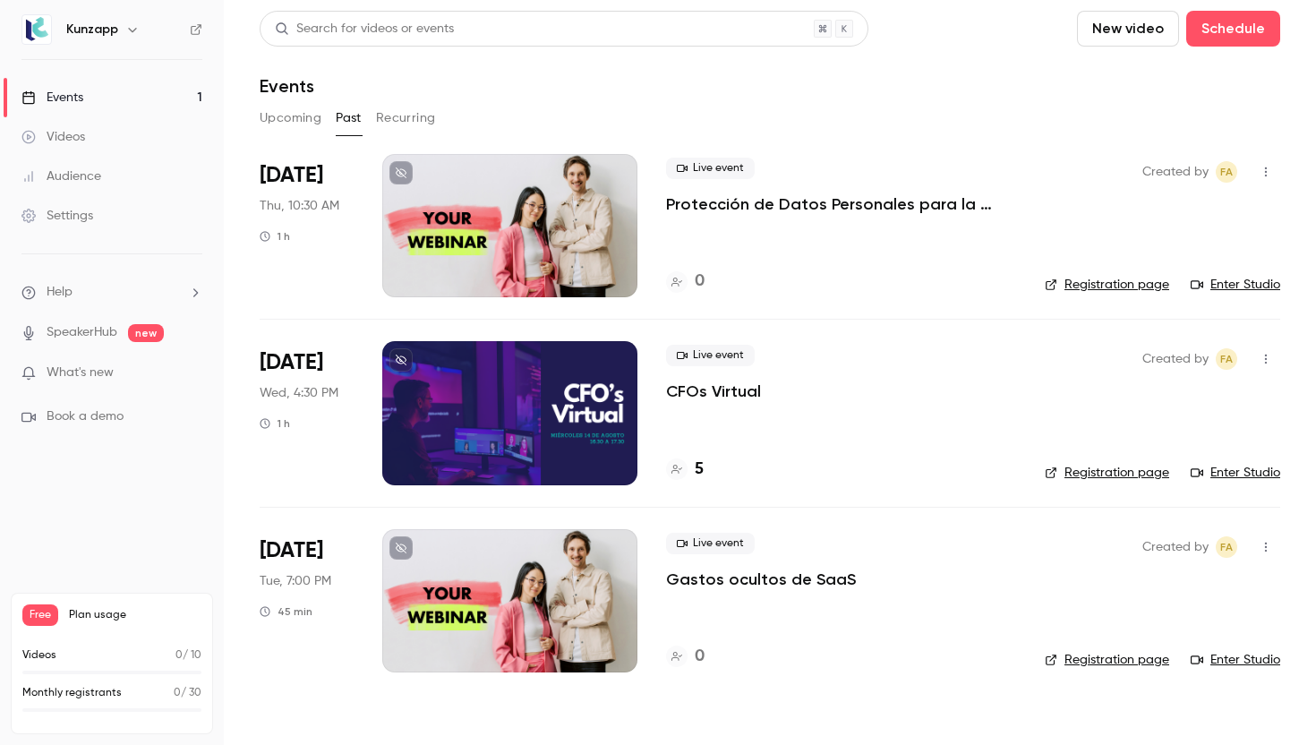
click at [417, 111] on button "Recurring" at bounding box center [406, 118] width 60 height 29
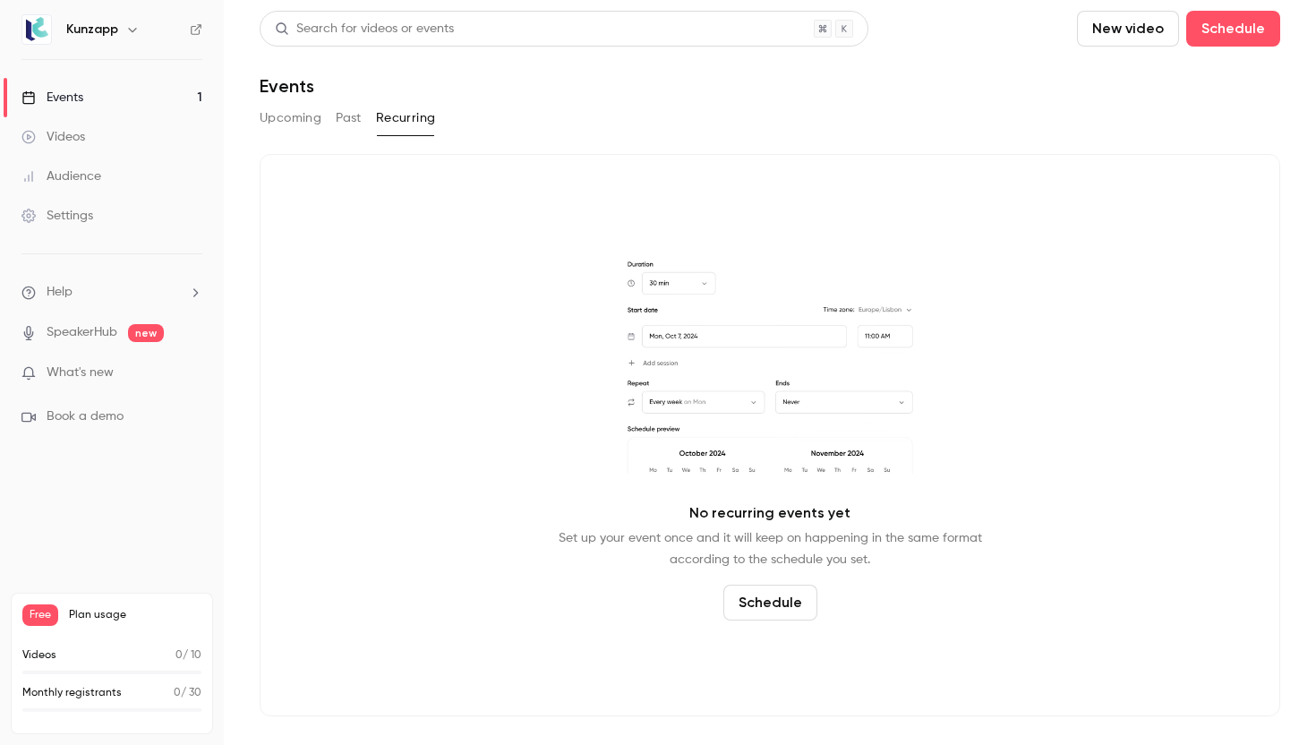
click at [306, 118] on button "Upcoming" at bounding box center [291, 118] width 62 height 29
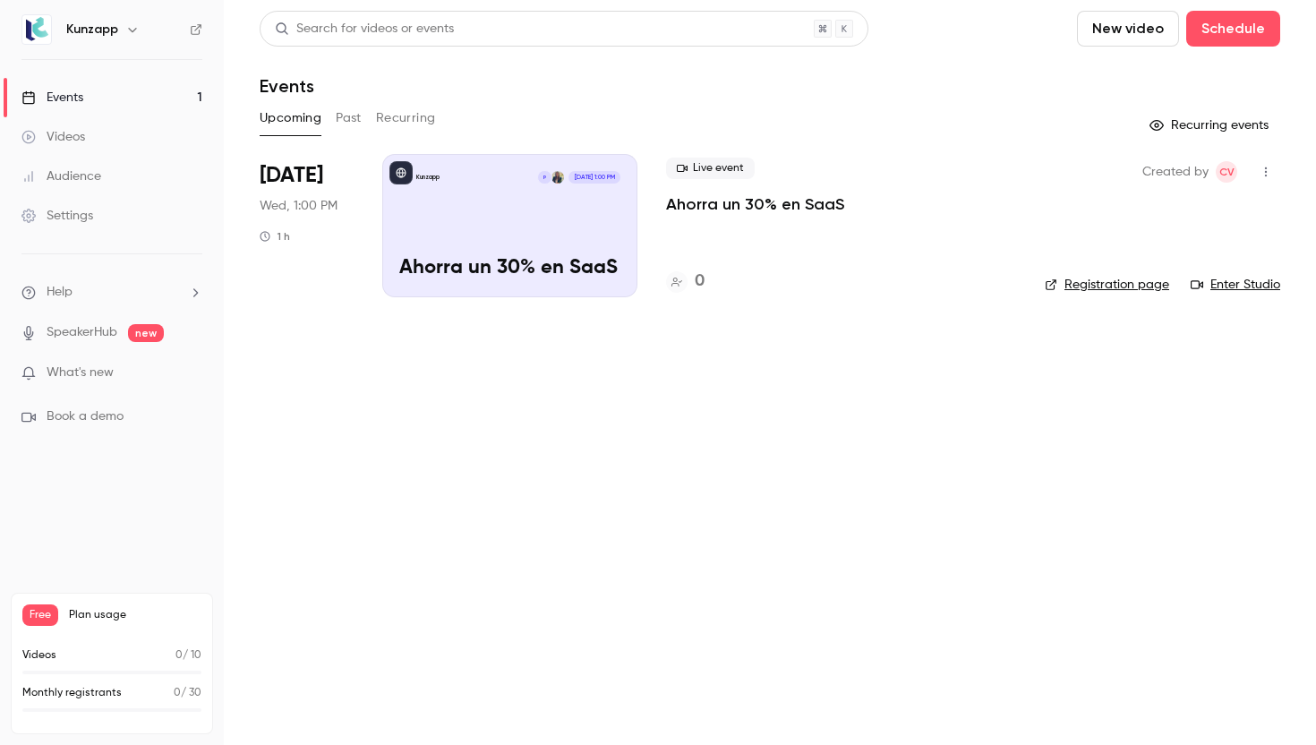
click at [1133, 290] on link "Registration page" at bounding box center [1107, 285] width 124 height 18
click at [135, 223] on link "Settings" at bounding box center [112, 215] width 224 height 39
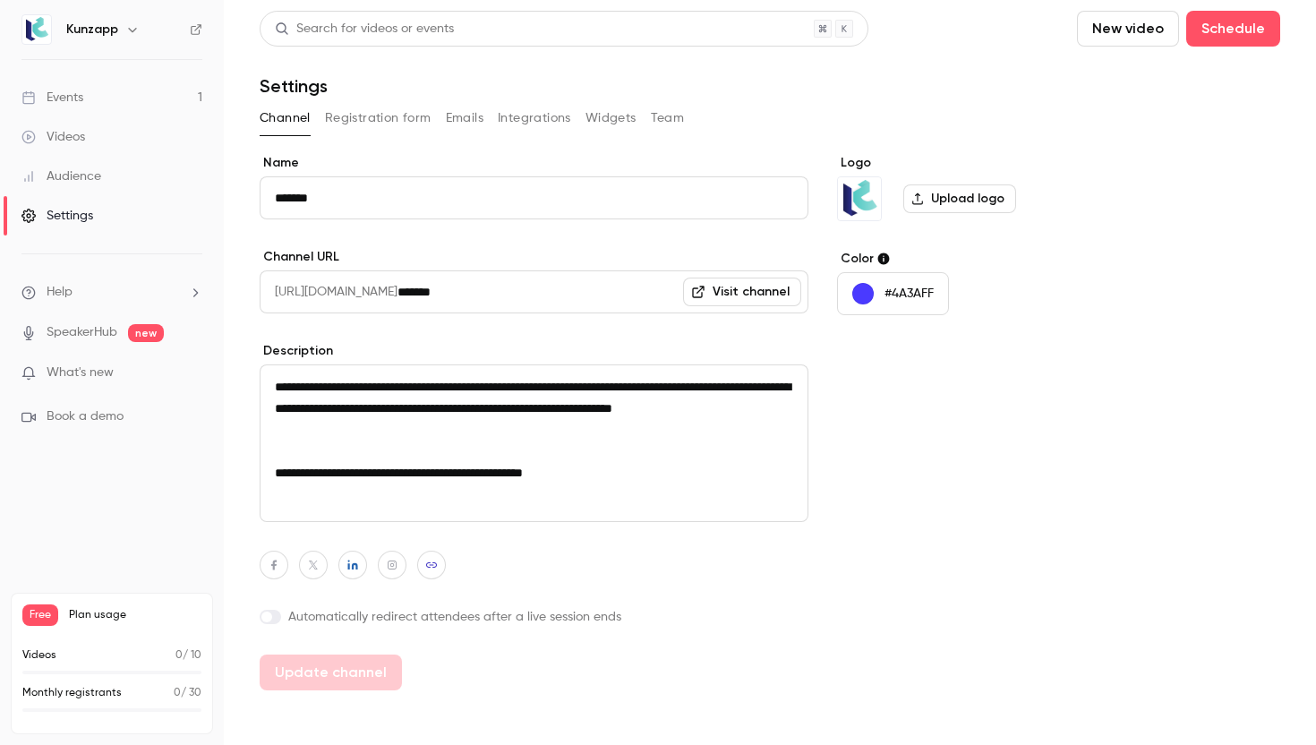
click at [734, 297] on link "Visit channel" at bounding box center [742, 292] width 118 height 29
click at [268, 616] on span at bounding box center [266, 616] width 11 height 11
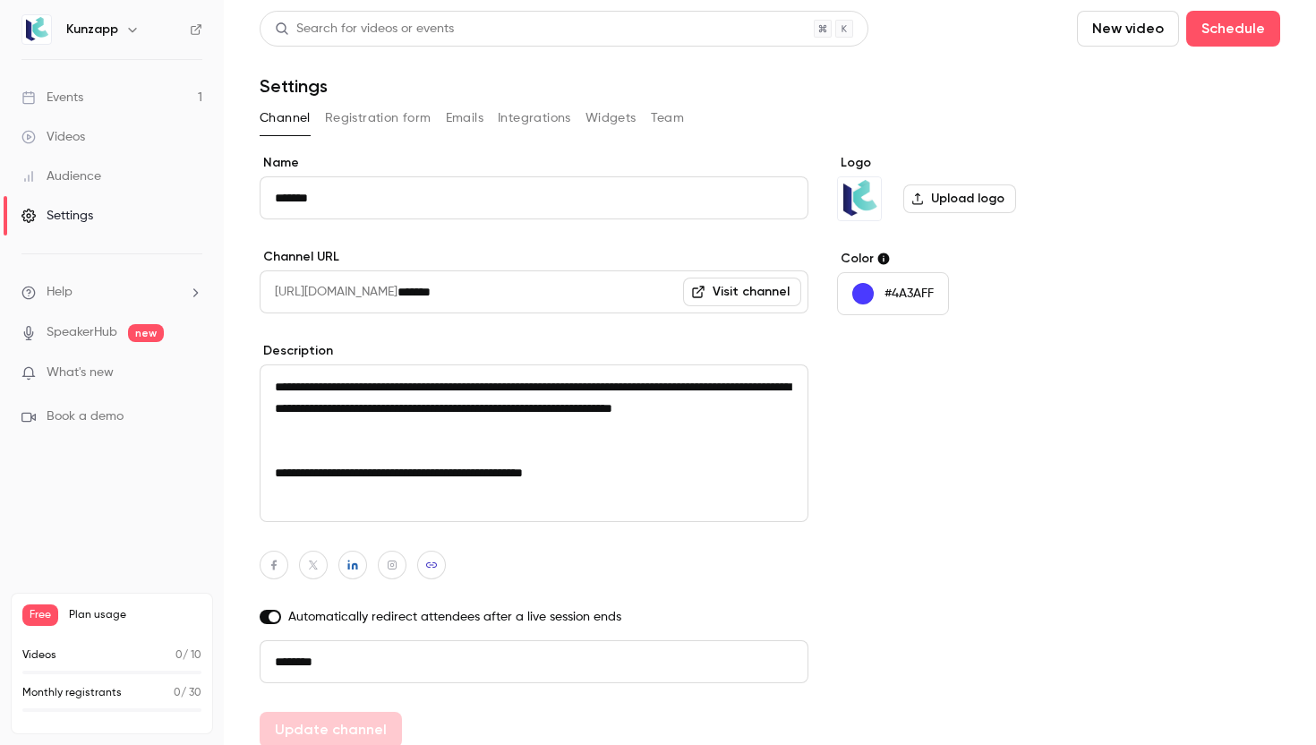
click at [273, 615] on span at bounding box center [274, 616] width 11 height 11
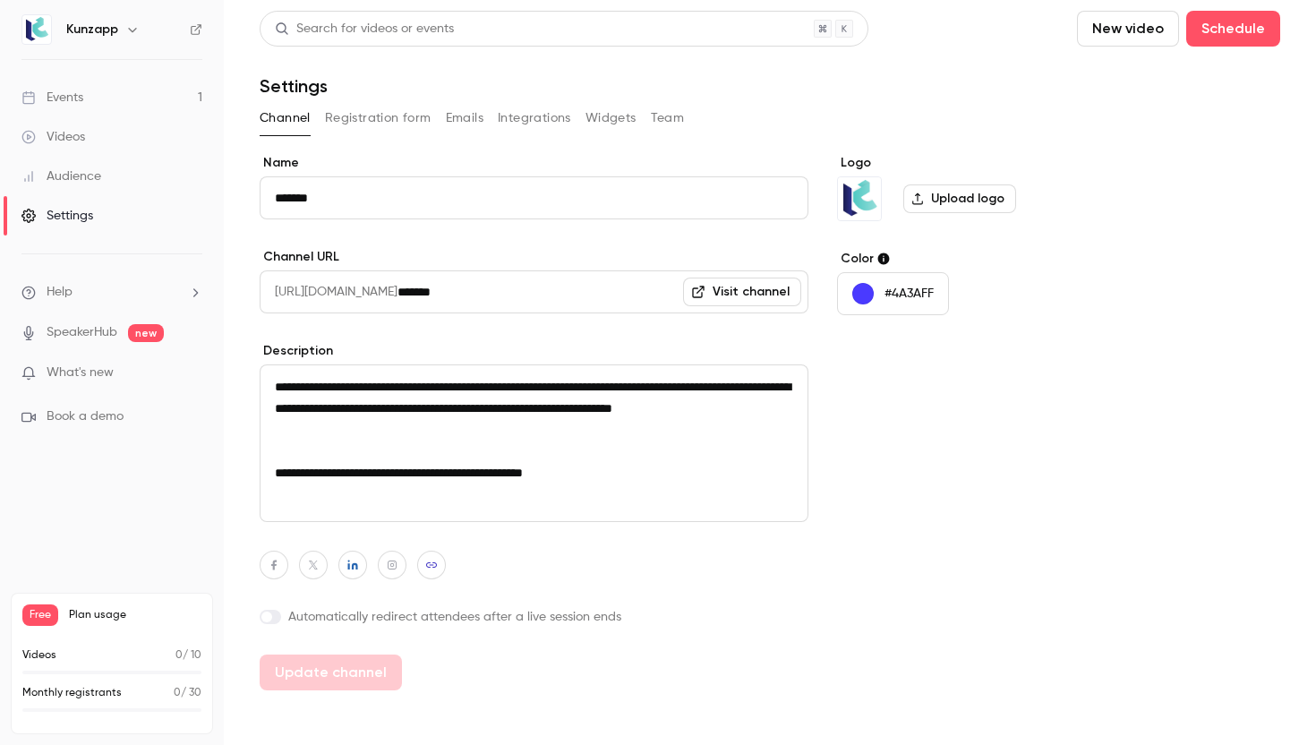
click at [406, 120] on button "Registration form" at bounding box center [378, 118] width 107 height 29
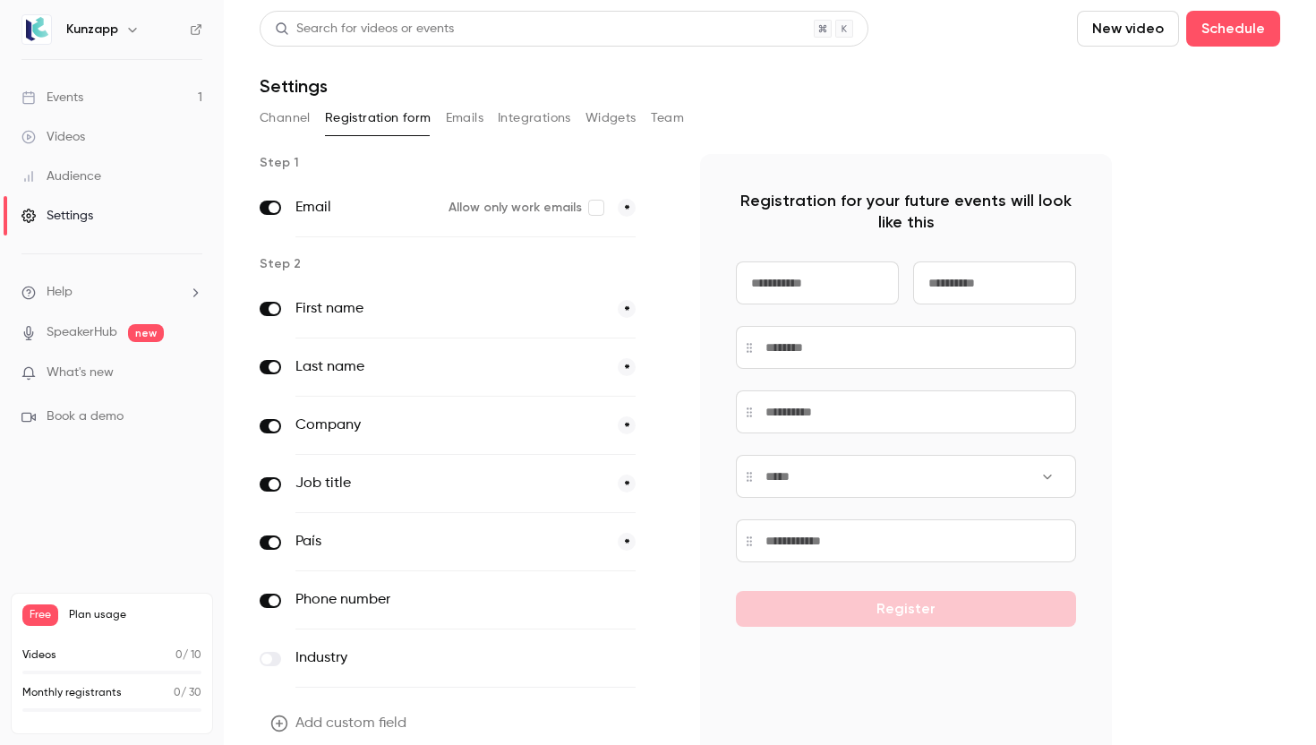
scroll to position [79, 0]
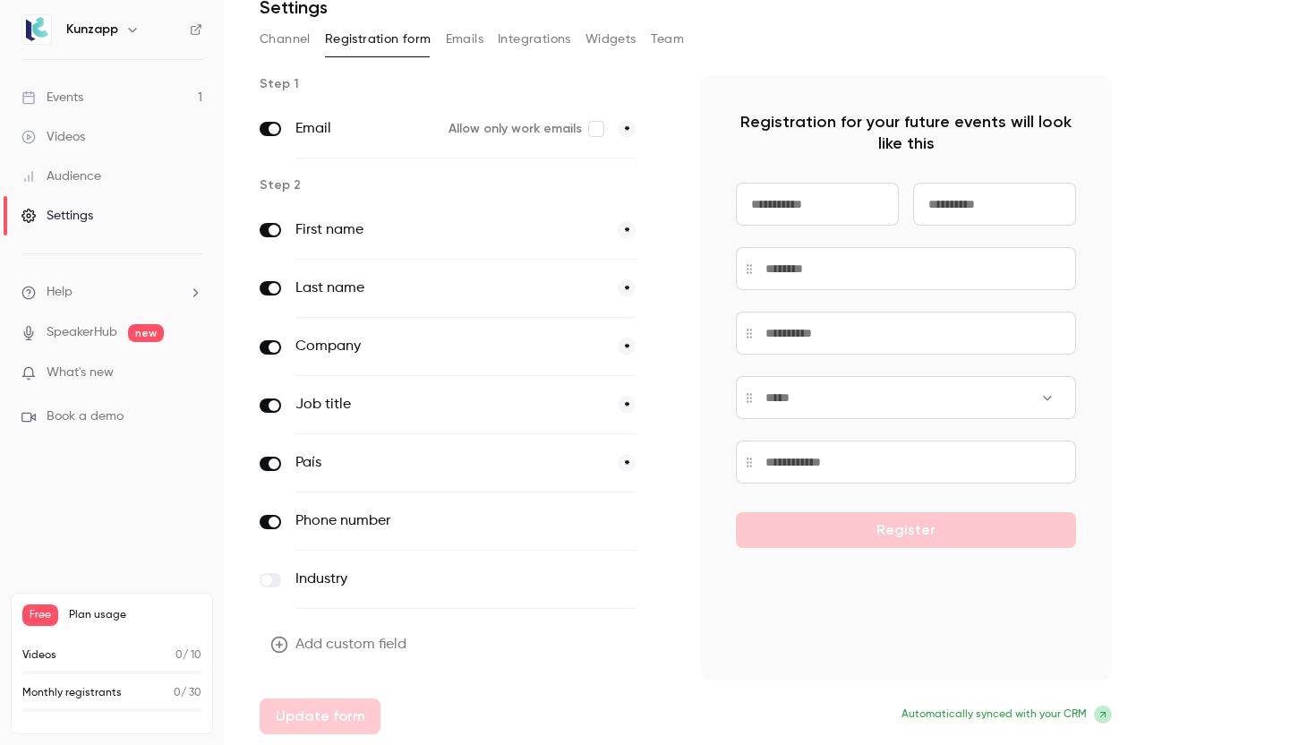
click at [276, 579] on label at bounding box center [270, 580] width 21 height 14
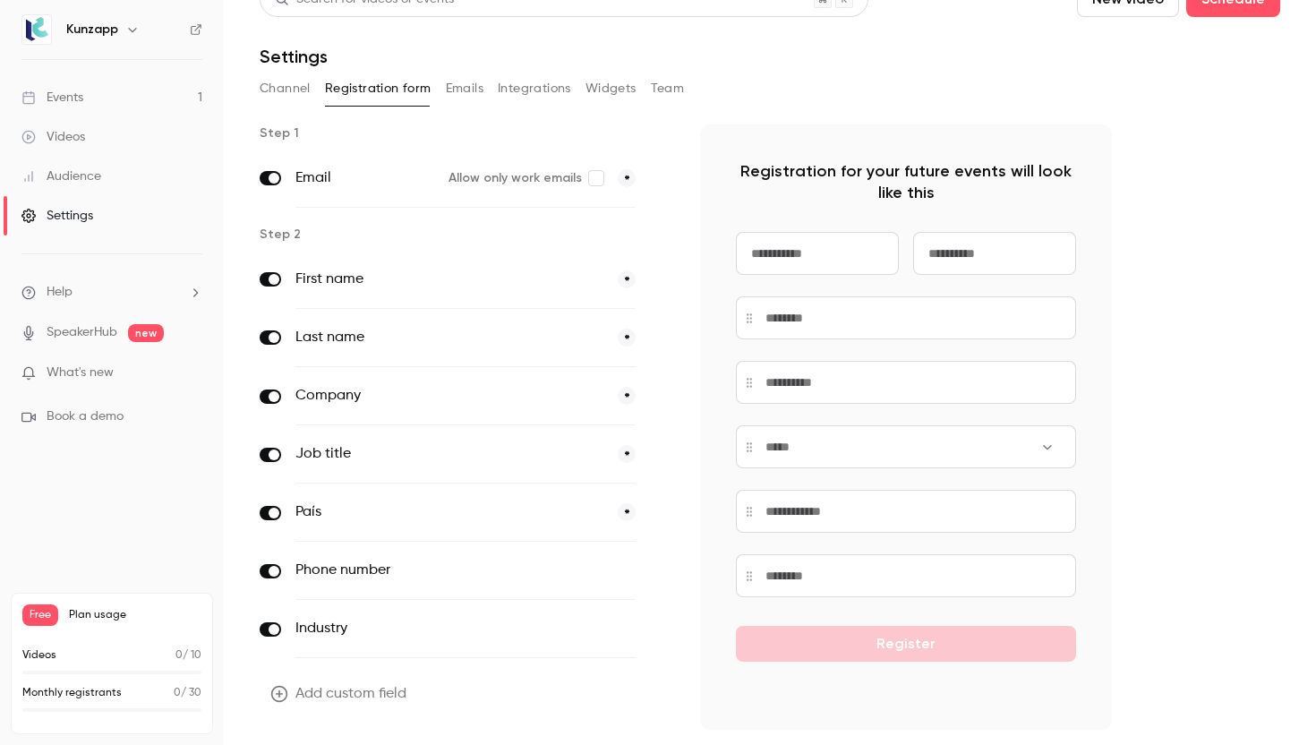
scroll to position [0, 0]
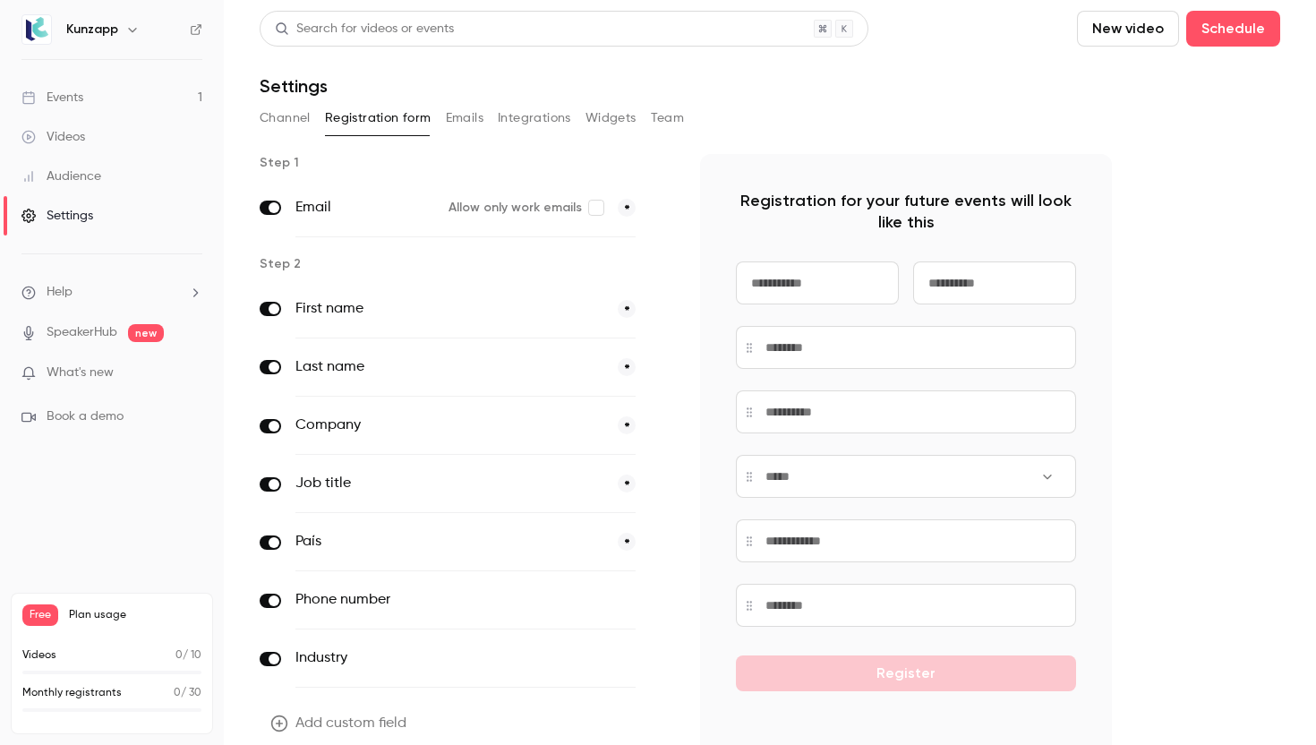
click at [272, 661] on span at bounding box center [274, 659] width 11 height 11
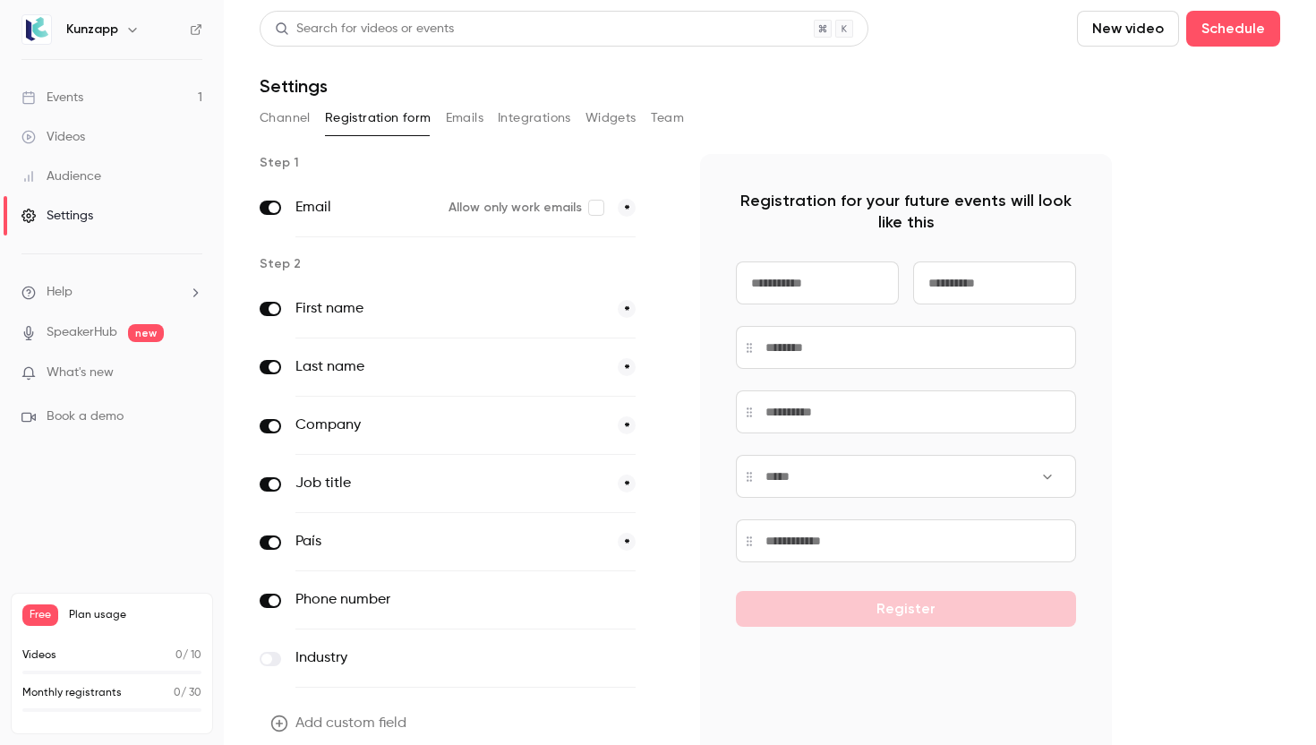
click at [460, 111] on button "Emails" at bounding box center [465, 118] width 38 height 29
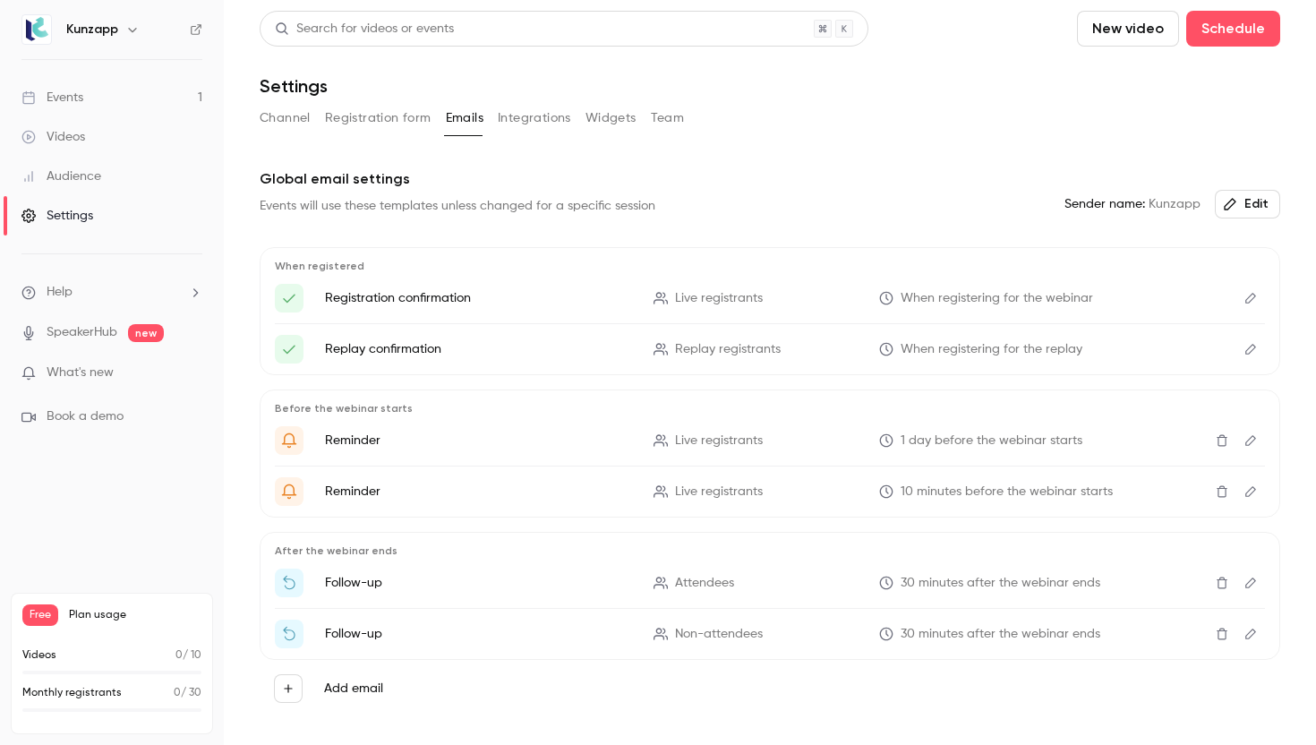
click at [118, 130] on link "Videos" at bounding box center [112, 136] width 224 height 39
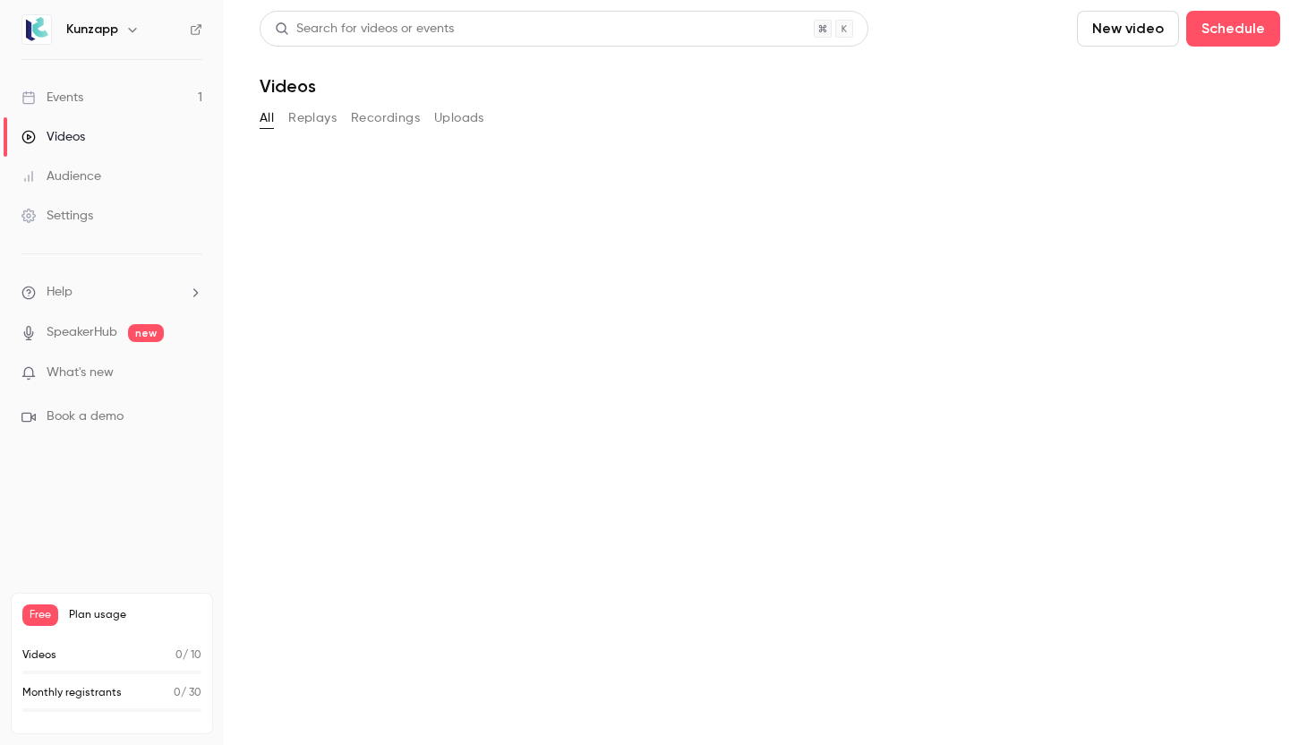
click at [132, 94] on link "Events 1" at bounding box center [112, 97] width 224 height 39
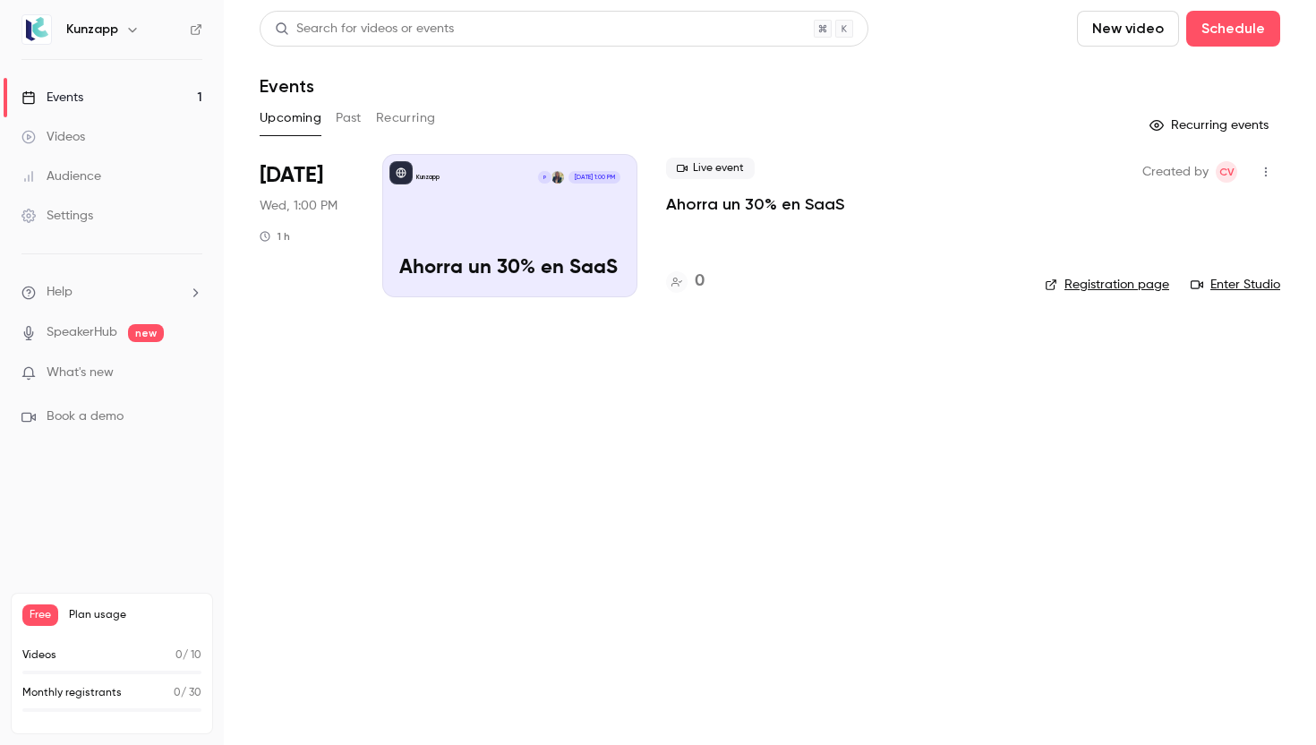
click at [362, 119] on button "Past" at bounding box center [349, 118] width 26 height 29
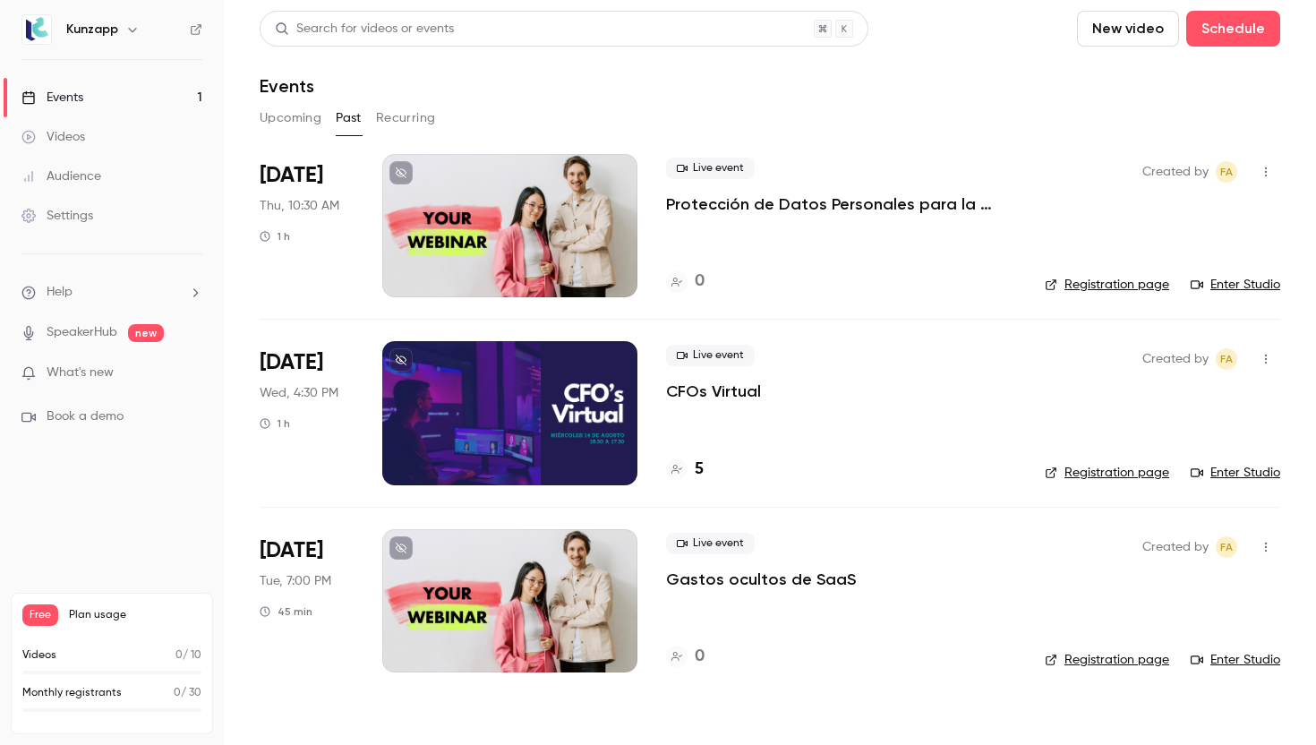
click at [408, 116] on button "Recurring" at bounding box center [406, 118] width 60 height 29
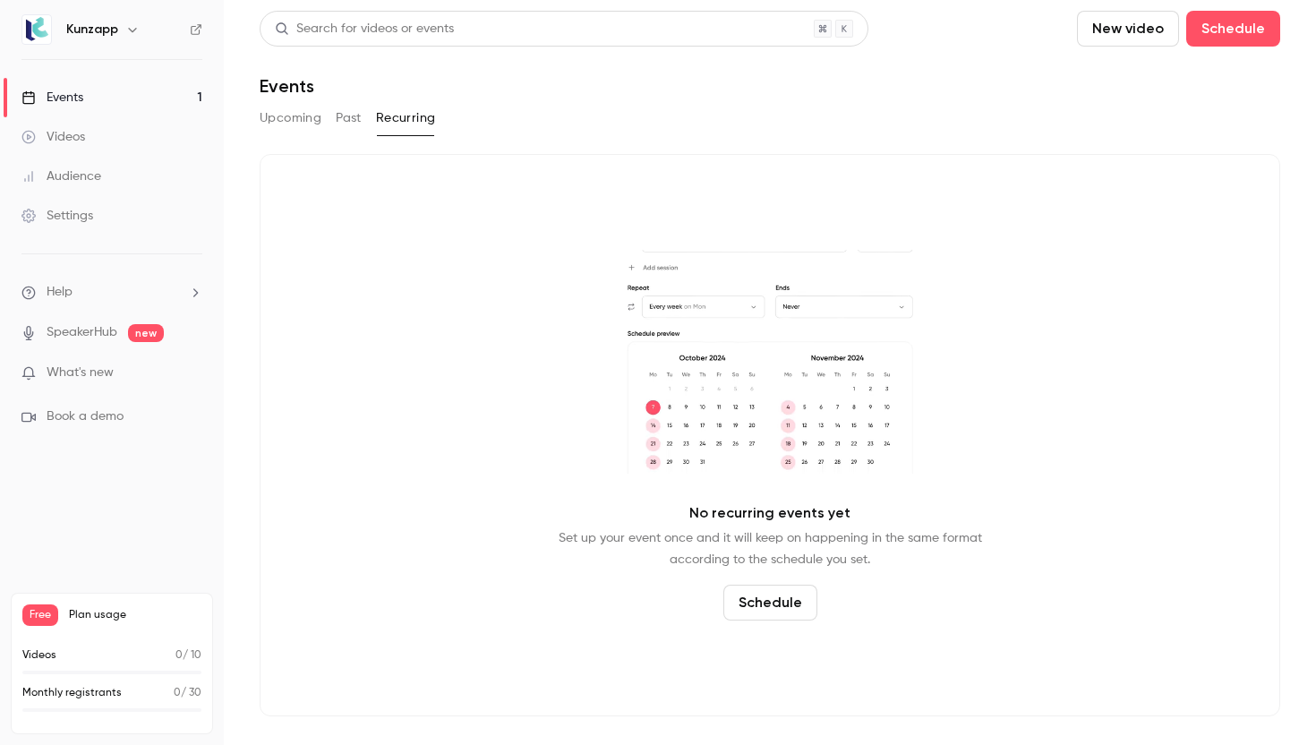
click at [304, 122] on button "Upcoming" at bounding box center [291, 118] width 62 height 29
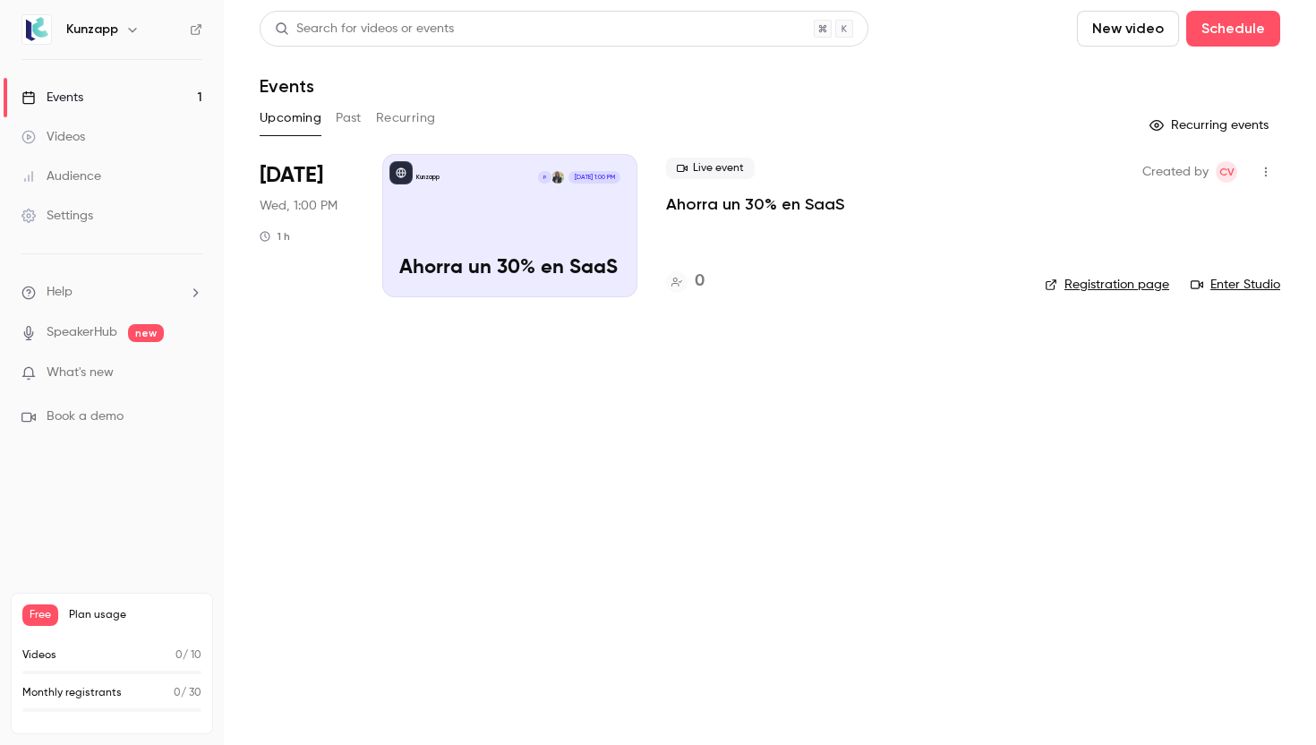
click at [423, 99] on div "Search for videos or events New video Schedule Events Upcoming Past Recurring R…" at bounding box center [770, 165] width 1021 height 308
click at [148, 143] on link "Videos" at bounding box center [112, 136] width 224 height 39
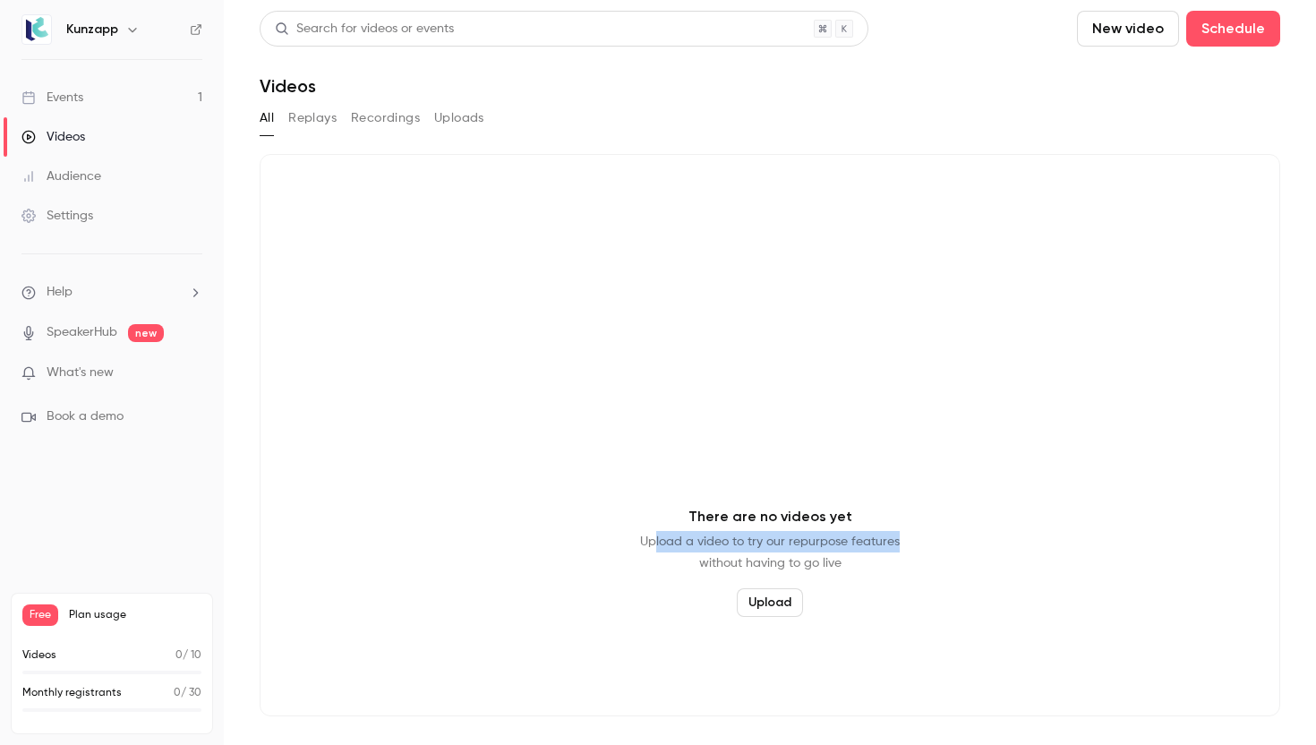
drag, startPoint x: 678, startPoint y: 539, endPoint x: 935, endPoint y: 538, distance: 257.0
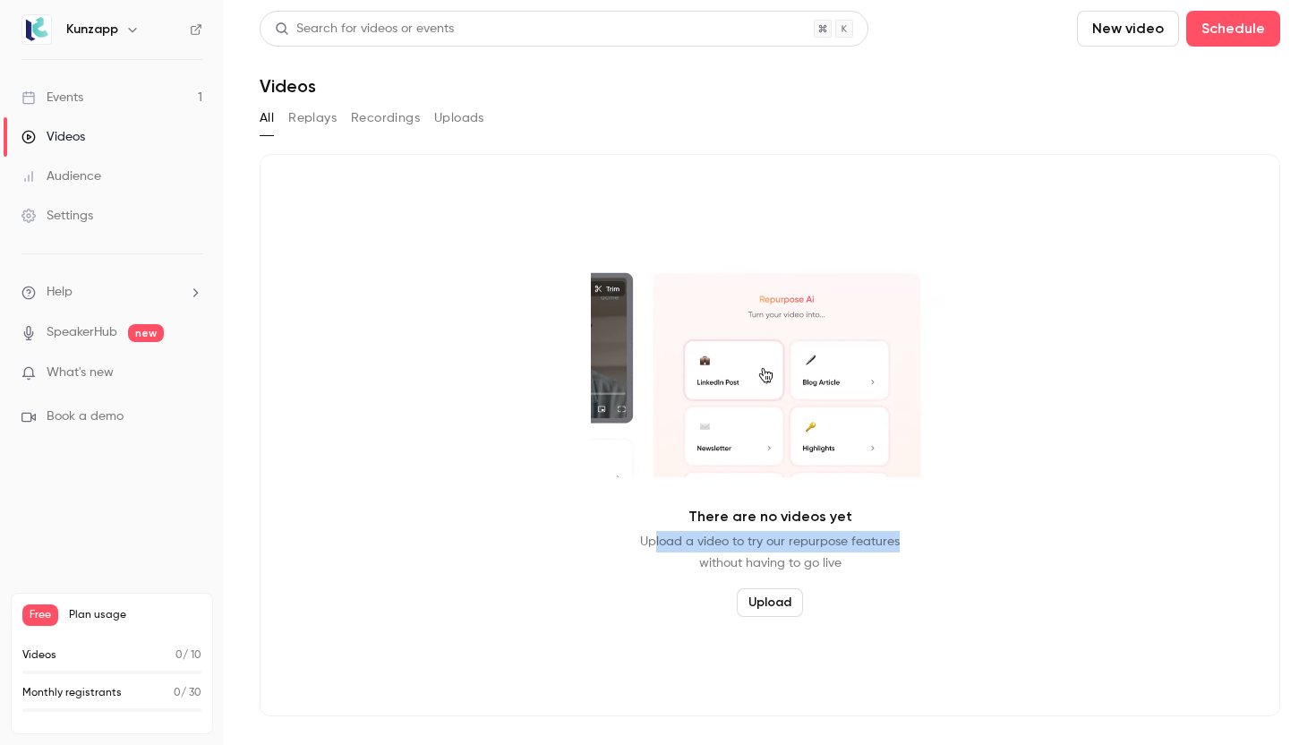
click at [935, 538] on div "There are no videos yet Upload a video to try our repurpose features without ha…" at bounding box center [770, 435] width 1021 height 562
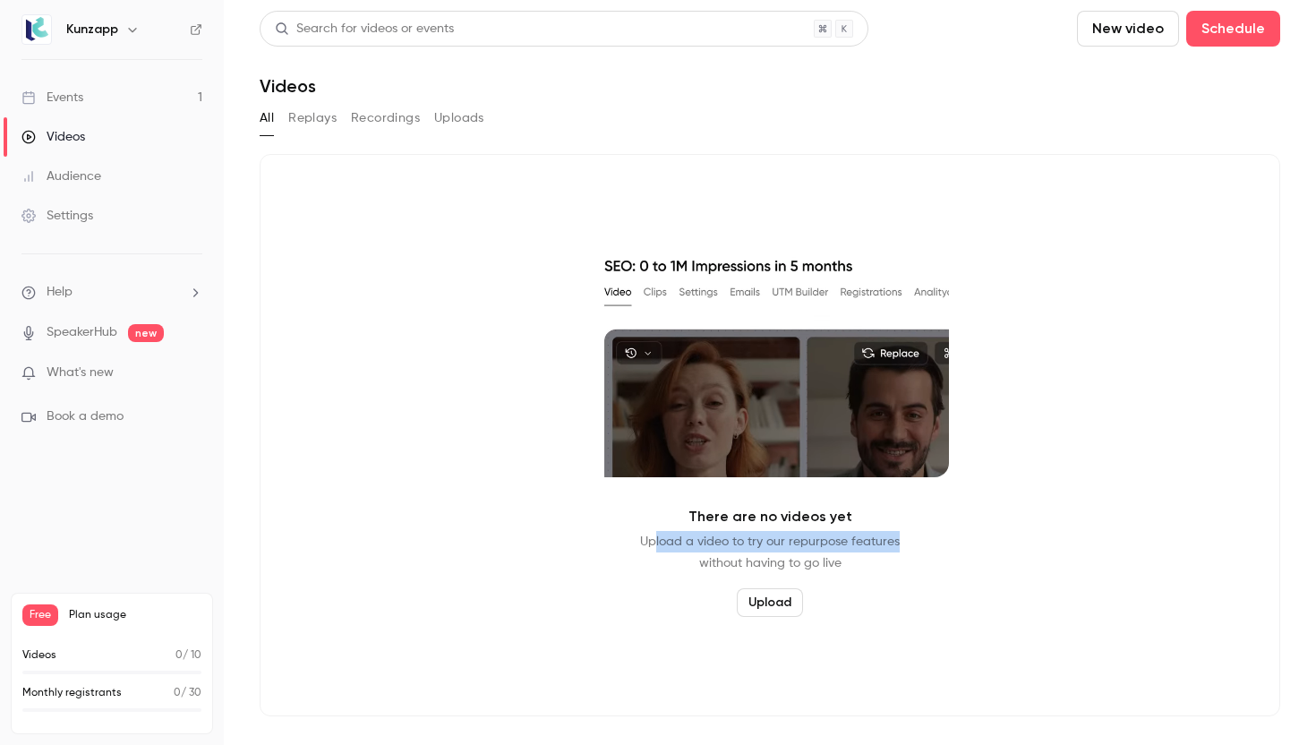
click at [935, 535] on div "There are no videos yet Upload a video to try our repurpose features without ha…" at bounding box center [770, 435] width 1021 height 562
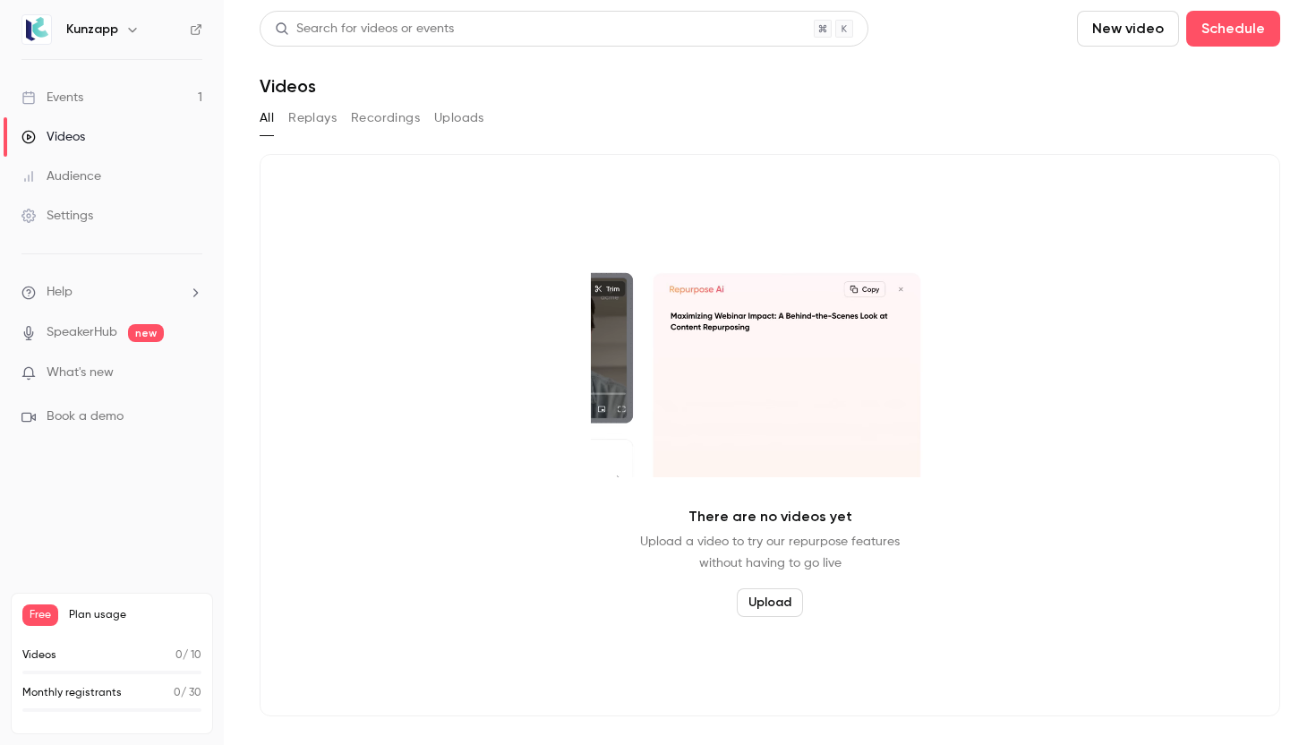
click at [126, 26] on icon "button" at bounding box center [132, 29] width 14 height 14
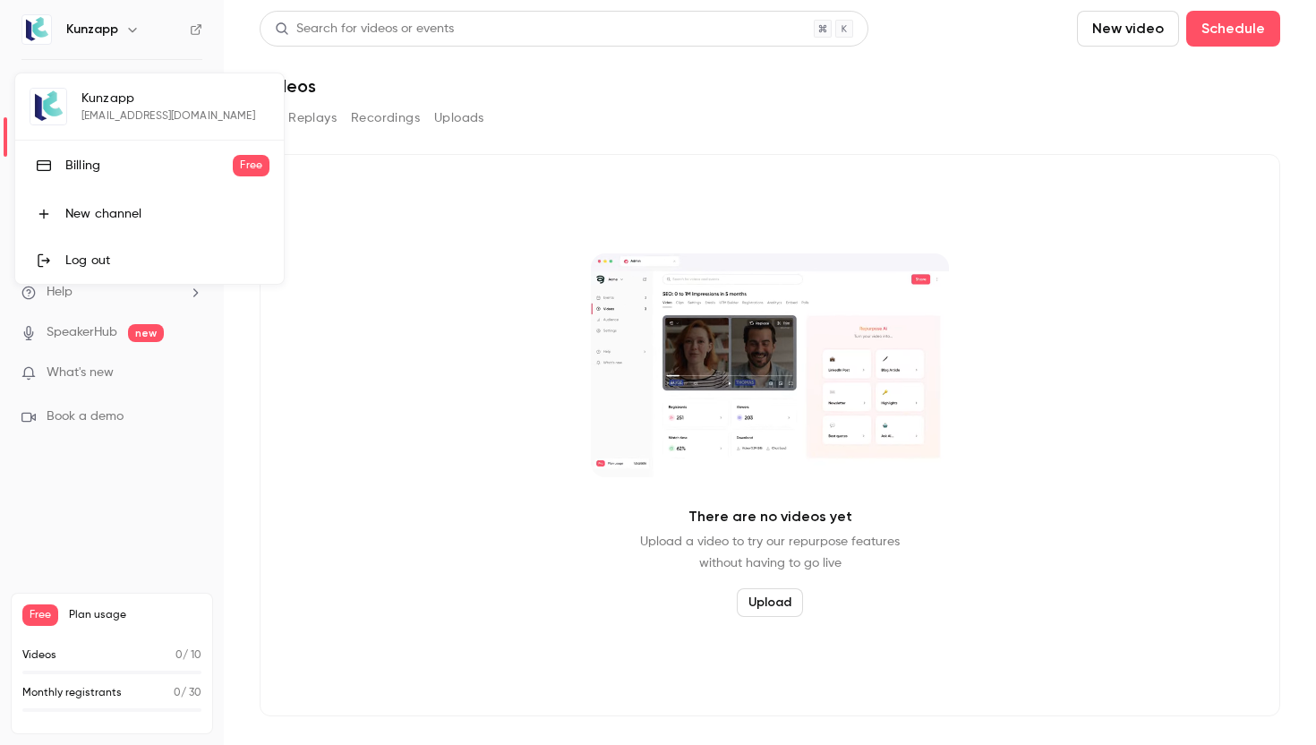
click at [386, 263] on div at bounding box center [658, 372] width 1316 height 745
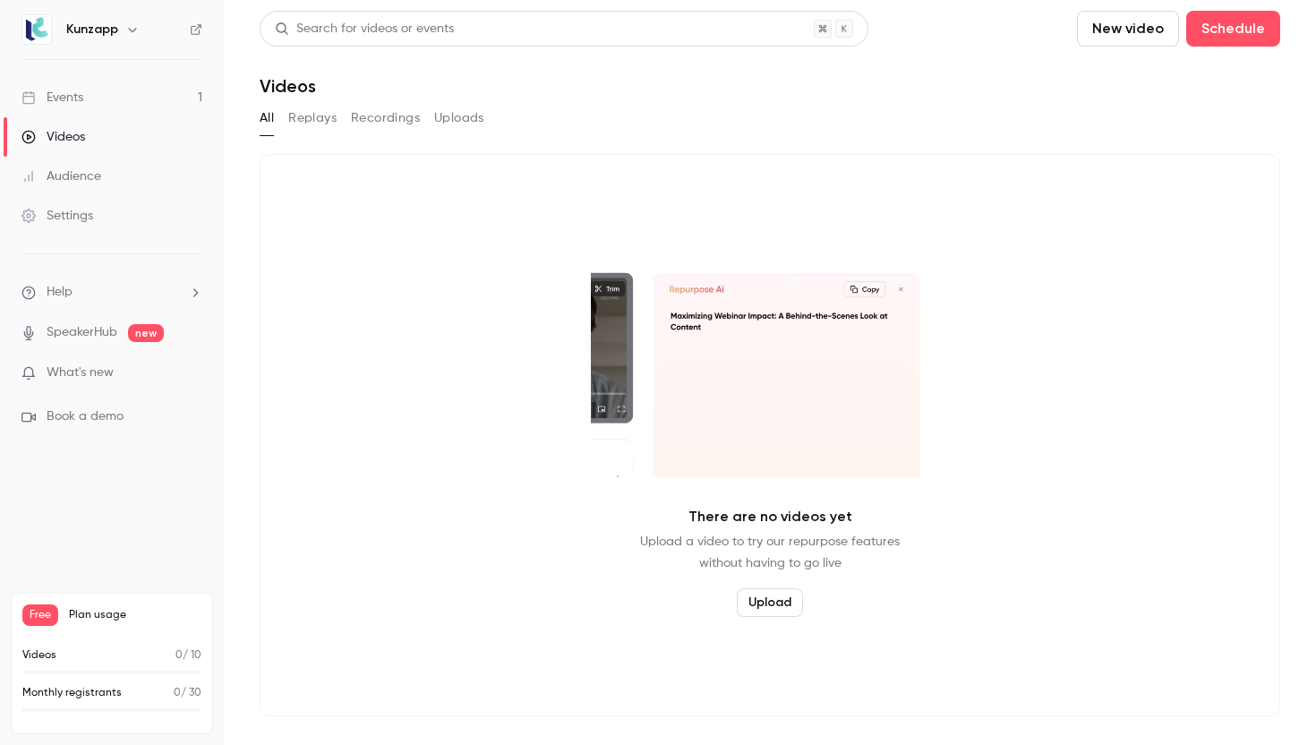
click at [150, 298] on li "Help" at bounding box center [111, 292] width 181 height 19
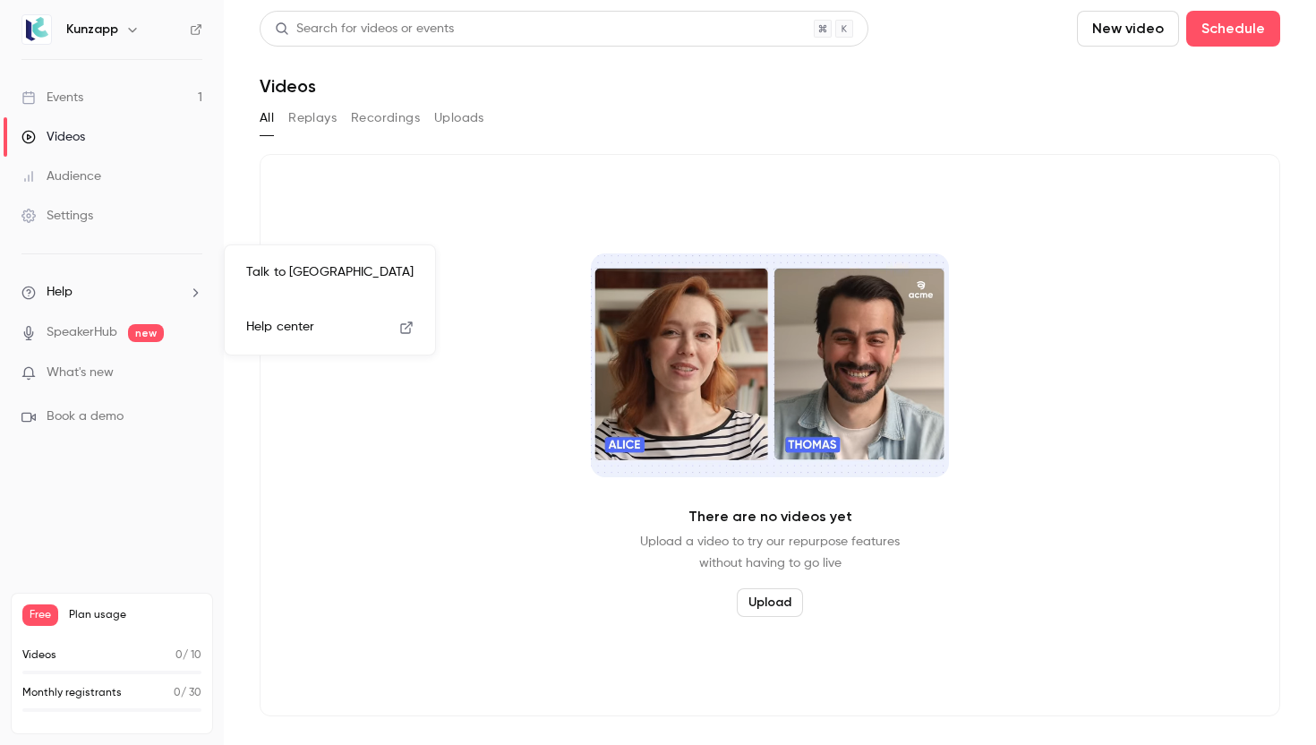
click at [119, 372] on div at bounding box center [658, 372] width 1316 height 745
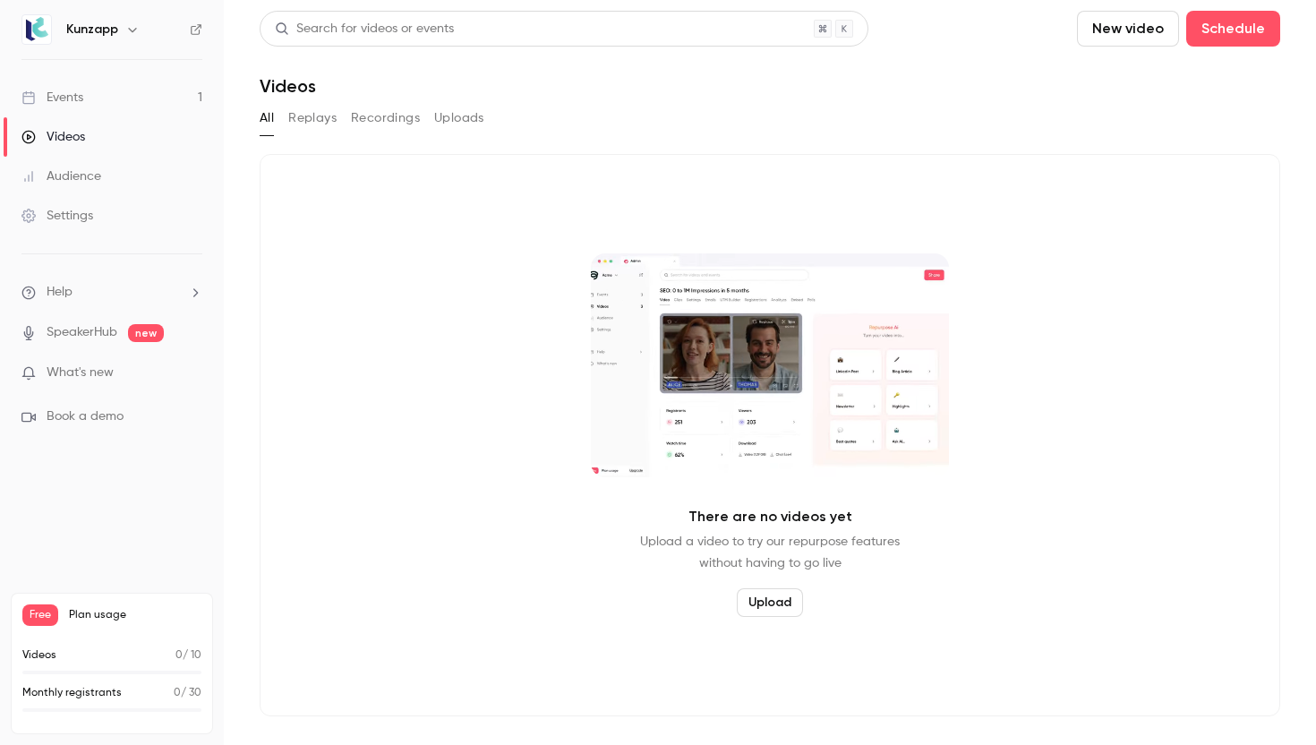
click at [105, 372] on span "What's new" at bounding box center [80, 372] width 67 height 19
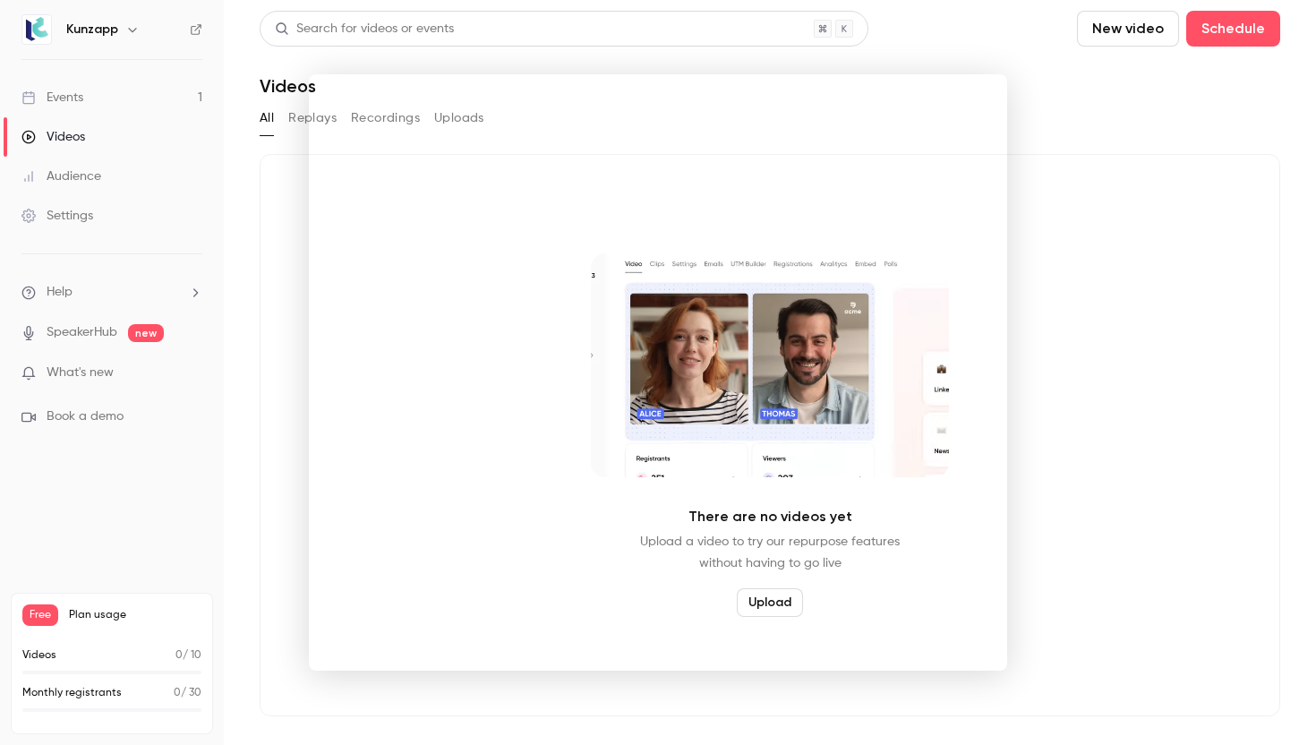
click at [195, 90] on div at bounding box center [658, 372] width 1316 height 745
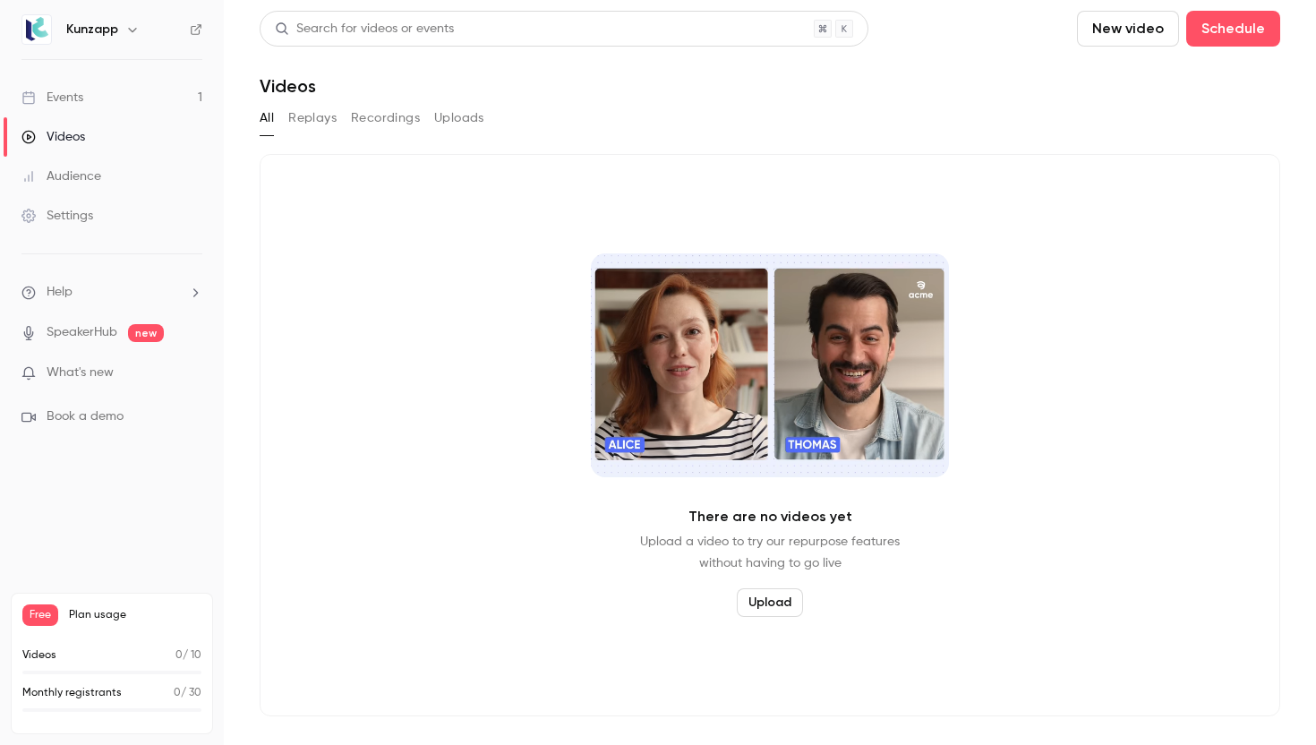
click at [121, 96] on link "Events 1" at bounding box center [112, 97] width 224 height 39
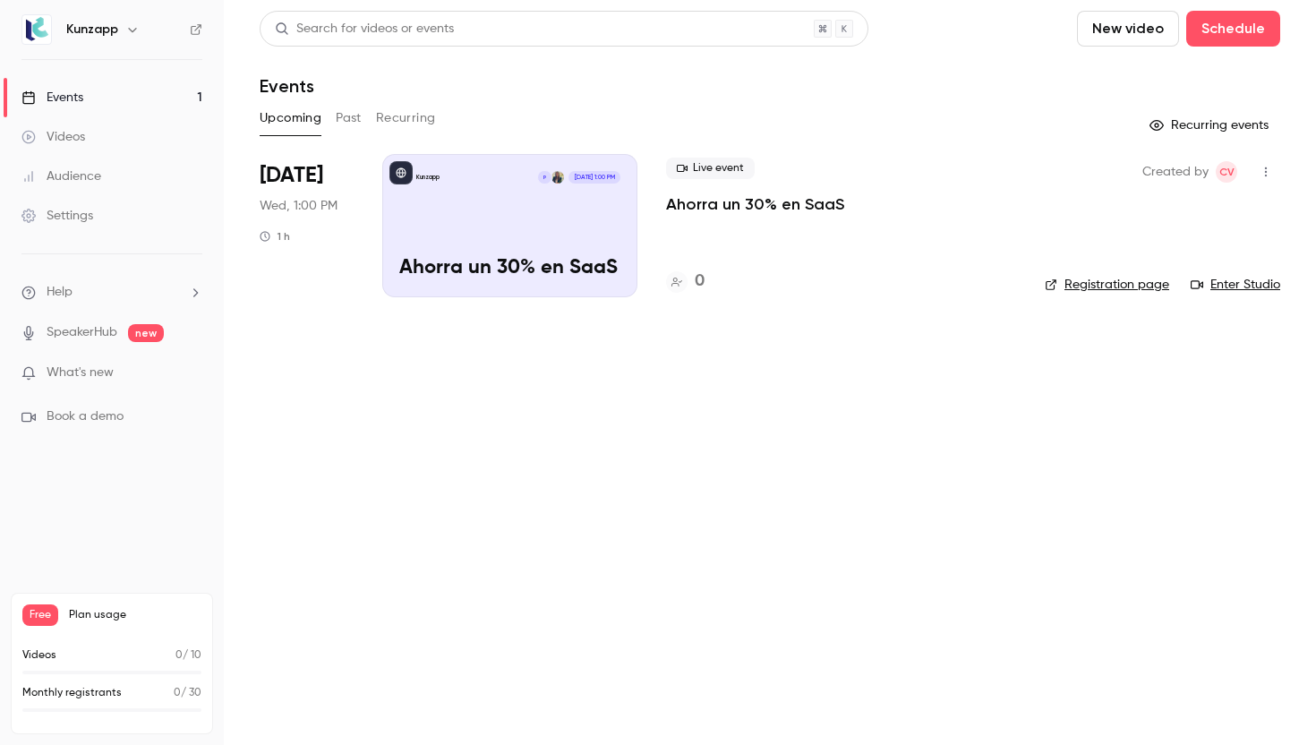
click at [96, 185] on link "Audience" at bounding box center [112, 176] width 224 height 39
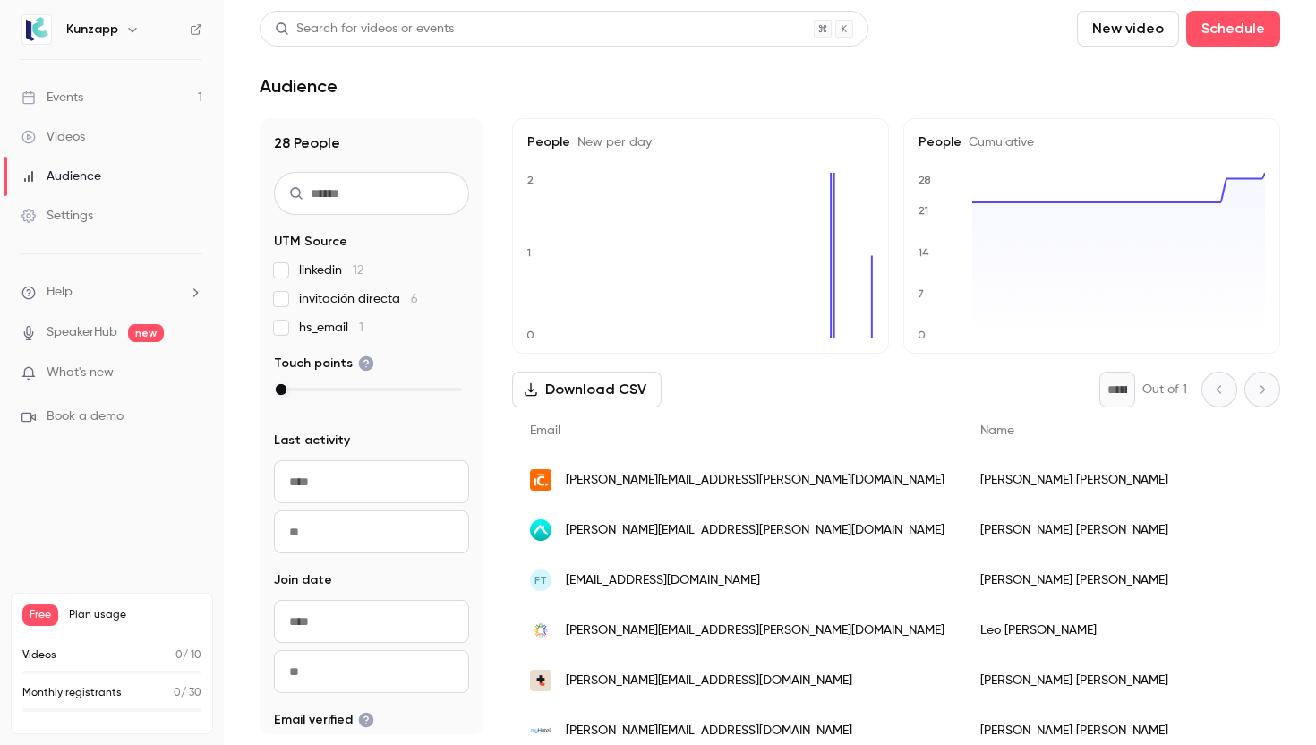
click at [124, 223] on link "Settings" at bounding box center [112, 215] width 224 height 39
